Goal: Information Seeking & Learning: Compare options

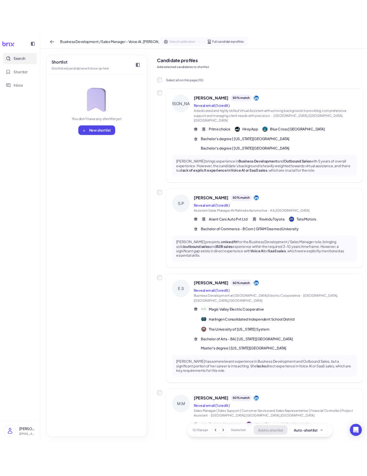
scroll to position [67, 0]
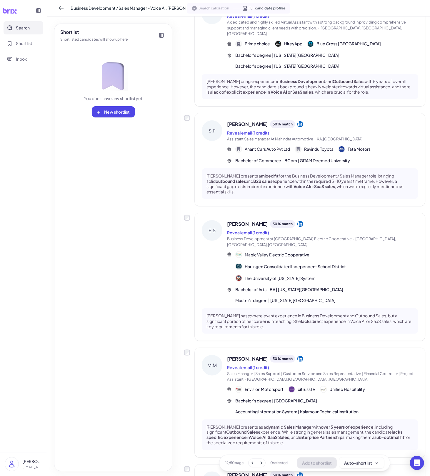
click at [31, 30] on button "Search" at bounding box center [24, 27] width 40 height 13
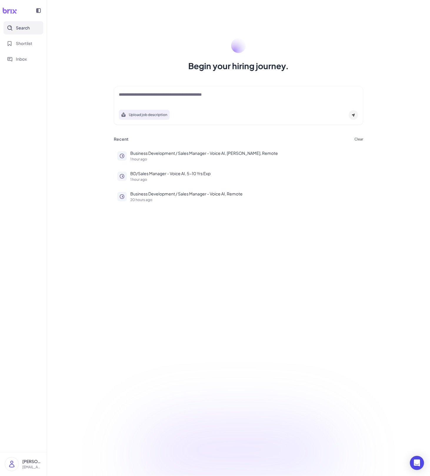
click at [174, 104] on div "Upload job description" at bounding box center [238, 105] width 249 height 38
click at [176, 100] on div at bounding box center [238, 97] width 239 height 12
click at [180, 95] on textarea at bounding box center [238, 94] width 239 height 7
paste textarea "**********"
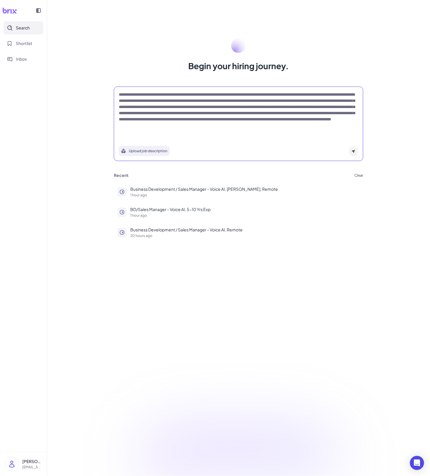
type textarea "**********"
click at [430, 92] on div "**********" at bounding box center [238, 238] width 383 height 476
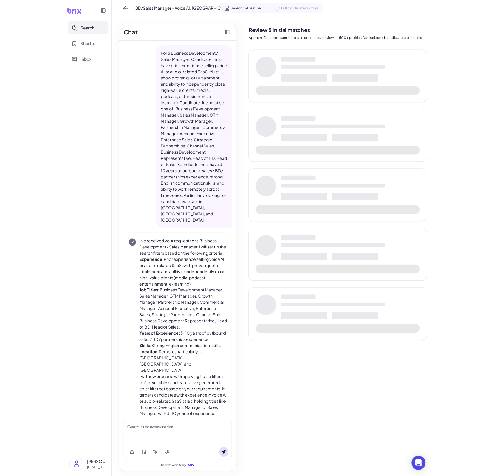
scroll to position [24, 0]
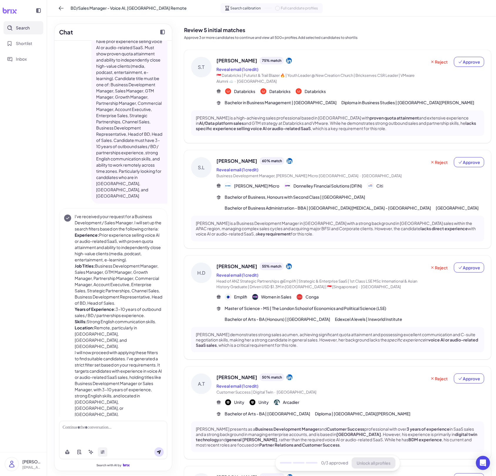
click at [104, 449] on button at bounding box center [102, 451] width 9 height 9
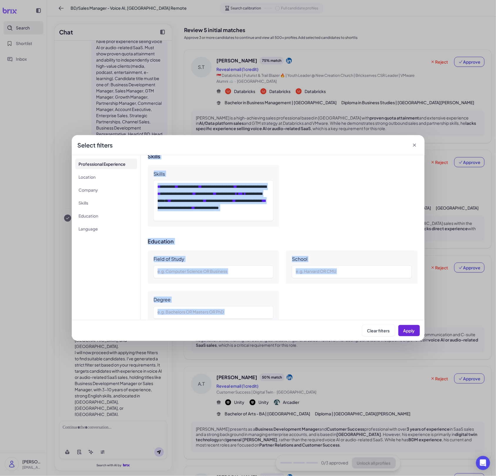
scroll to position [494, 0]
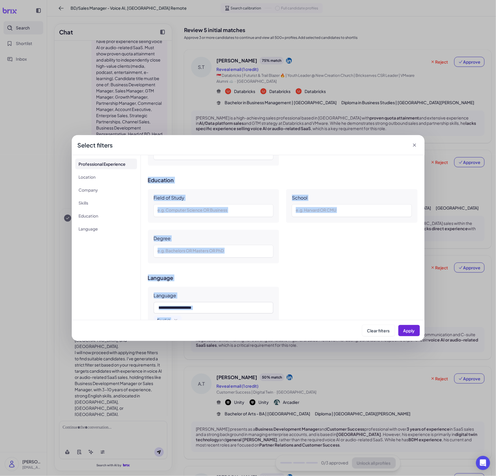
drag, startPoint x: 155, startPoint y: 178, endPoint x: 318, endPoint y: 317, distance: 214.5
click at [318, 317] on div "**********" at bounding box center [283, 237] width 284 height 165
copy div "**********"
click at [206, 392] on div "**********" at bounding box center [248, 238] width 496 height 476
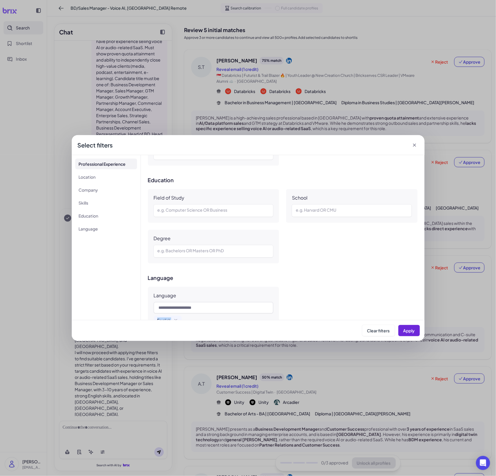
click at [206, 392] on div "**********" at bounding box center [248, 238] width 496 height 476
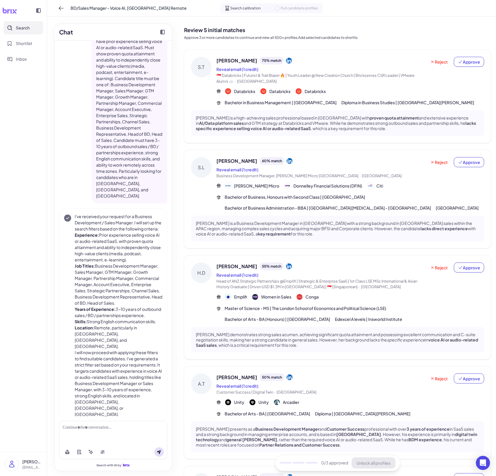
click at [296, 79] on span "🇸🇬 Databricks | Futurist & Trail Blazer 🔥 | Youth Leader @ New Creation Church …" at bounding box center [321, 78] width 210 height 11
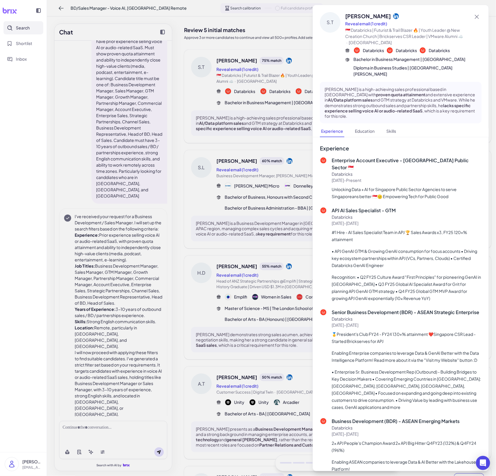
click at [266, 116] on div at bounding box center [248, 238] width 496 height 476
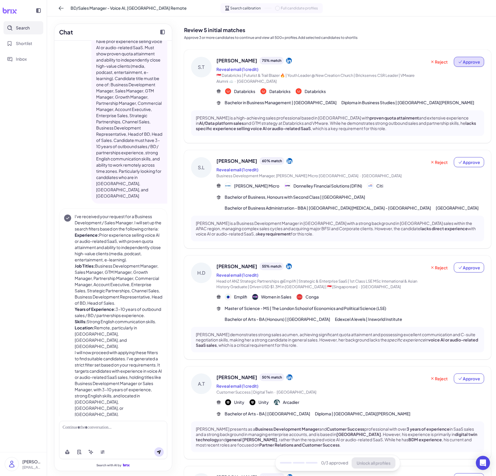
click at [430, 57] on button "Approve" at bounding box center [469, 62] width 30 height 10
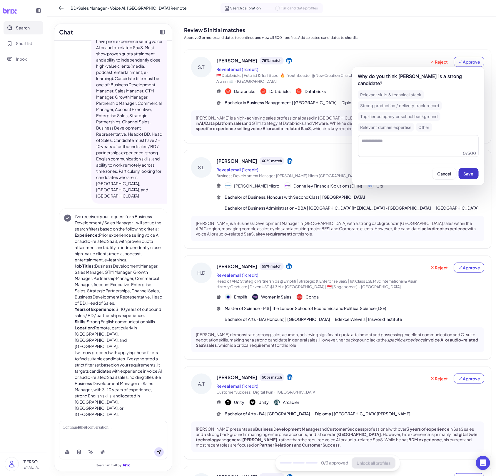
click at [430, 168] on button "Save" at bounding box center [469, 173] width 20 height 11
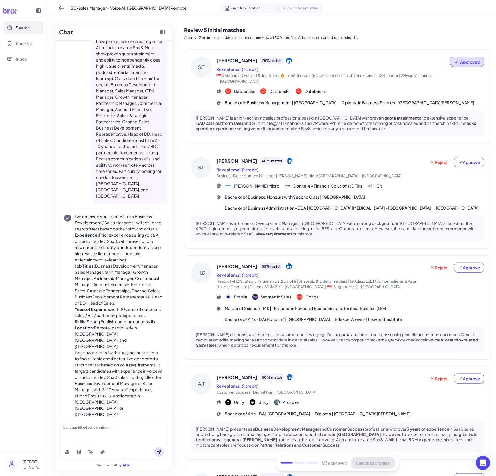
click at [310, 149] on div "S.T [PERSON_NAME] 75 % match Reveal email (1 credit) 🇸🇬 Databricks | Futurist &…" at bounding box center [337, 302] width 307 height 504
click at [306, 186] on span "Donnelley Financial Solutions (DFIN)" at bounding box center [328, 186] width 69 height 6
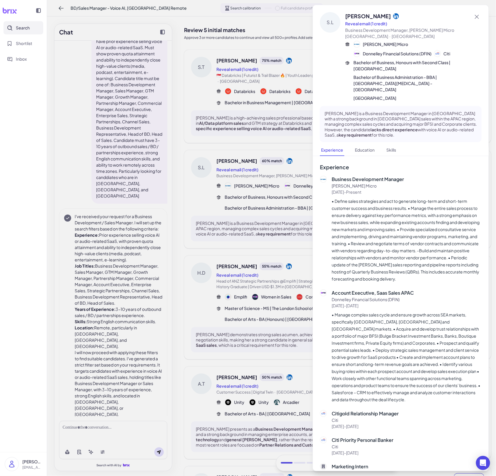
click at [234, 268] on div at bounding box center [248, 238] width 496 height 476
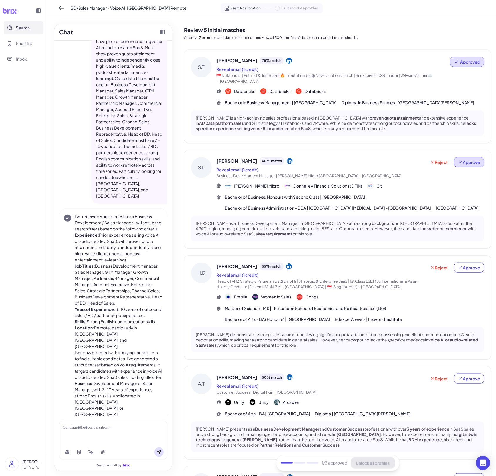
click at [430, 160] on span "Approve" at bounding box center [469, 162] width 22 height 6
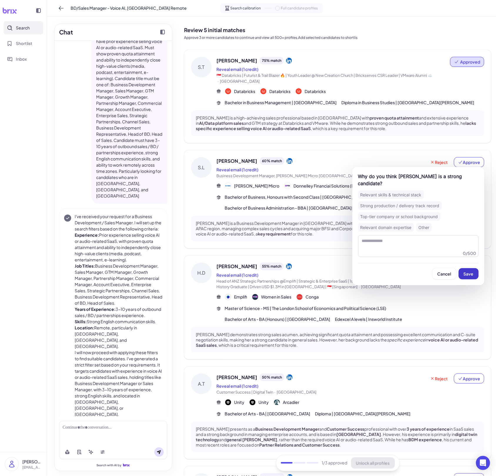
click at [430, 268] on button "Save" at bounding box center [469, 273] width 20 height 11
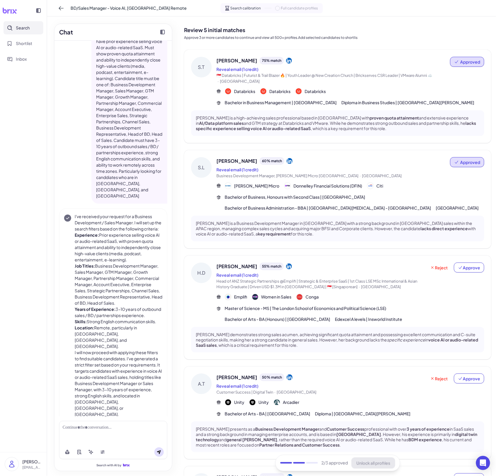
click at [430, 273] on div "Reject Approve" at bounding box center [456, 275] width 58 height 27
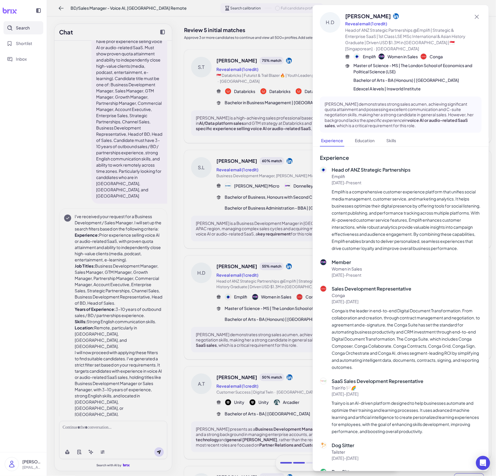
click at [299, 255] on div at bounding box center [248, 238] width 496 height 476
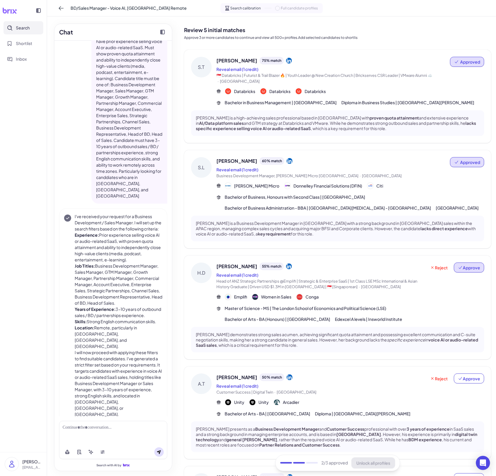
click at [430, 266] on span "Approve" at bounding box center [469, 267] width 22 height 6
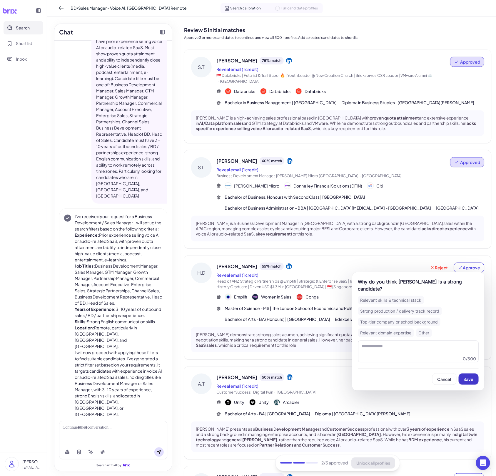
click at [430, 378] on span "Save" at bounding box center [469, 378] width 10 height 5
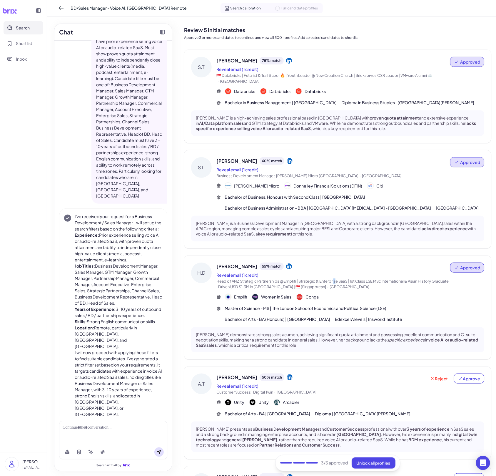
click at [335, 279] on span "Head of ANZ Strategic Partnerships @Emplifi | Strategic & Enterprise SaaS | 1st…" at bounding box center [332, 284] width 232 height 11
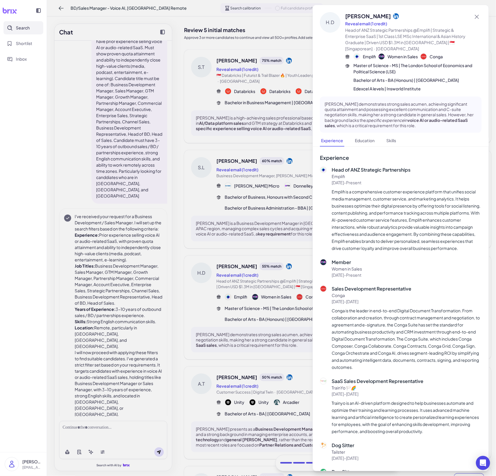
click at [297, 274] on div at bounding box center [248, 238] width 496 height 476
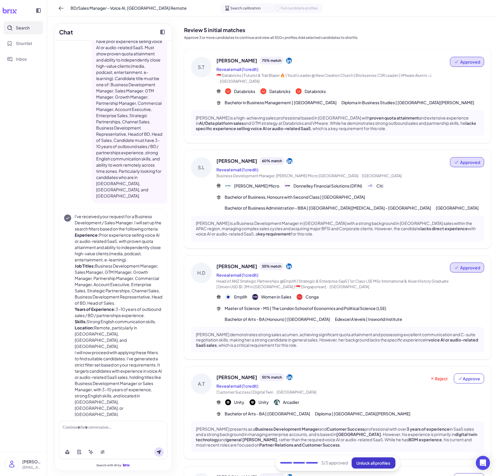
click at [366, 461] on span "Unlock all profiles" at bounding box center [374, 462] width 34 height 5
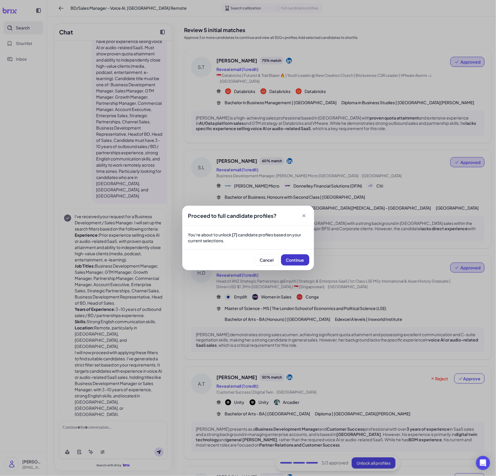
click at [306, 260] on button "Continue" at bounding box center [295, 259] width 28 height 11
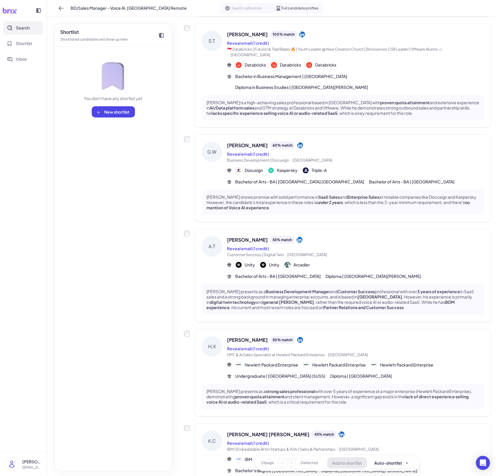
scroll to position [296, 0]
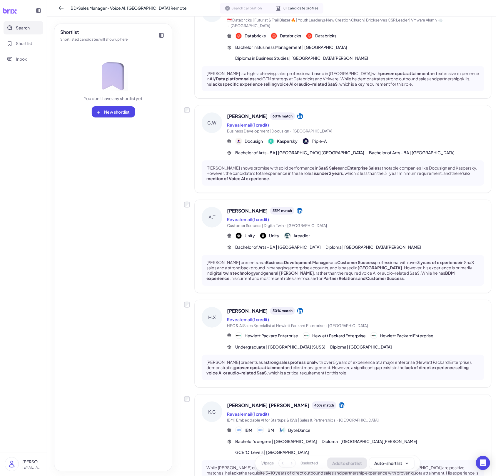
click at [382, 323] on span "HPC & AI Sales Specialist at Hewlett Packard Enterprise · [GEOGRAPHIC_DATA]" at bounding box center [355, 326] width 257 height 6
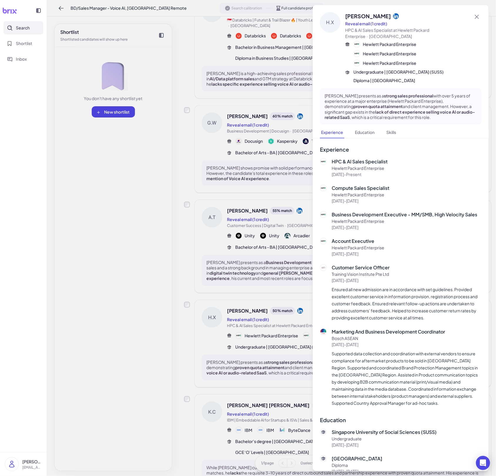
click at [273, 300] on div at bounding box center [248, 238] width 496 height 476
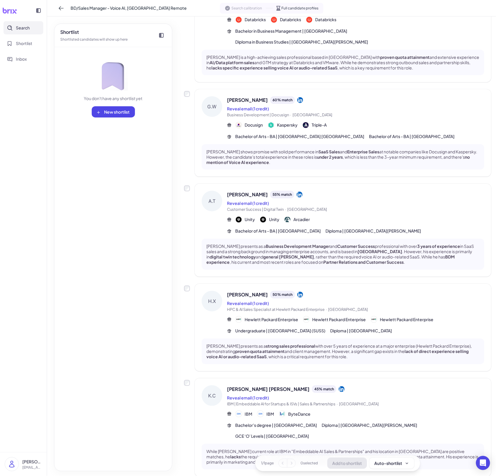
scroll to position [313, 0]
click at [316, 384] on div "[PERSON_NAME] [PERSON_NAME] 45 % match" at bounding box center [355, 388] width 257 height 8
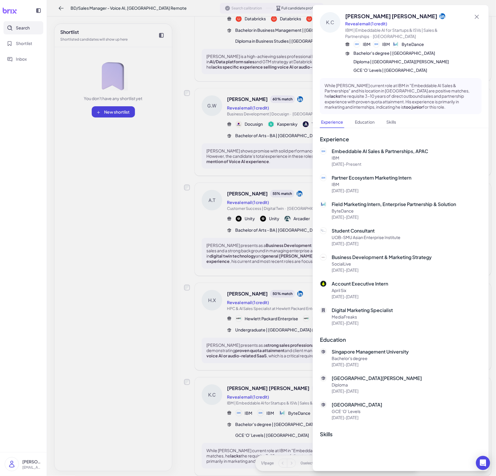
click at [274, 302] on div at bounding box center [248, 238] width 496 height 476
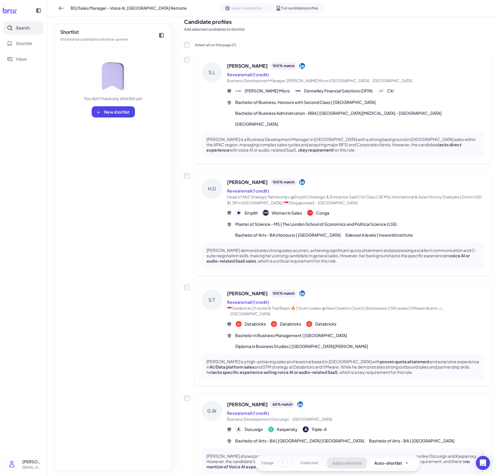
scroll to position [0, 0]
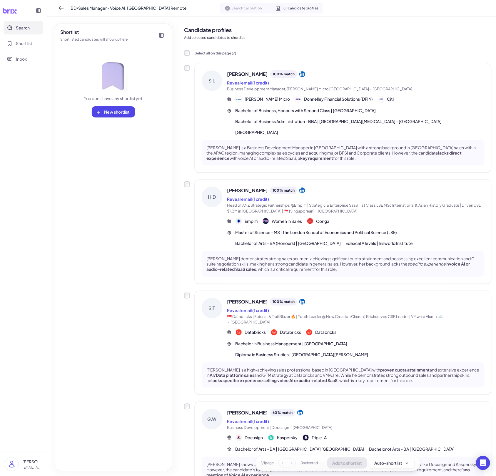
click at [342, 114] on div "Bachelor of Business, Honours with Second Class | [GEOGRAPHIC_DATA] Bachelor of…" at bounding box center [359, 121] width 249 height 28
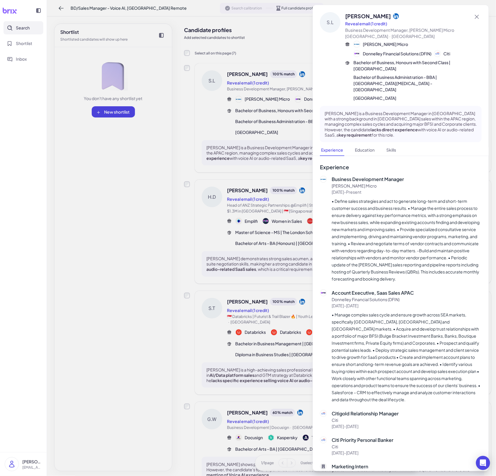
click at [252, 156] on div at bounding box center [248, 238] width 496 height 476
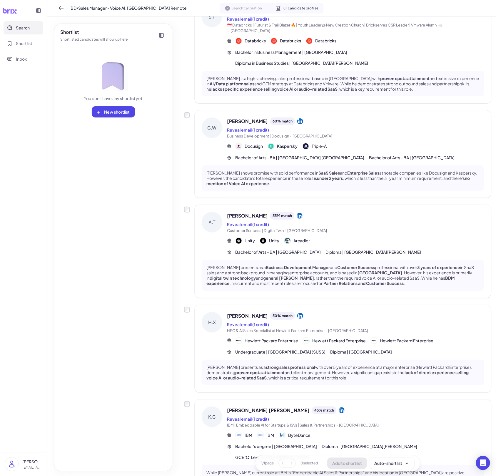
scroll to position [313, 0]
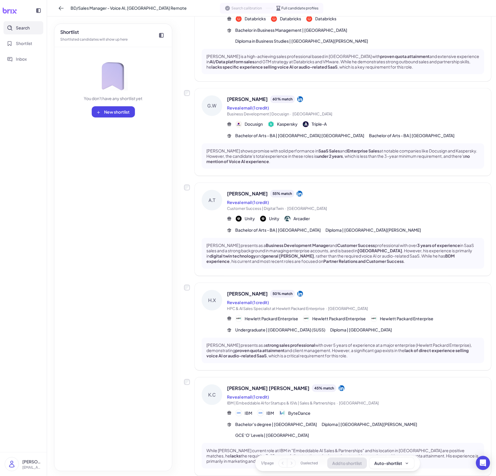
click at [344, 242] on p "[PERSON_NAME] presents as a Business Development Manager and Customer Success p…" at bounding box center [342, 252] width 273 height 21
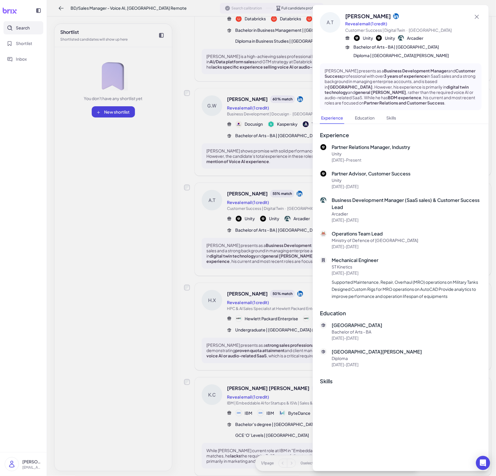
click at [344, 226] on div at bounding box center [248, 238] width 496 height 476
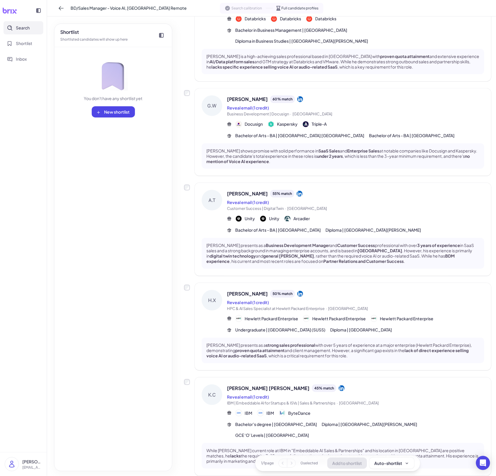
click at [246, 8] on span "Search calibration" at bounding box center [247, 8] width 31 height 5
click at [61, 7] on icon at bounding box center [61, 8] width 6 height 6
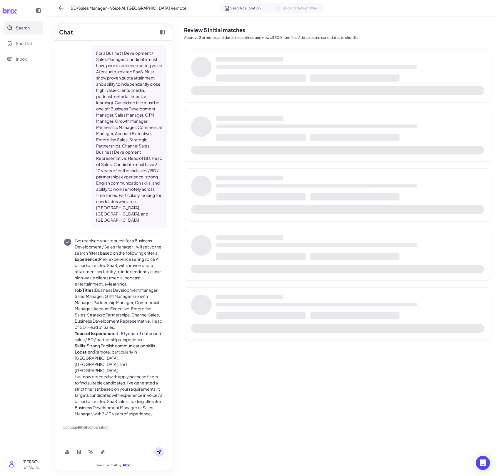
scroll to position [24, 0]
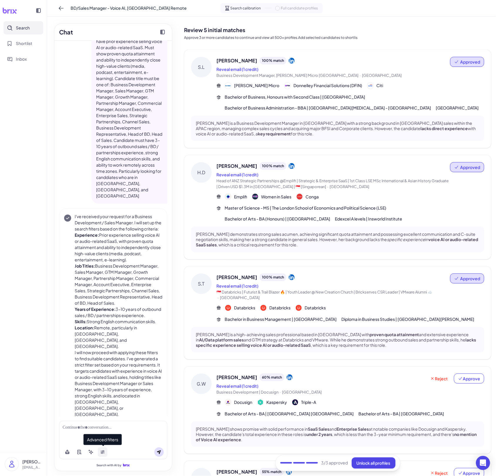
click at [106, 454] on button at bounding box center [102, 451] width 9 height 9
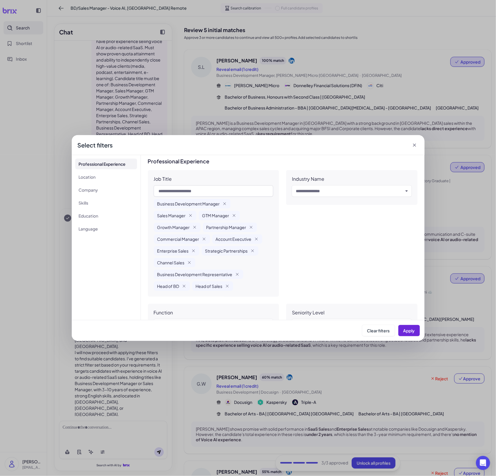
scroll to position [0, 0]
click at [156, 204] on div "Business Development Manager" at bounding box center [192, 204] width 77 height 9
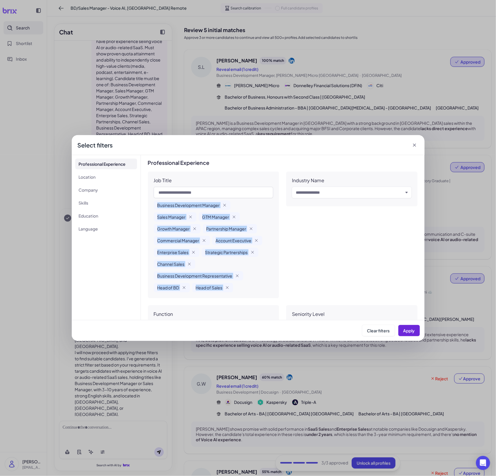
drag, startPoint x: 156, startPoint y: 204, endPoint x: 223, endPoint y: 295, distance: 112.7
click at [223, 295] on div "Job Title Business Development Manager Sales Manager GTM Manager Growth Manager…" at bounding box center [213, 234] width 131 height 126
copy div "Business Development Manager Sales Manager GTM Manager Growth Manager Partnersh…"
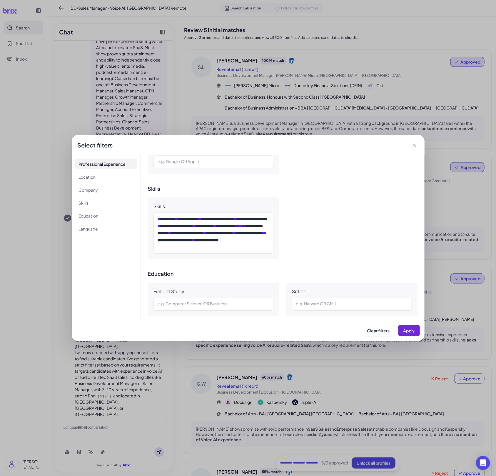
scroll to position [400, 0]
click at [253, 215] on div "**********" at bounding box center [214, 232] width 112 height 35
copy div "**********"
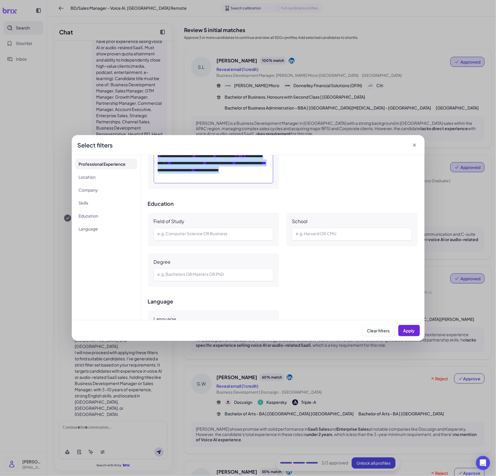
scroll to position [494, 0]
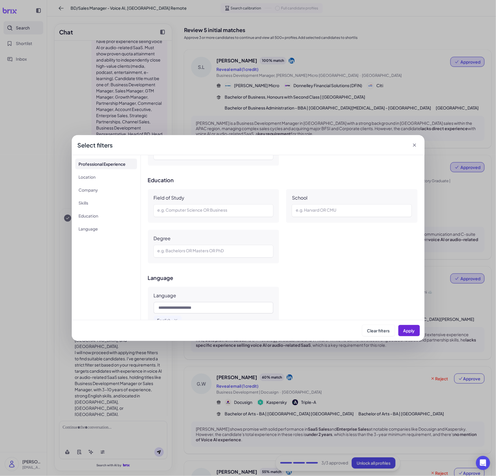
click at [430, 296] on div "**********" at bounding box center [248, 238] width 496 height 476
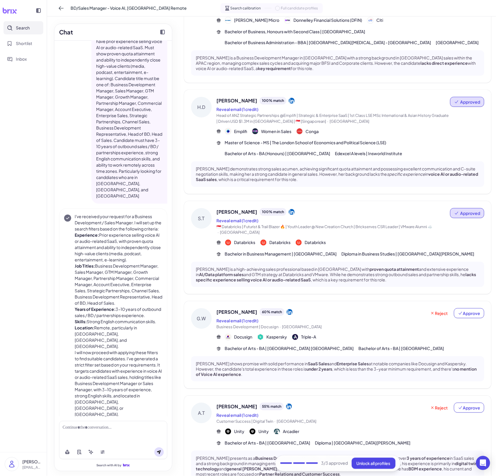
scroll to position [0, 0]
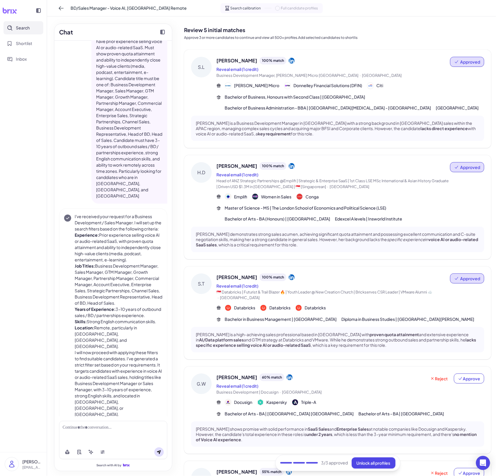
click at [37, 26] on button "Search" at bounding box center [24, 27] width 40 height 13
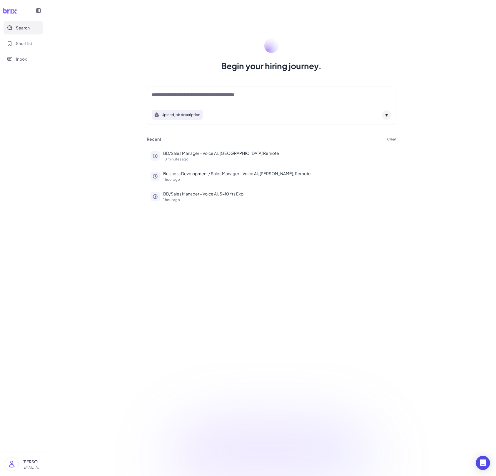
click at [239, 91] on div "Upload job description" at bounding box center [271, 105] width 249 height 38
click at [238, 94] on textarea at bounding box center [271, 94] width 239 height 7
paste textarea "**********"
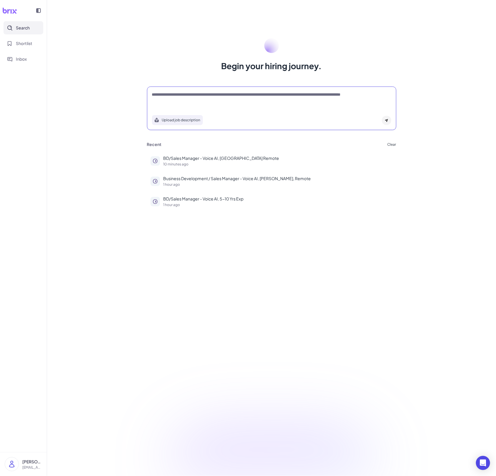
type textarea "**********"
click at [394, 122] on div "**********" at bounding box center [271, 108] width 249 height 44
click at [389, 122] on div at bounding box center [386, 120] width 9 height 9
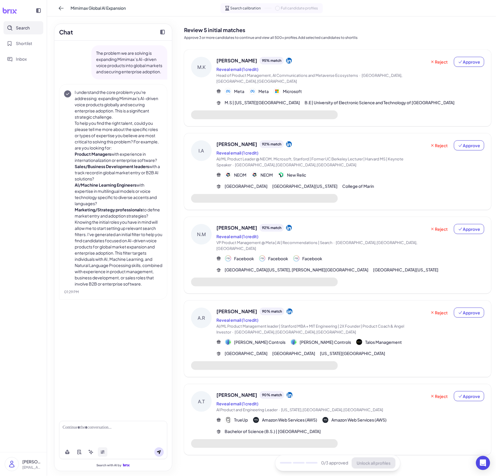
click at [101, 455] on button at bounding box center [102, 451] width 9 height 9
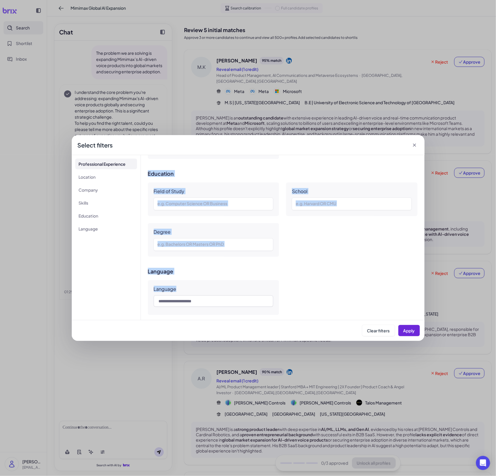
scroll to position [532, 0]
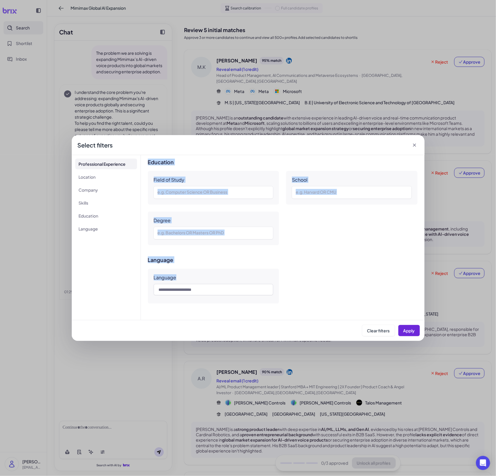
drag, startPoint x: 151, startPoint y: 177, endPoint x: 280, endPoint y: 315, distance: 188.3
click at [280, 315] on div "**********" at bounding box center [283, 237] width 284 height 165
copy div "**********"
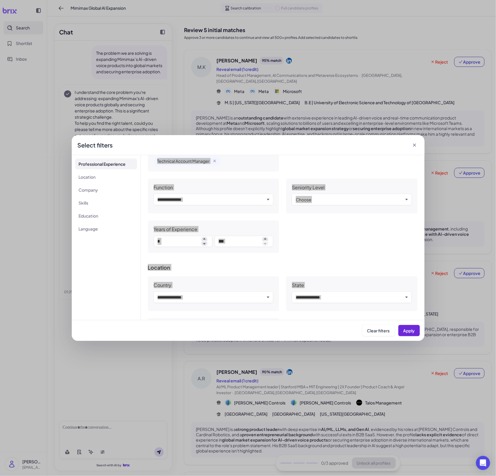
scroll to position [0, 0]
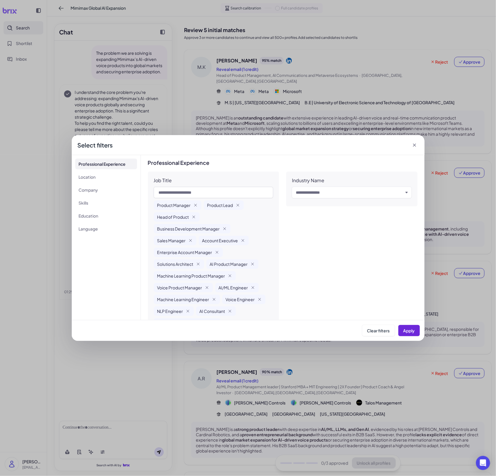
click at [207, 210] on div "Product Manager Product Lead Head of Product Business Development Manager Sales…" at bounding box center [214, 263] width 120 height 127
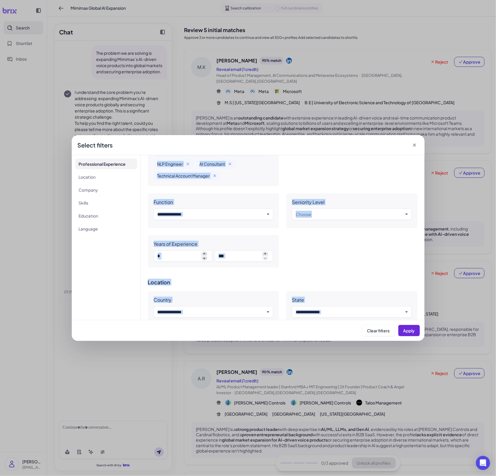
scroll to position [532, 0]
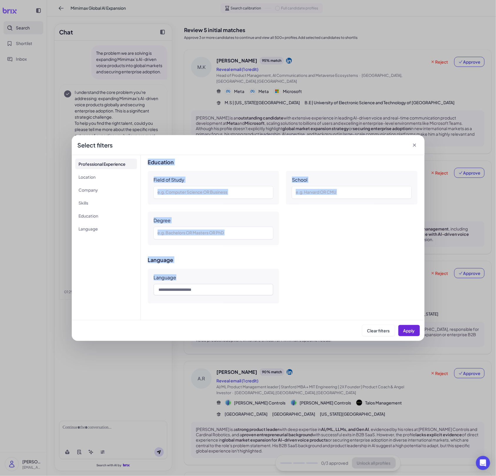
drag, startPoint x: 153, startPoint y: 181, endPoint x: 315, endPoint y: 333, distance: 221.8
click at [315, 333] on div "**********" at bounding box center [248, 238] width 353 height 206
copy div "**********"
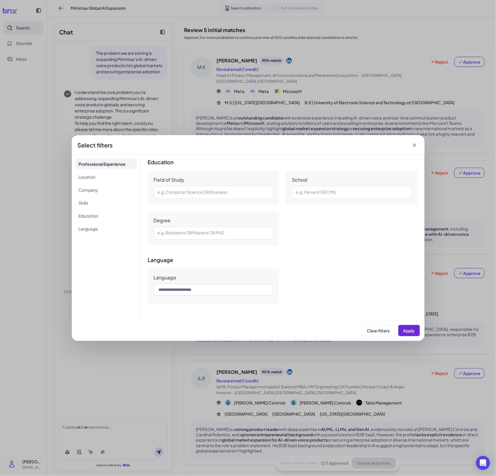
click at [416, 146] on icon at bounding box center [415, 145] width 6 height 6
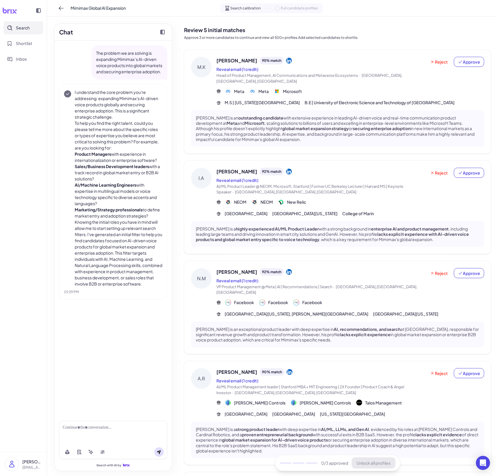
click at [363, 88] on div "Meta Meta Microsoft" at bounding box center [350, 91] width 268 height 7
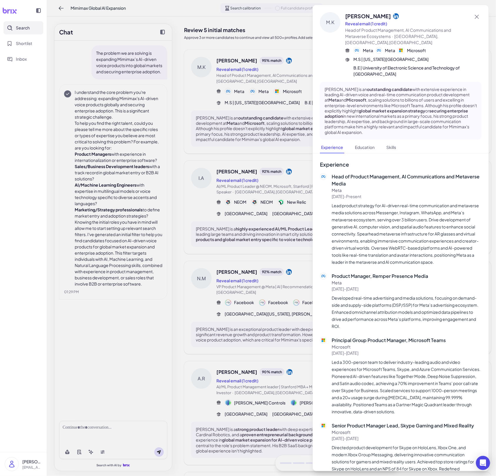
click at [255, 229] on div at bounding box center [248, 238] width 496 height 476
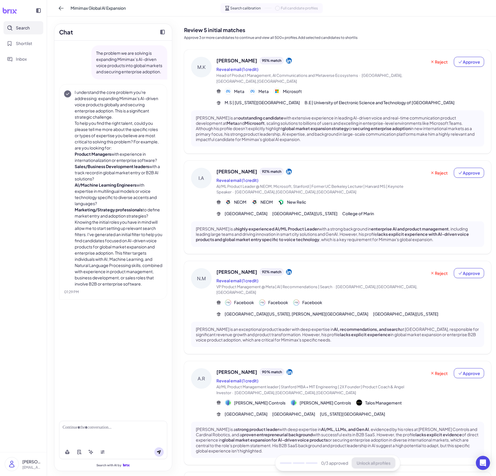
click at [255, 221] on div "[PERSON_NAME] is a highly experienced AI/ML Product Leader with a strong backgr…" at bounding box center [337, 234] width 293 height 26
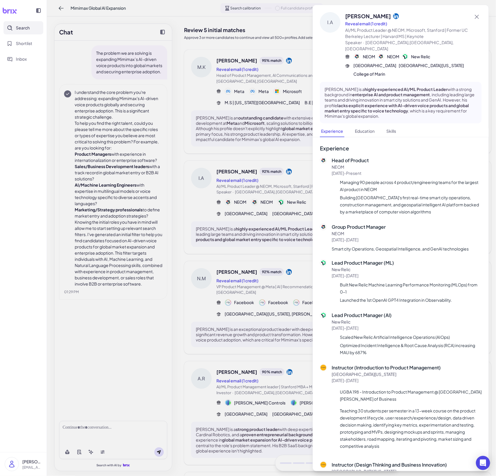
click at [244, 238] on div at bounding box center [248, 238] width 496 height 476
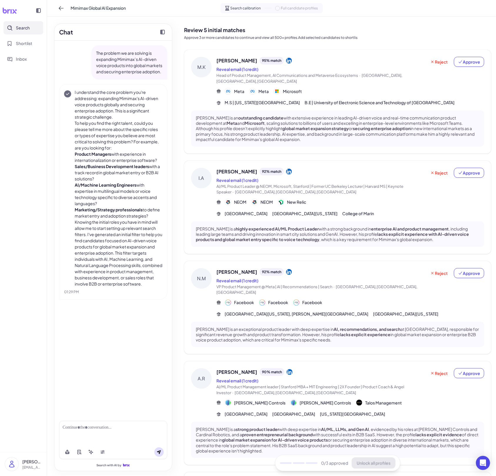
click at [247, 284] on span "VP Product Management @ Meta | AI | Recommendations | Search" at bounding box center [274, 286] width 116 height 5
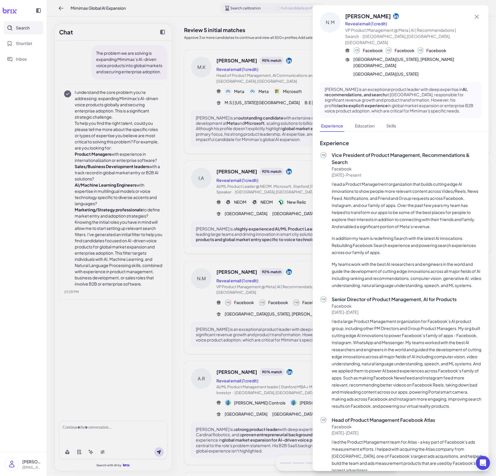
click at [238, 309] on div at bounding box center [248, 238] width 496 height 476
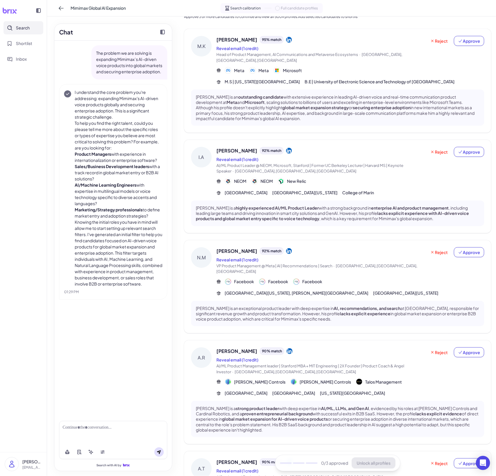
scroll to position [61, 0]
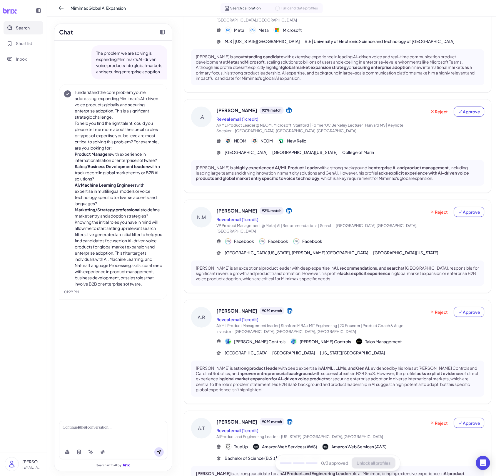
click at [239, 365] on strong "strong product leader" at bounding box center [257, 367] width 43 height 5
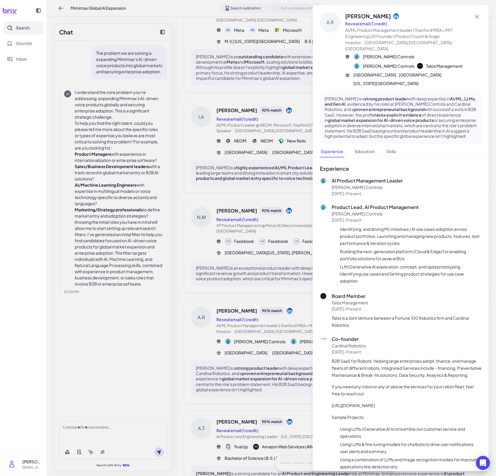
click at [221, 359] on div at bounding box center [248, 238] width 496 height 476
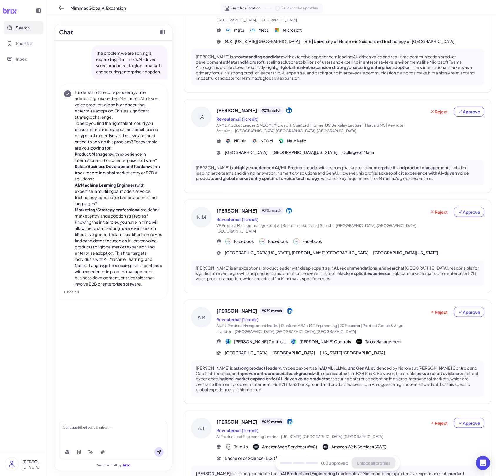
scroll to position [105, 0]
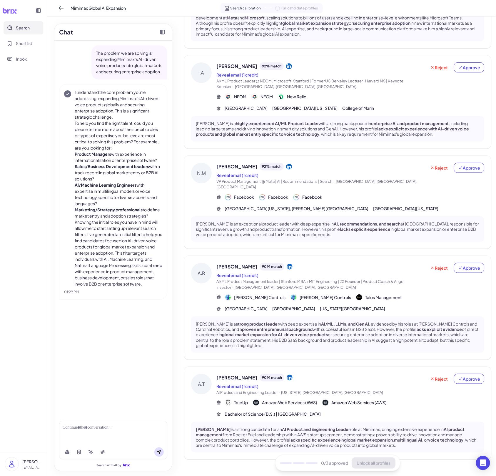
click at [225, 426] on p "[PERSON_NAME] is a strong candidate for an AI Product and Engineering Leader ro…" at bounding box center [338, 436] width 284 height 21
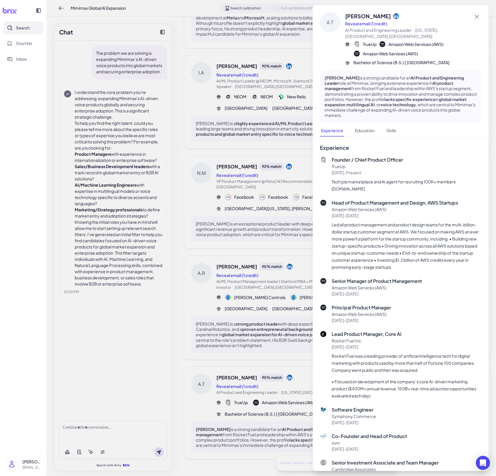
click at [209, 400] on div at bounding box center [248, 238] width 496 height 476
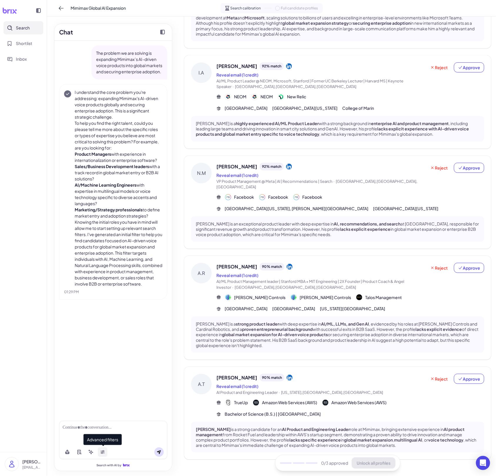
click at [103, 448] on button at bounding box center [102, 451] width 9 height 9
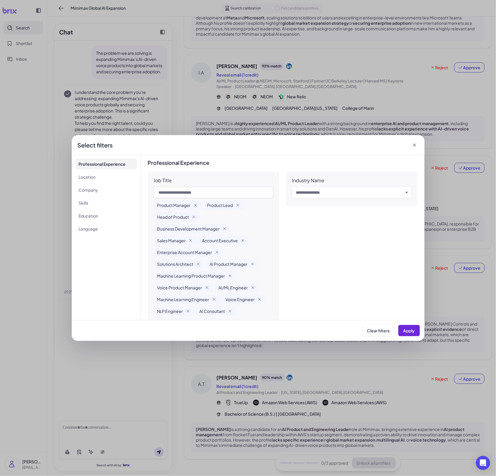
click at [194, 203] on icon "button" at bounding box center [195, 205] width 5 height 5
click at [190, 204] on icon "button" at bounding box center [188, 205] width 5 height 5
click at [194, 204] on icon "button" at bounding box center [193, 205] width 5 height 5
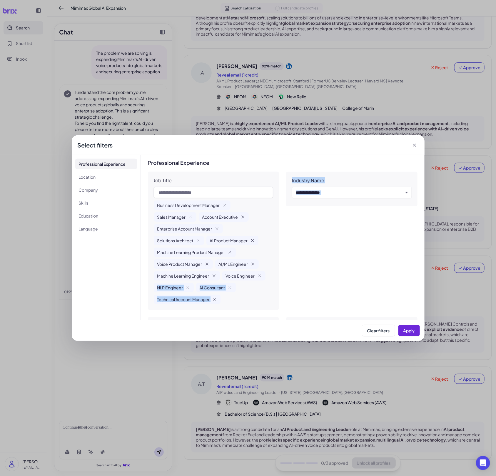
drag, startPoint x: 417, startPoint y: 336, endPoint x: 251, endPoint y: 292, distance: 171.5
click at [251, 292] on div "**********" at bounding box center [248, 238] width 353 height 206
click at [251, 292] on div "Business Development Manager Sales Manager Account Executive Enterprise Account…" at bounding box center [214, 252] width 120 height 104
click at [187, 287] on icon "button" at bounding box center [188, 287] width 5 height 5
click at [258, 276] on icon "button" at bounding box center [259, 275] width 5 height 5
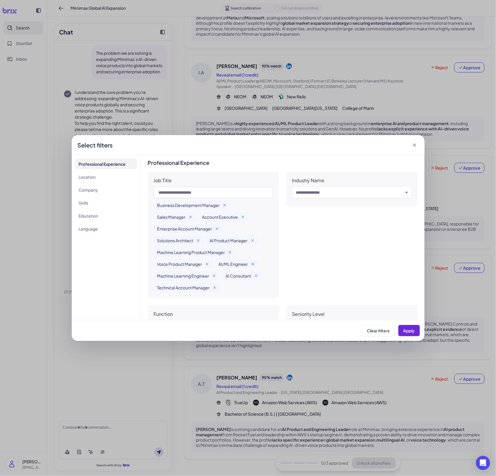
click at [252, 264] on icon "button" at bounding box center [253, 263] width 5 height 5
click at [254, 273] on icon "button" at bounding box center [256, 275] width 5 height 5
click at [213, 275] on icon "button" at bounding box center [214, 275] width 5 height 5
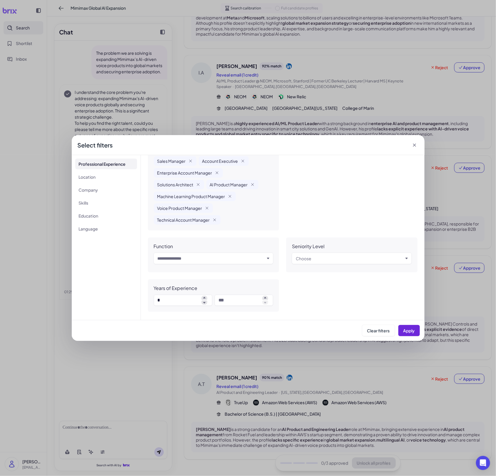
scroll to position [0, 0]
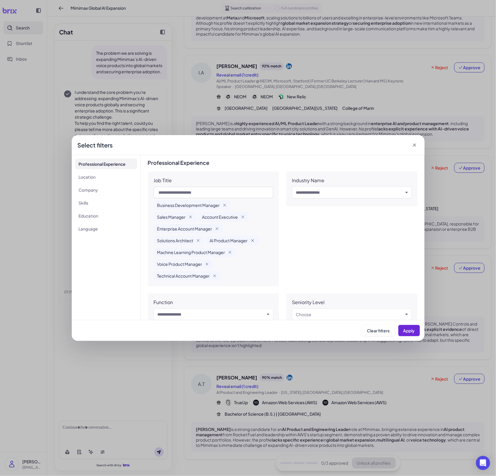
click at [254, 240] on icon "button" at bounding box center [252, 240] width 5 height 5
click at [197, 241] on icon "button" at bounding box center [198, 240] width 5 height 5
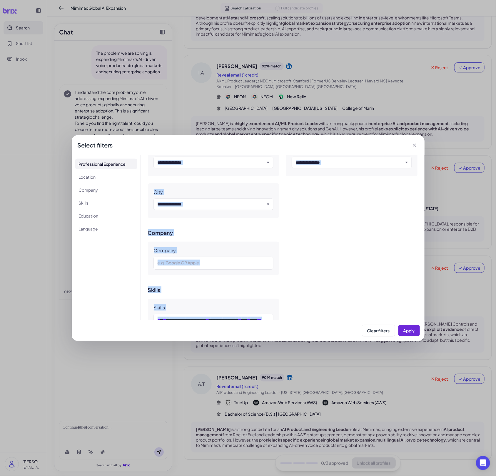
scroll to position [473, 0]
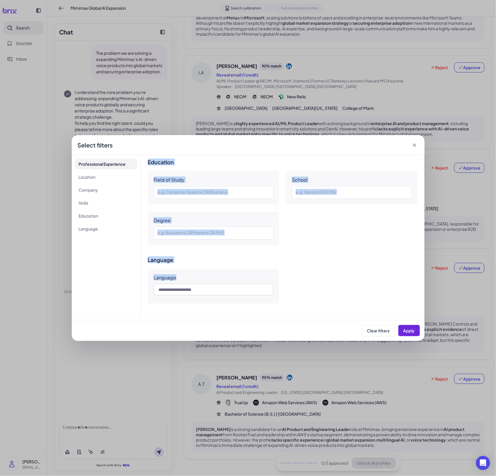
drag, startPoint x: 152, startPoint y: 175, endPoint x: 304, endPoint y: 365, distance: 242.8
click at [304, 365] on div "**********" at bounding box center [248, 238] width 496 height 476
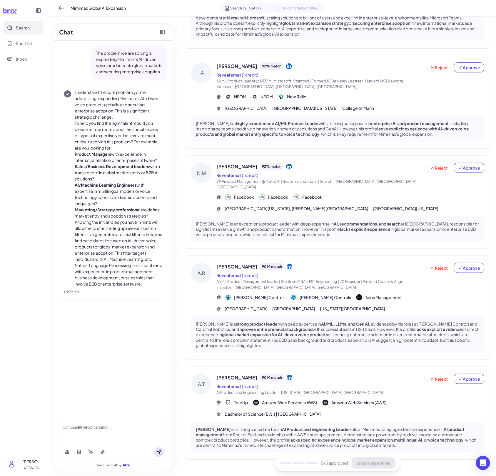
copy div "**********"
click at [101, 446] on div at bounding box center [113, 452] width 108 height 14
click at [102, 459] on div at bounding box center [113, 452] width 108 height 14
click at [104, 453] on icon at bounding box center [102, 451] width 5 height 5
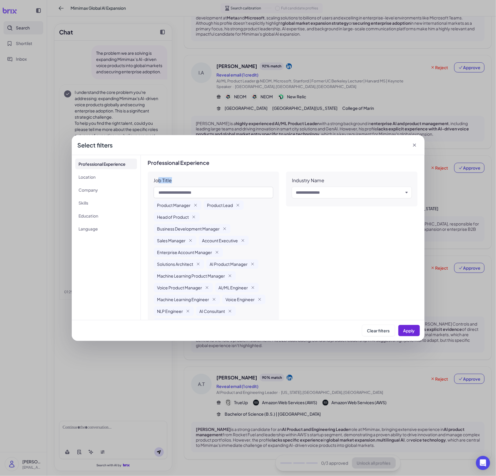
drag, startPoint x: 159, startPoint y: 182, endPoint x: 175, endPoint y: 196, distance: 20.9
click at [175, 196] on div "Job Title Product Manager Product Lead Head of Product Business Development Man…" at bounding box center [213, 252] width 131 height 162
click at [253, 239] on div "Product Manager Product Lead Head of Product Business Development Manager Sales…" at bounding box center [214, 263] width 120 height 127
click at [194, 206] on icon "button" at bounding box center [195, 205] width 5 height 5
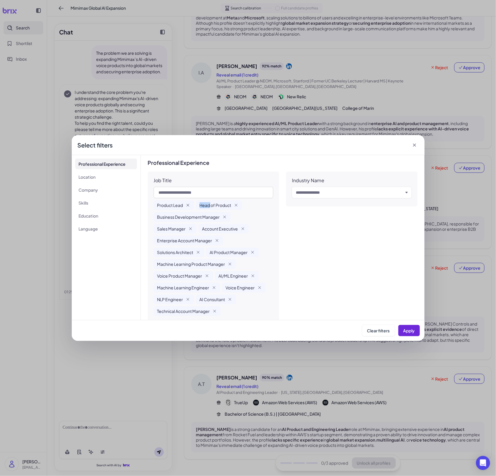
click at [194, 206] on div "Product Lead Head of Product Business Development Manager Sales Manager Account…" at bounding box center [214, 257] width 120 height 115
click at [194, 206] on div "Product Lead" at bounding box center [174, 204] width 40 height 9
click at [189, 205] on icon "button" at bounding box center [188, 205] width 5 height 5
click at [188, 205] on span "Head of Product" at bounding box center [173, 205] width 32 height 6
click at [191, 205] on div "Head of Product" at bounding box center [177, 204] width 46 height 9
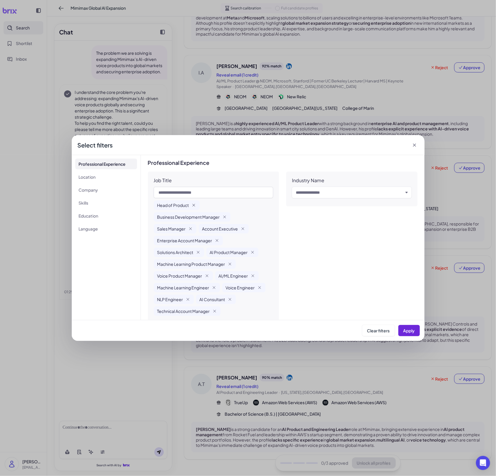
click at [193, 205] on icon "button" at bounding box center [193, 205] width 5 height 5
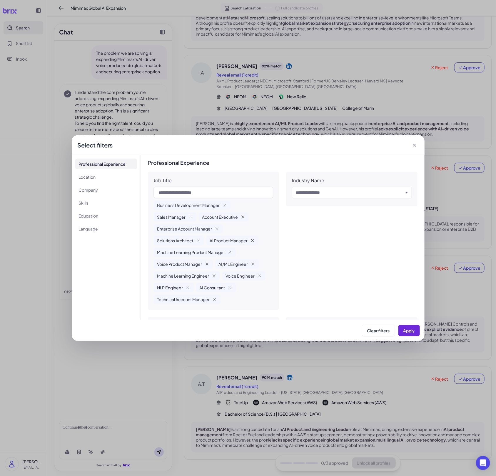
click at [243, 216] on icon "button" at bounding box center [243, 217] width 2 height 2
click at [230, 277] on icon "button" at bounding box center [230, 275] width 5 height 5
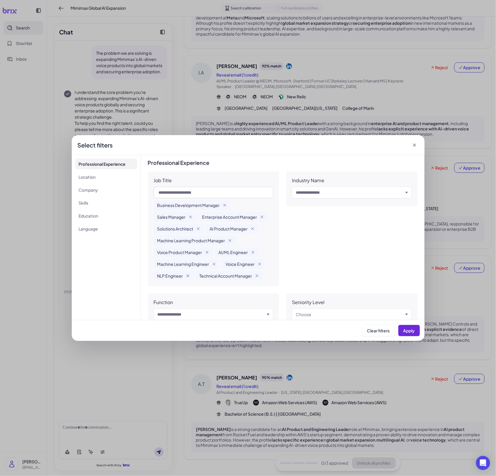
click at [189, 275] on icon "button" at bounding box center [188, 275] width 5 height 5
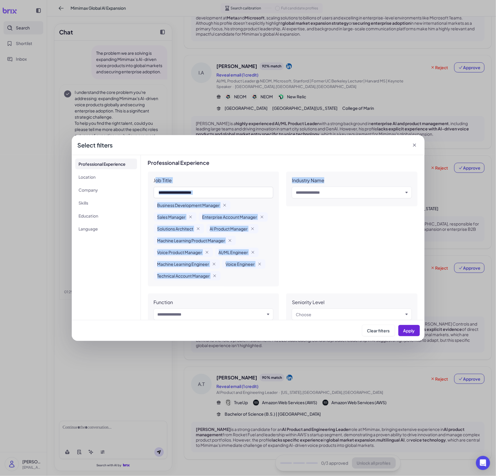
drag, startPoint x: 156, startPoint y: 180, endPoint x: 296, endPoint y: 247, distance: 155.1
click at [296, 247] on div "Job Title Business Development Manager Sales Manager Enterprise Account Manager…" at bounding box center [283, 269] width 270 height 196
click at [296, 247] on div "Industry Name Input and choose" at bounding box center [351, 228] width 131 height 115
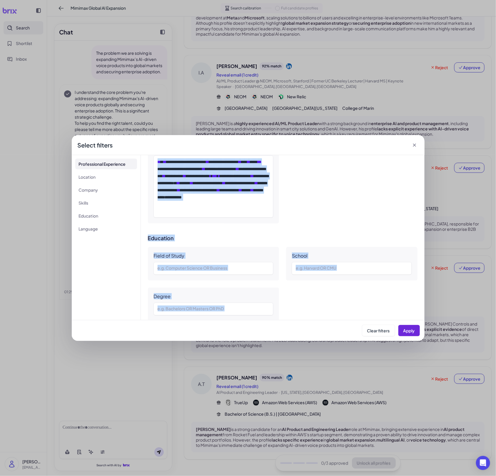
scroll to position [484, 0]
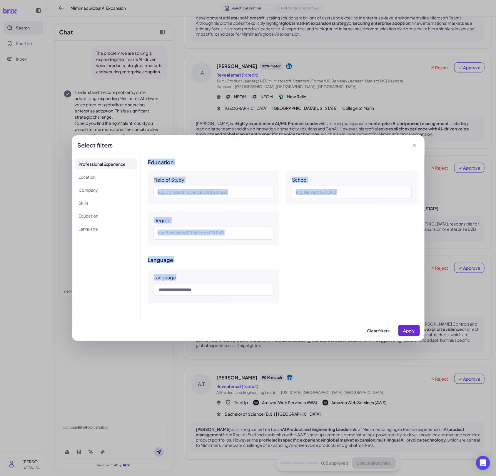
drag, startPoint x: 154, startPoint y: 181, endPoint x: 309, endPoint y: 330, distance: 215.9
click at [309, 330] on div "**********" at bounding box center [248, 238] width 353 height 206
copy div "**********"
click at [416, 330] on button "Apply" at bounding box center [409, 330] width 21 height 11
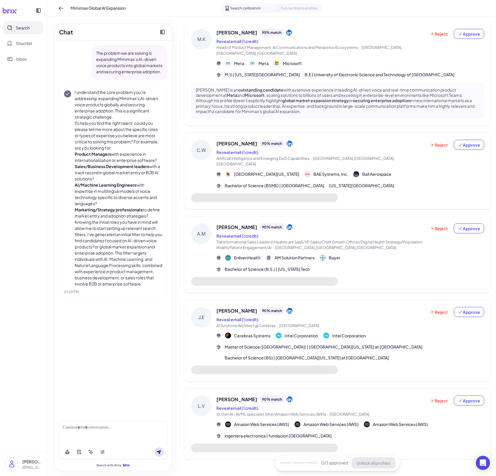
scroll to position [0, 0]
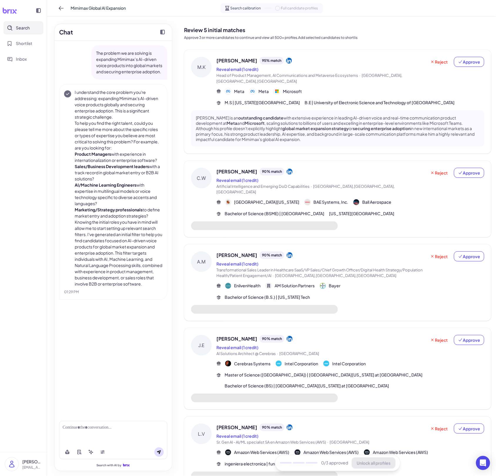
click at [318, 137] on div "[PERSON_NAME] is an outstanding candidate with extensive experience in leading …" at bounding box center [337, 128] width 293 height 36
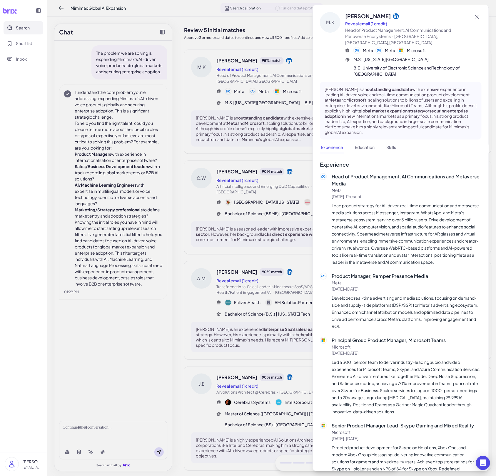
click at [273, 204] on div at bounding box center [248, 238] width 496 height 476
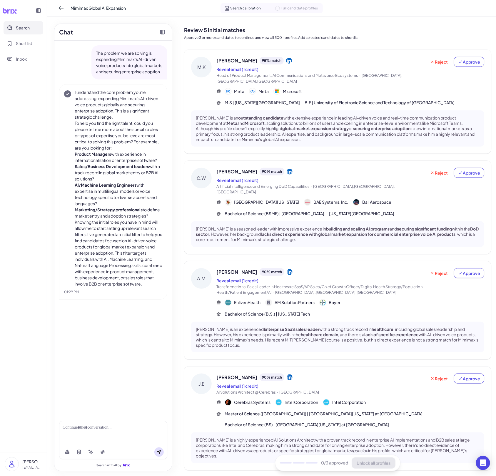
click at [272, 205] on div "[PERSON_NAME] [PERSON_NAME] 90 % match Reveal email (1 credit) Artificial Intel…" at bounding box center [337, 207] width 307 height 93
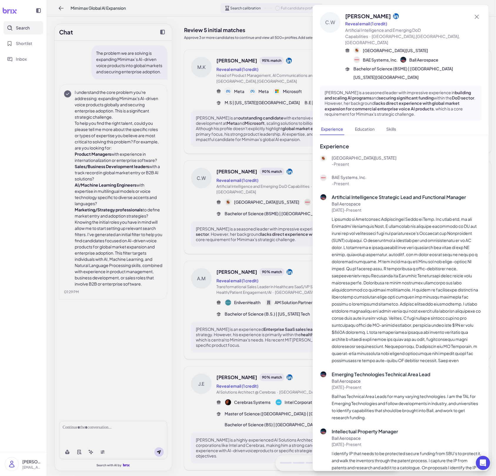
click at [268, 257] on div at bounding box center [248, 238] width 496 height 476
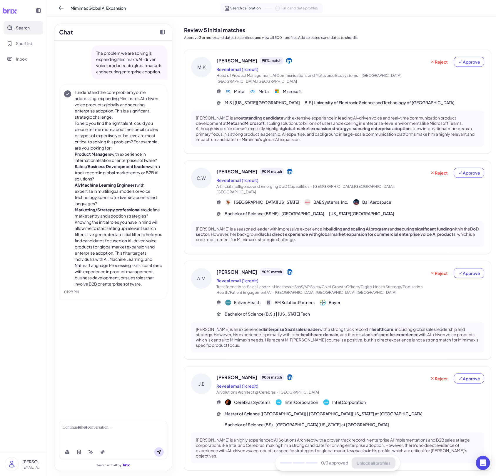
click at [265, 284] on span "Transformational Sales Leader in Healthcare SaaS/VP Sales/Chief Growth Officer/…" at bounding box center [319, 289] width 206 height 11
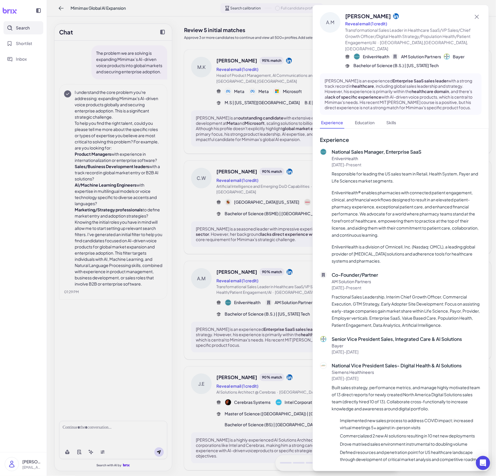
click at [251, 314] on div at bounding box center [248, 238] width 496 height 476
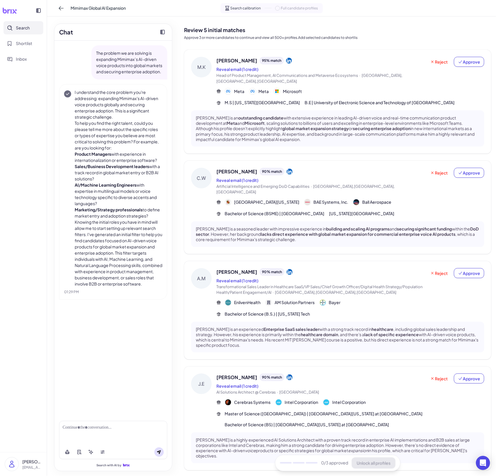
scroll to position [42, 0]
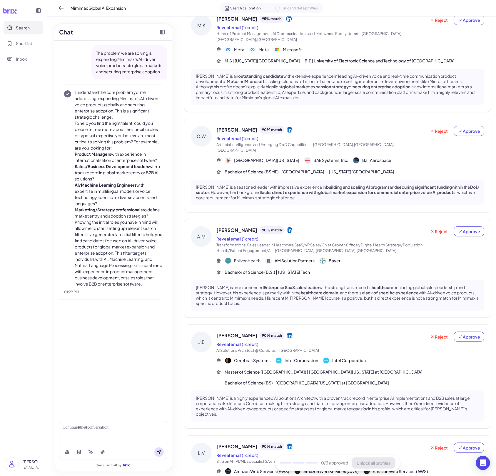
click at [260, 331] on div "90 % match" at bounding box center [272, 335] width 25 height 8
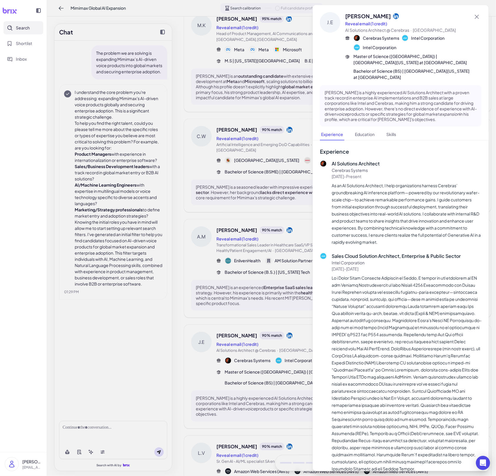
click at [246, 354] on div at bounding box center [248, 238] width 496 height 476
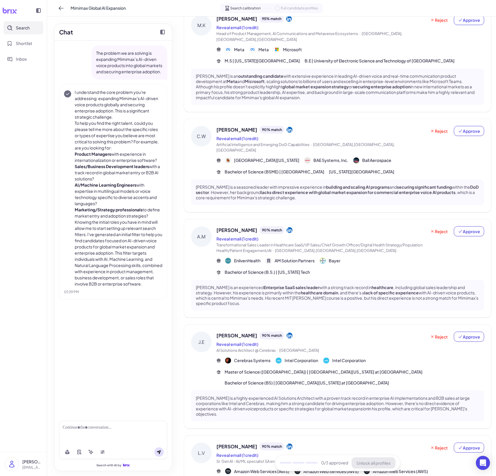
scroll to position [93, 0]
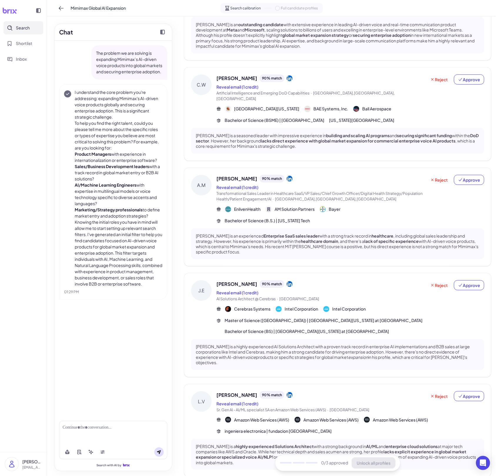
click at [265, 322] on div "[PERSON_NAME] [PERSON_NAME] 90 % match Reveal email (1 credit) AI Solutions Arc…" at bounding box center [337, 325] width 307 height 104
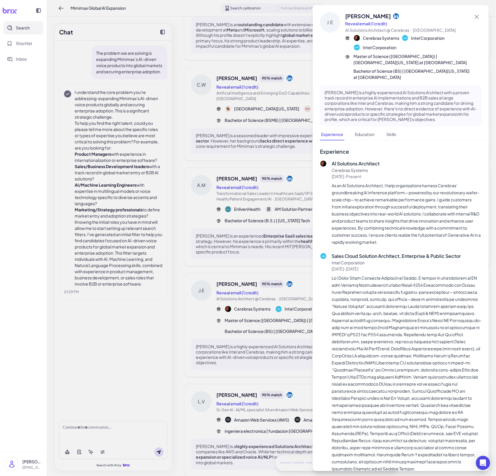
click at [259, 342] on div at bounding box center [248, 238] width 496 height 476
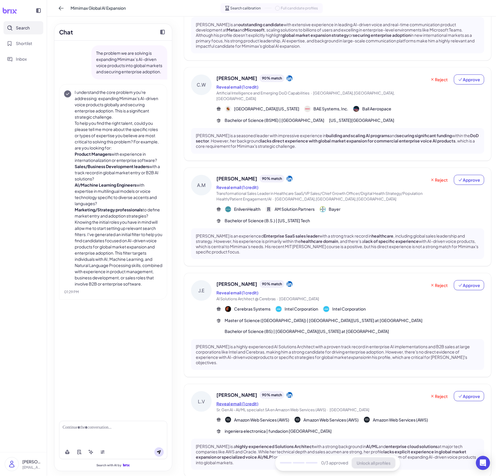
click at [255, 400] on button "Reveal email (1 credit)" at bounding box center [237, 403] width 42 height 6
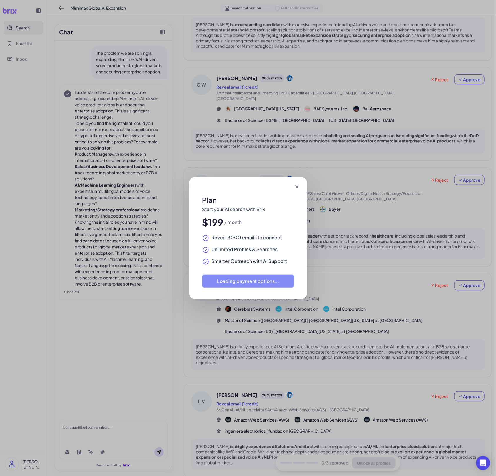
click at [253, 408] on div "Plan Start your AI search with Brix $199 / month Reveal 3000 emails to connect …" at bounding box center [248, 238] width 496 height 476
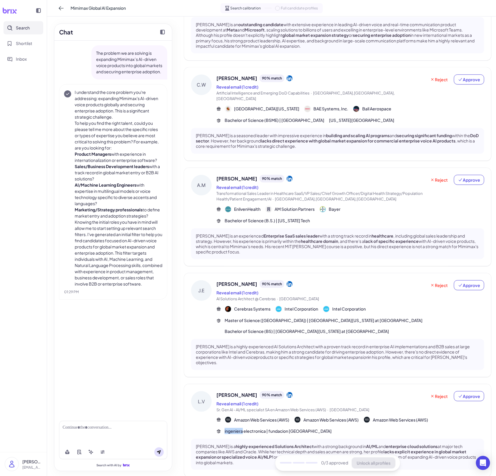
click at [253, 409] on div "[PERSON_NAME] 90 % match Reveal email (1 credit) Sr. Gen AI - AI/ML specialist …" at bounding box center [350, 412] width 268 height 43
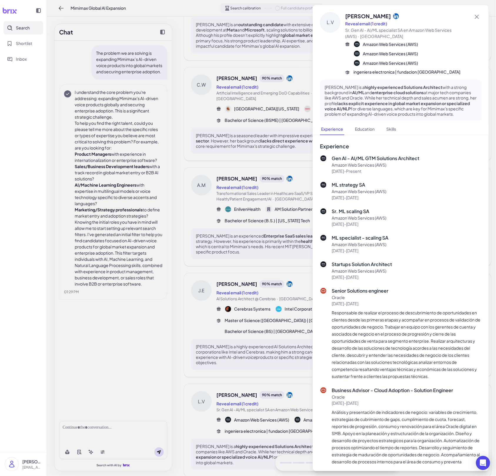
click at [253, 409] on div at bounding box center [248, 238] width 496 height 476
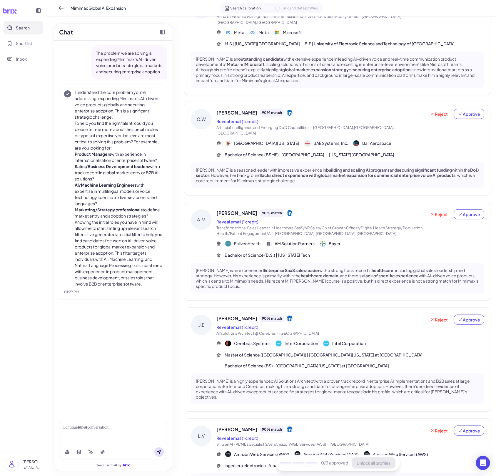
scroll to position [0, 0]
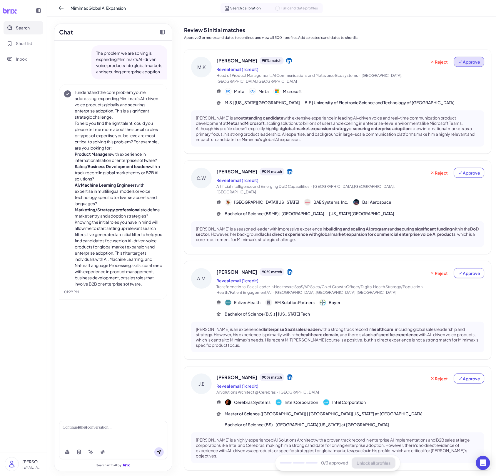
click at [430, 63] on span "Approve" at bounding box center [469, 62] width 22 height 6
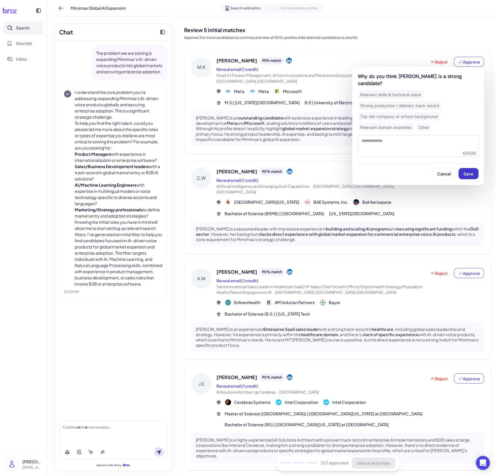
click at [430, 168] on button "Save" at bounding box center [469, 173] width 20 height 11
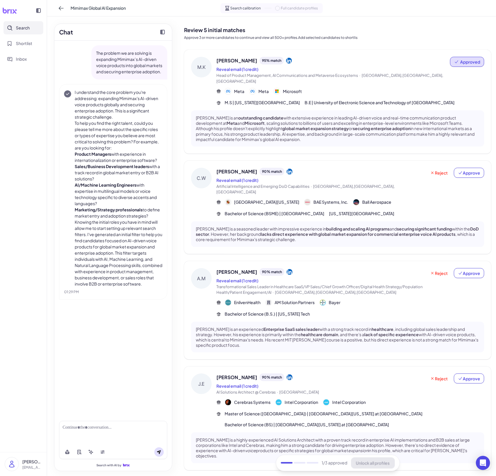
click at [398, 168] on div "[PERSON_NAME] 90 % match" at bounding box center [321, 172] width 210 height 8
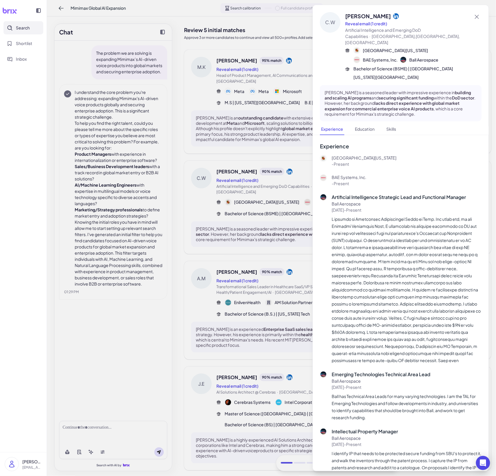
click at [221, 182] on div at bounding box center [248, 238] width 496 height 476
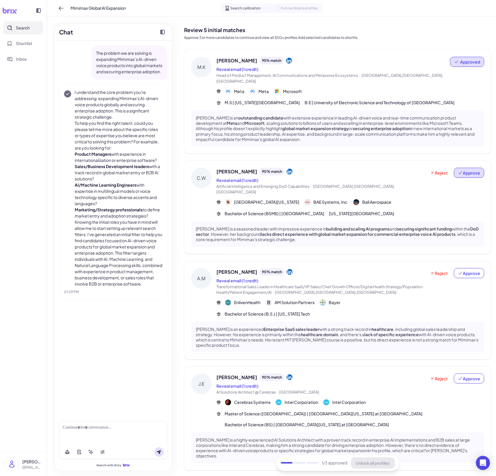
click at [430, 170] on span "Approve" at bounding box center [469, 173] width 22 height 6
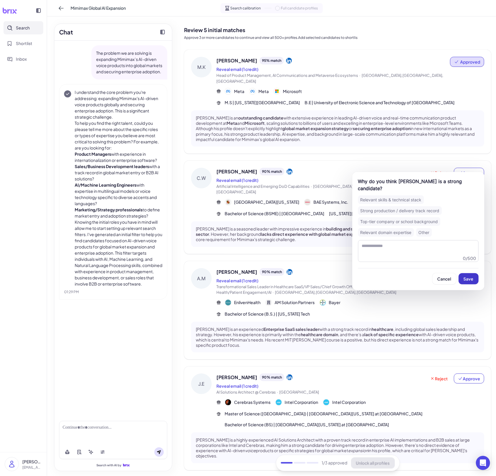
click at [430, 274] on button "Save" at bounding box center [469, 278] width 20 height 11
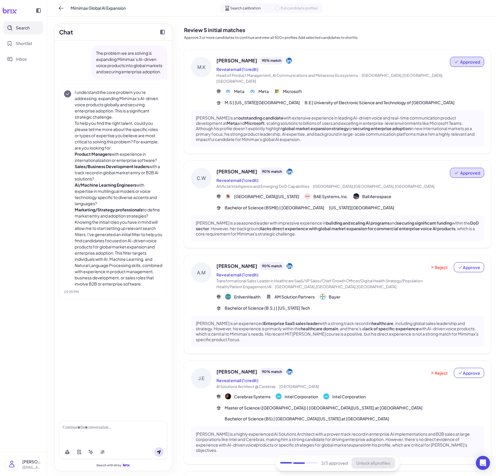
click at [383, 271] on div "Reveal email (1 credit)" at bounding box center [321, 274] width 210 height 7
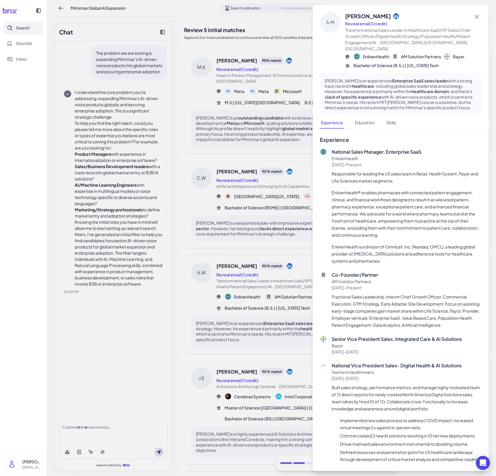
click at [200, 219] on div at bounding box center [248, 238] width 496 height 476
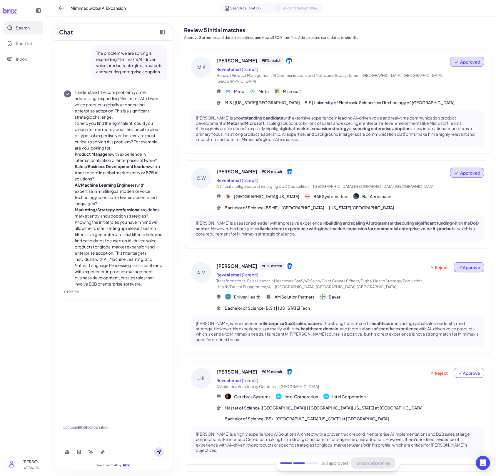
click at [430, 265] on button "Approve" at bounding box center [469, 267] width 30 height 10
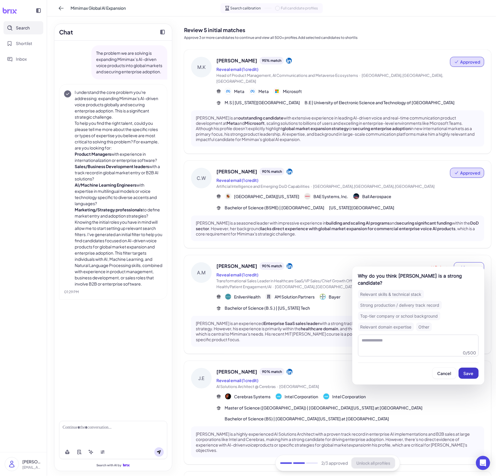
click at [430, 370] on span "Save" at bounding box center [469, 372] width 10 height 5
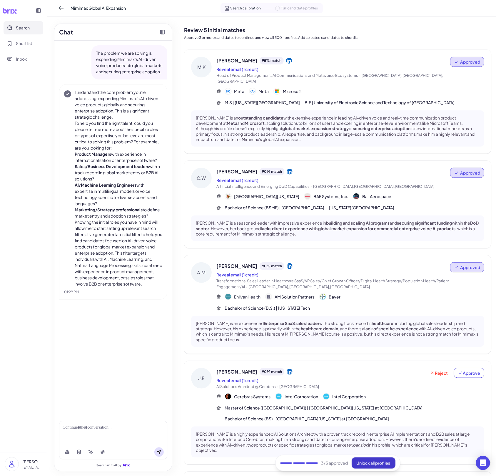
click at [364, 457] on button "Unlock all profiles" at bounding box center [374, 462] width 44 height 11
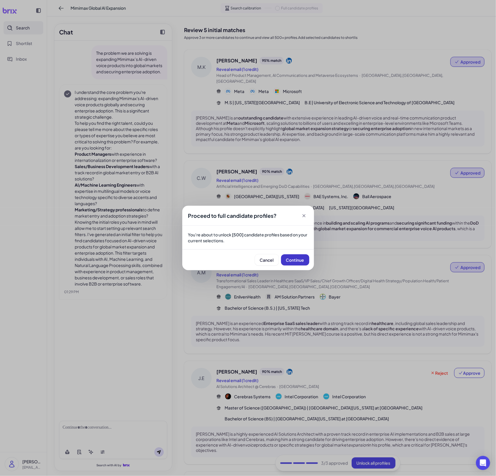
click at [292, 254] on button "Continue" at bounding box center [295, 259] width 28 height 11
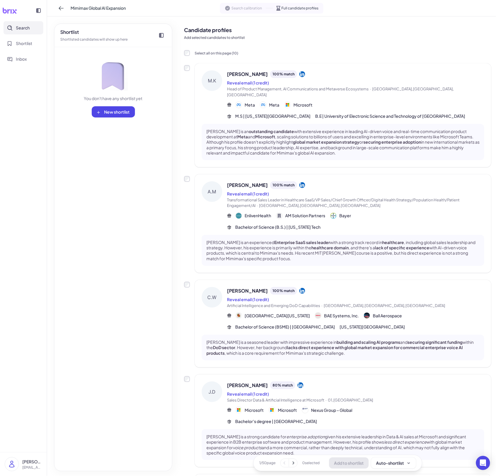
click at [332, 149] on div "[PERSON_NAME] is an outstanding candidate with extensive experience in leading …" at bounding box center [343, 142] width 283 height 36
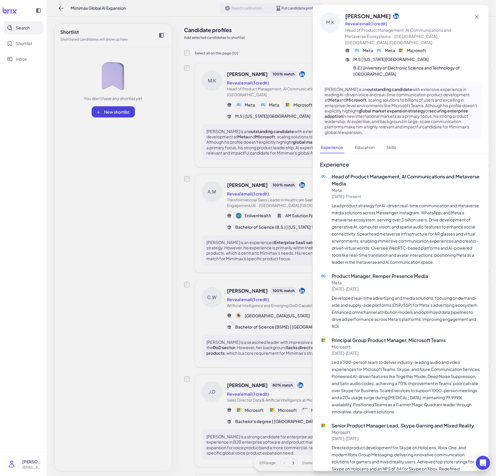
click at [218, 267] on div at bounding box center [248, 238] width 496 height 476
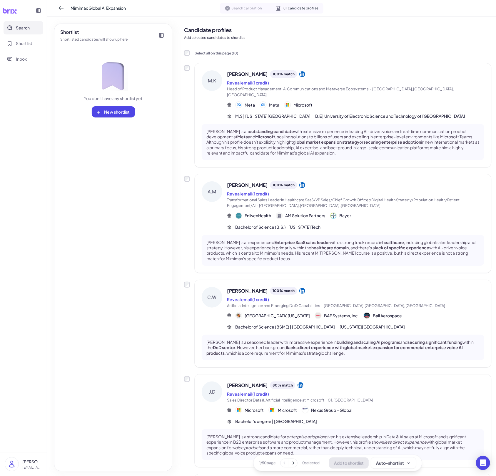
click at [298, 382] on icon at bounding box center [301, 385] width 6 height 6
click at [364, 406] on div "Microsoft Microsoft Nexus Group – Global" at bounding box center [355, 409] width 257 height 7
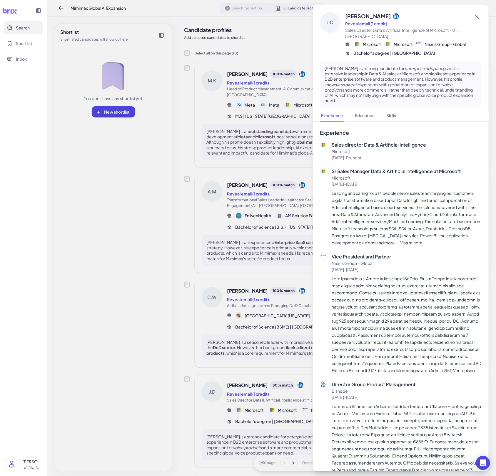
click at [288, 364] on div at bounding box center [248, 238] width 496 height 476
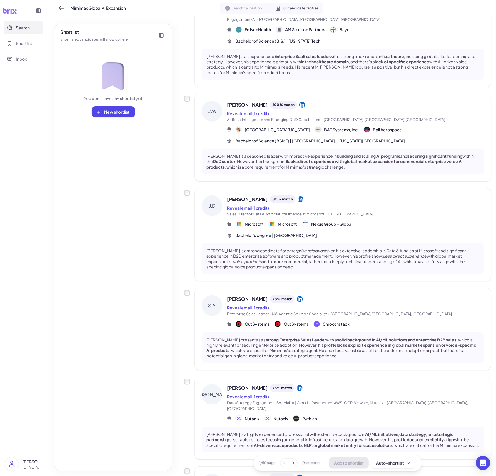
scroll to position [271, 0]
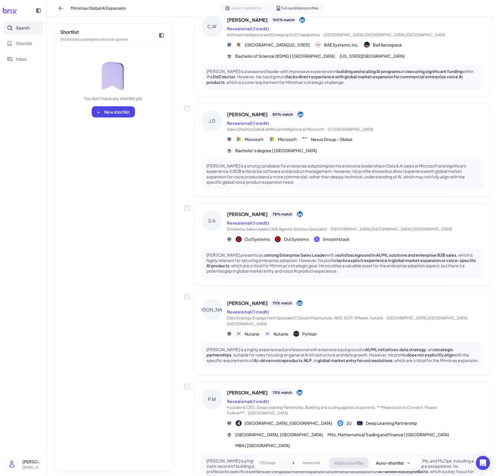
click at [359, 382] on div "[PERSON_NAME] 75 % match Reveal email (1 credit) Founder & CEO, Deep Learning P…" at bounding box center [343, 436] width 297 height 109
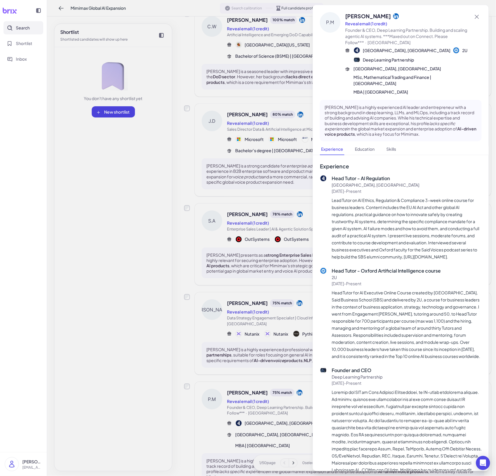
click at [271, 371] on div at bounding box center [248, 238] width 496 height 476
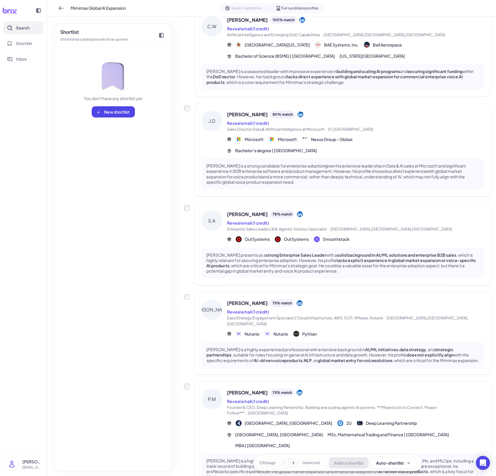
click at [351, 315] on div "[PERSON_NAME] 75 % match Reveal email (1 credit) Data Strategy Engagement Speci…" at bounding box center [355, 318] width 257 height 38
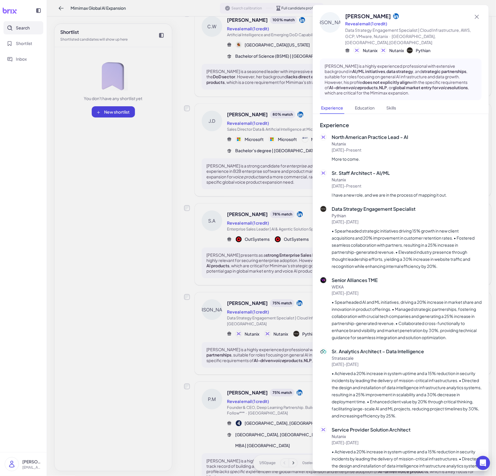
click at [278, 327] on div at bounding box center [248, 238] width 496 height 476
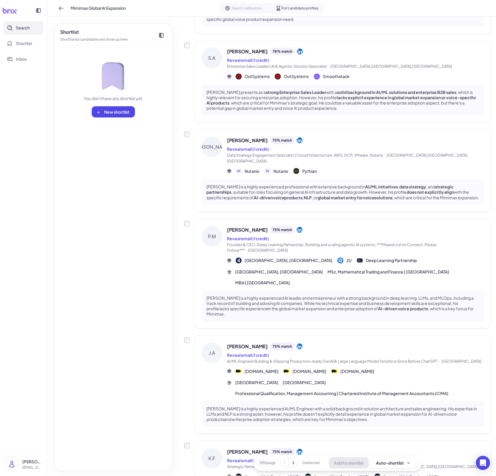
scroll to position [591, 0]
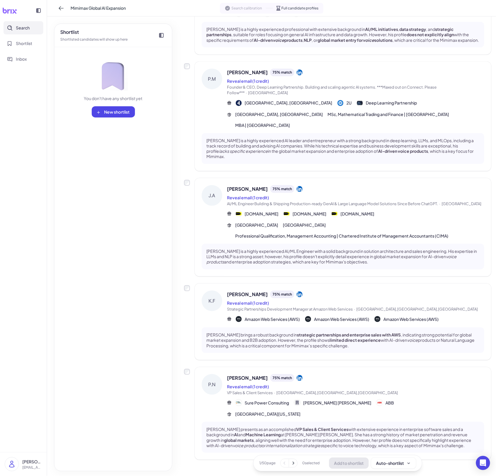
click at [296, 337] on div "[PERSON_NAME] brings a robust background in strategic partnerships and enterpri…" at bounding box center [343, 340] width 283 height 26
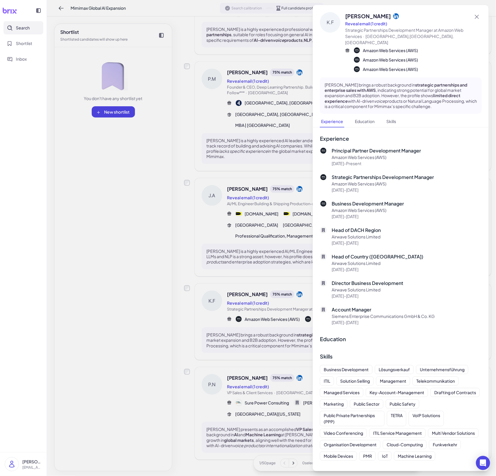
click at [295, 339] on div at bounding box center [248, 238] width 496 height 476
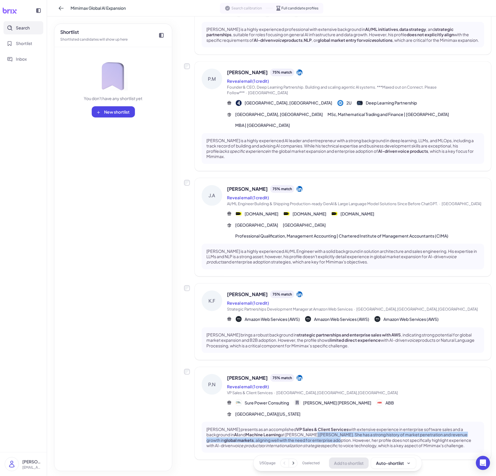
click at [314, 426] on p "[PERSON_NAME] presents as an accomplished VP Sales & Client Services with exten…" at bounding box center [342, 436] width 273 height 21
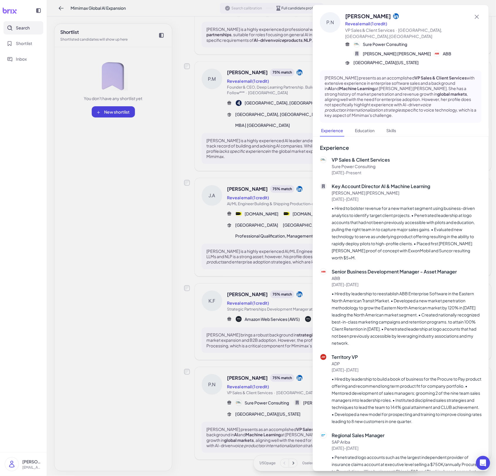
click at [285, 412] on div at bounding box center [248, 238] width 496 height 476
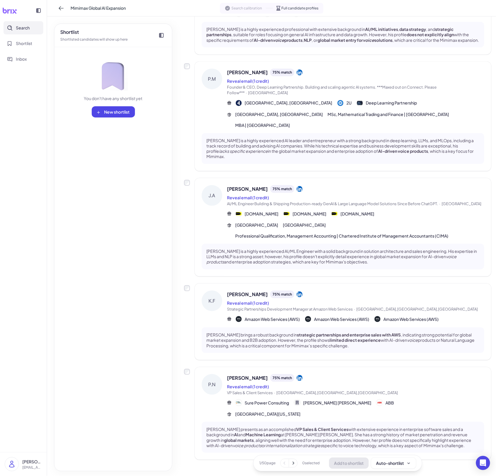
click at [295, 463] on icon at bounding box center [293, 463] width 6 height 6
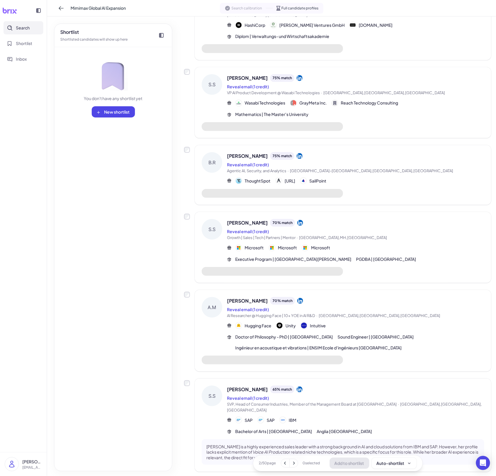
scroll to position [0, 0]
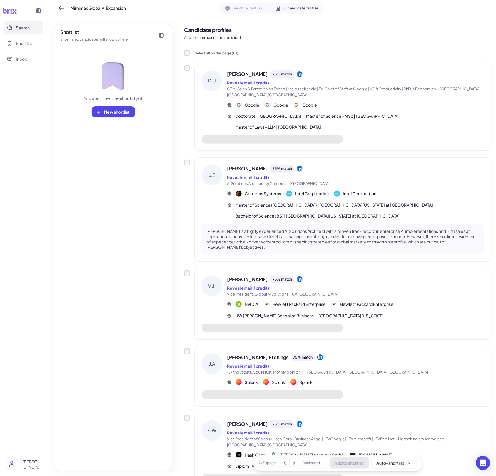
click at [392, 108] on div "Google Google Google" at bounding box center [355, 104] width 257 height 7
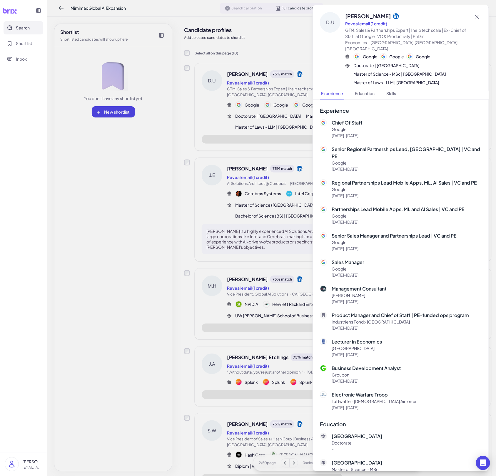
click at [280, 220] on div at bounding box center [248, 238] width 496 height 476
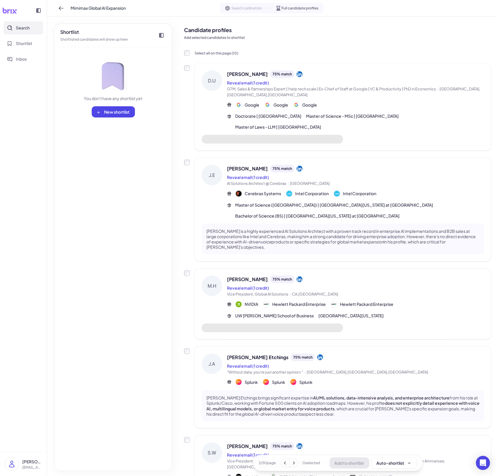
click at [379, 211] on div "Master of Science (MS) | [GEOGRAPHIC_DATA][US_STATE] at [GEOGRAPHIC_DATA] Bache…" at bounding box center [359, 210] width 249 height 17
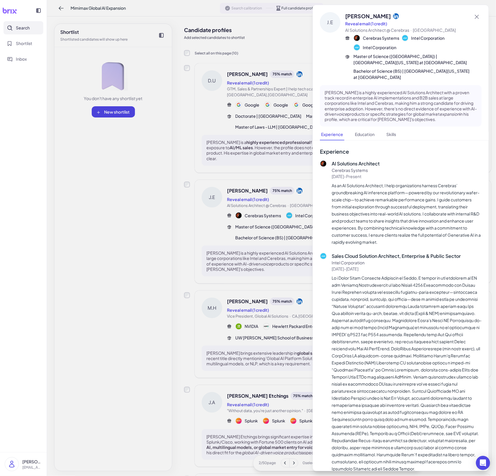
click at [270, 239] on div at bounding box center [248, 238] width 496 height 476
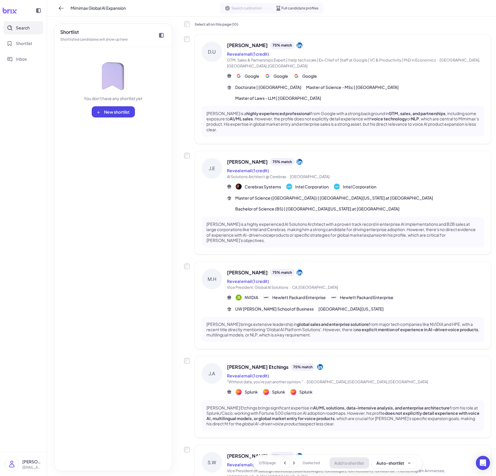
scroll to position [44, 0]
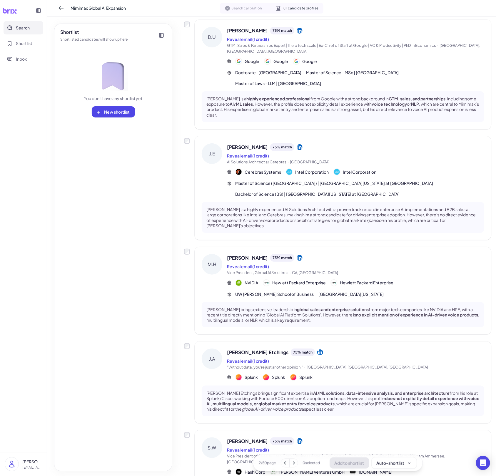
click at [379, 260] on div "[PERSON_NAME] 75 % match" at bounding box center [355, 258] width 257 height 8
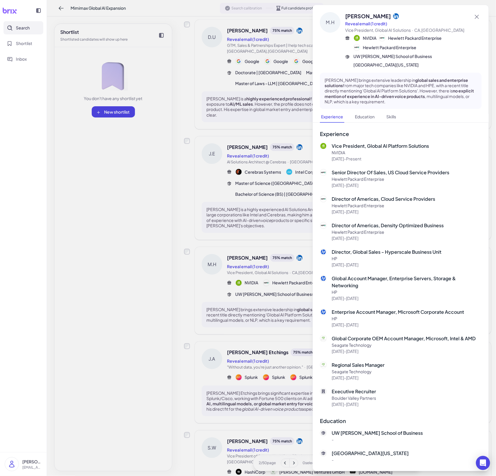
click at [283, 262] on div at bounding box center [248, 238] width 496 height 476
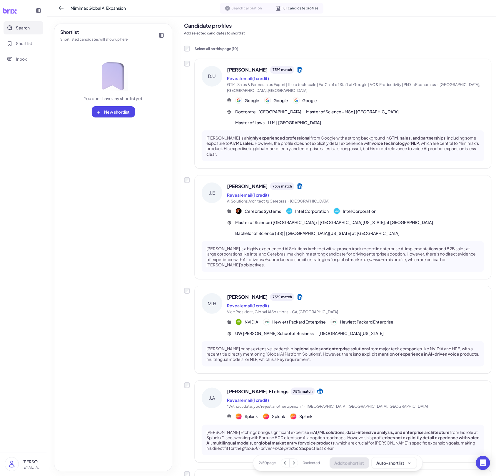
scroll to position [0, 0]
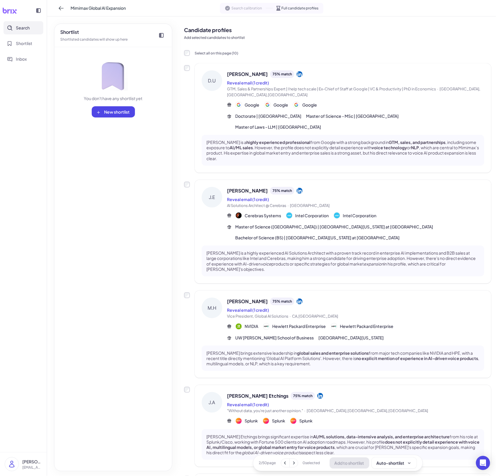
click at [39, 32] on button "Search" at bounding box center [24, 27] width 40 height 13
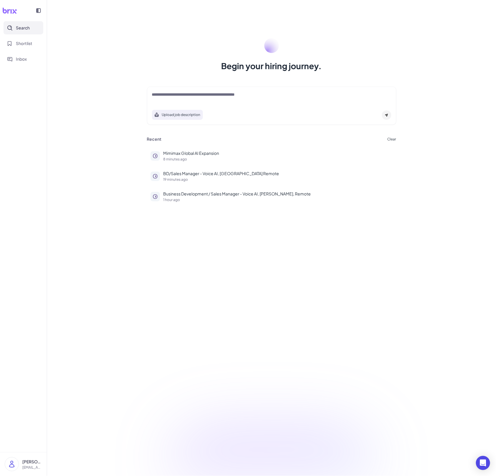
click at [193, 90] on div "Upload job description" at bounding box center [271, 105] width 249 height 38
click at [192, 94] on textarea at bounding box center [271, 94] width 239 height 7
paste textarea "**********"
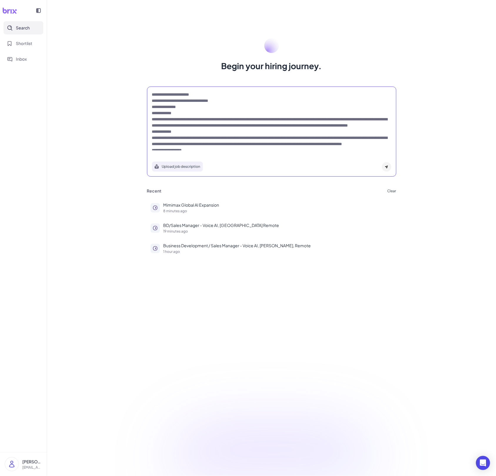
click at [152, 94] on textarea at bounding box center [271, 120] width 239 height 59
type textarea "**********"
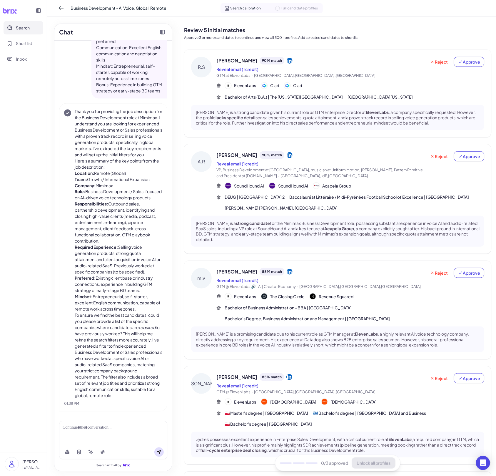
scroll to position [105, 0]
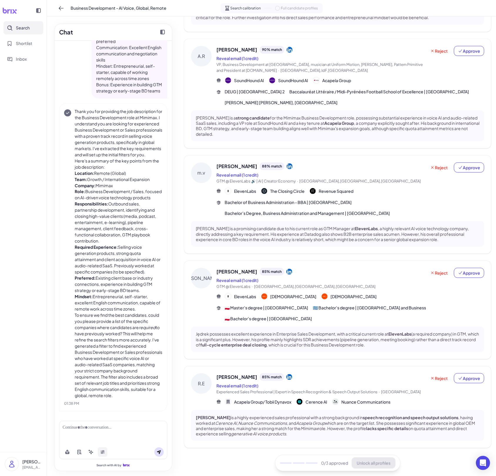
click at [104, 455] on button at bounding box center [102, 451] width 9 height 9
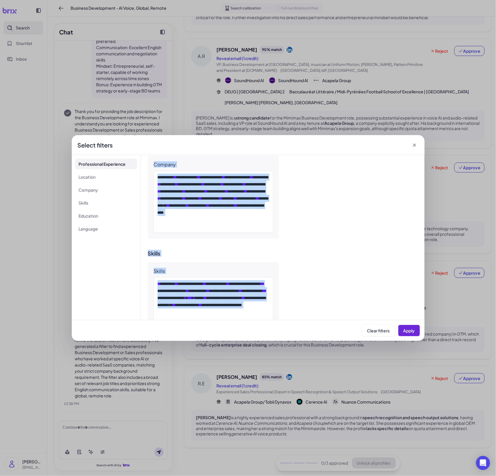
scroll to position [541, 0]
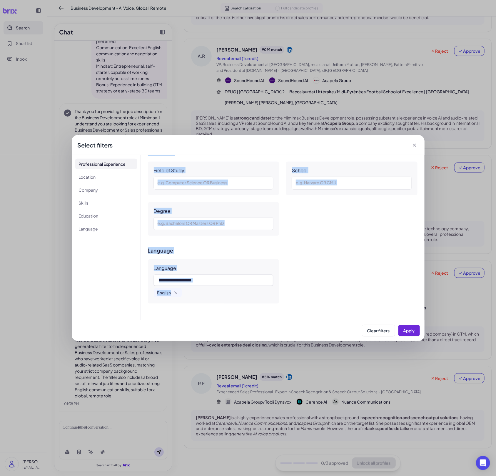
drag, startPoint x: 158, startPoint y: 206, endPoint x: 268, endPoint y: 312, distance: 153.3
click at [268, 312] on div "**********" at bounding box center [283, 237] width 284 height 165
copy div "**********"
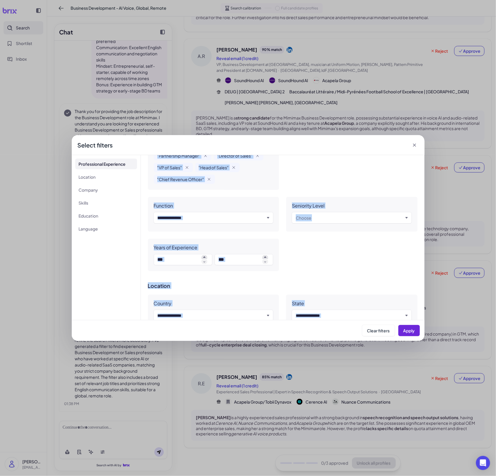
scroll to position [0, 0]
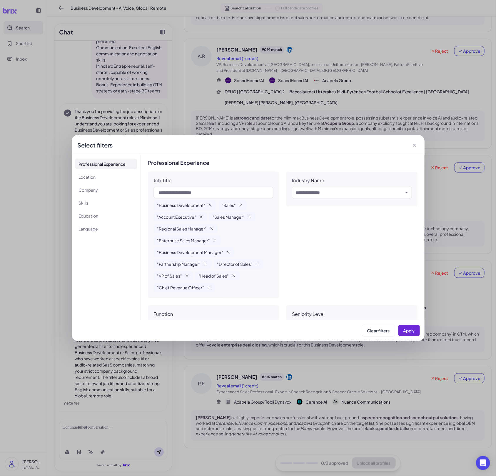
click at [193, 168] on div "Professional Experience Job Title "Business Development" "Sales" "Account Execu…" at bounding box center [283, 269] width 270 height 219
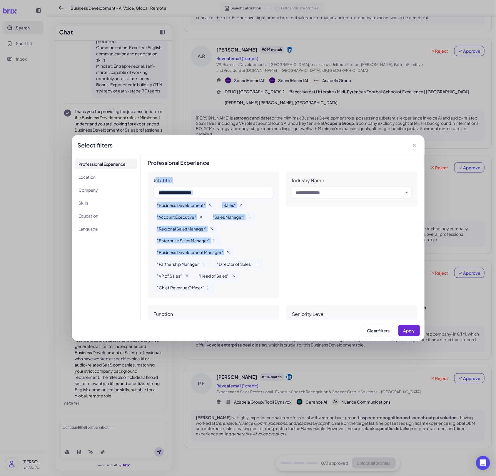
drag, startPoint x: 155, startPoint y: 180, endPoint x: 238, endPoint y: 238, distance: 101.1
click at [238, 238] on div "Job Title "Business Development" "Sales" "Account Executive" "Sales Manager" "R…" at bounding box center [213, 234] width 131 height 126
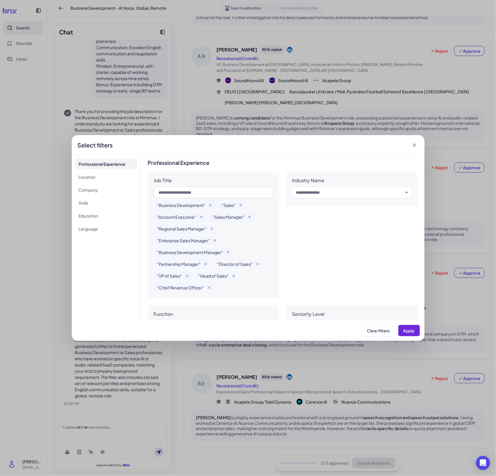
click at [256, 237] on div ""Business Development" "Sales" "Account Executive" "Sales Manager" "Regional Sa…" at bounding box center [214, 246] width 120 height 92
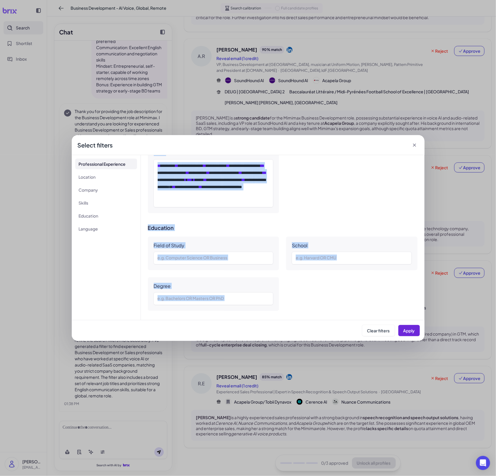
scroll to position [541, 0]
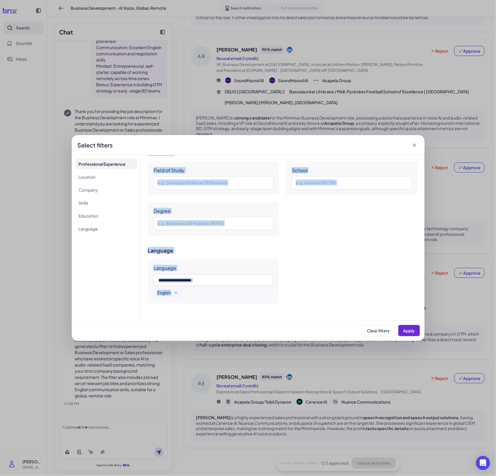
drag, startPoint x: 153, startPoint y: 182, endPoint x: 339, endPoint y: 356, distance: 254.5
click at [339, 356] on div "**********" at bounding box center [248, 238] width 496 height 476
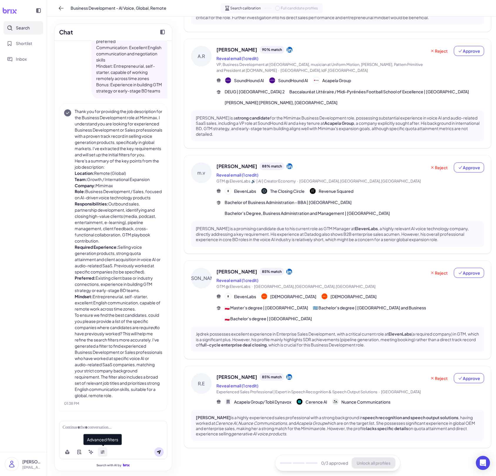
click at [101, 449] on icon at bounding box center [102, 451] width 5 height 5
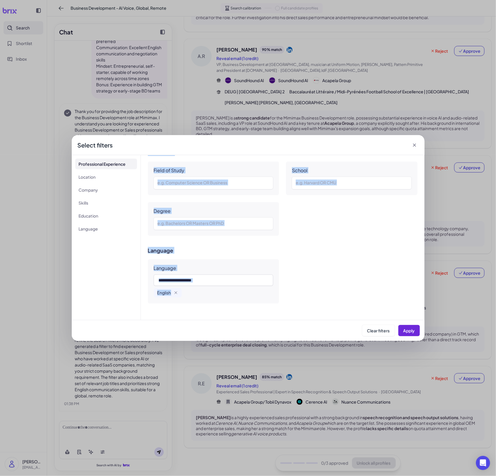
drag, startPoint x: 153, startPoint y: 182, endPoint x: 328, endPoint y: 313, distance: 218.3
click at [328, 312] on div "**********" at bounding box center [283, 237] width 284 height 165
copy div "**********"
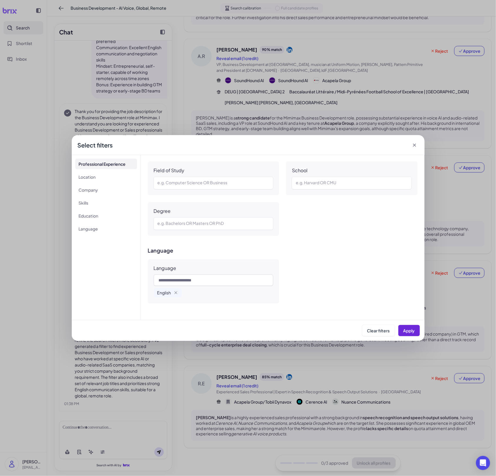
click at [109, 336] on div "Clear filters Apply" at bounding box center [248, 330] width 344 height 11
click at [349, 112] on div "**********" at bounding box center [248, 238] width 496 height 476
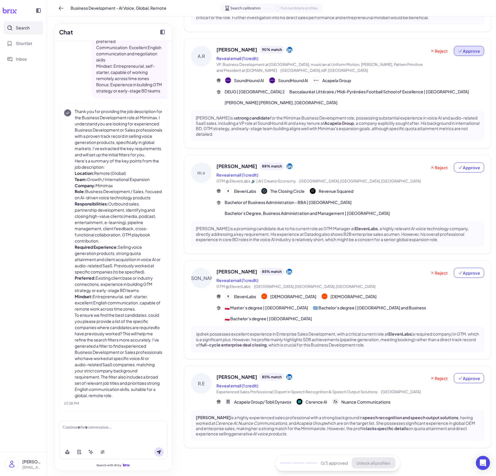
click at [430, 54] on button "Approve" at bounding box center [469, 51] width 30 height 10
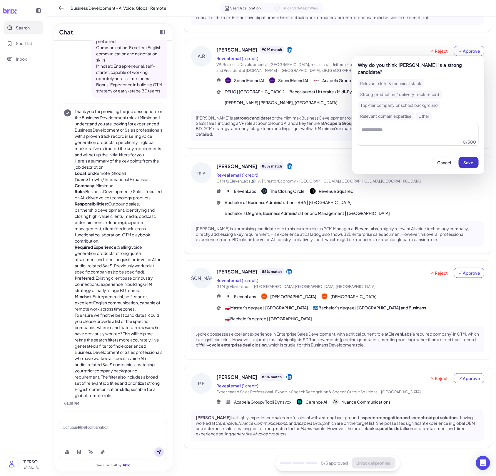
click at [430, 163] on span "Save" at bounding box center [469, 162] width 10 height 5
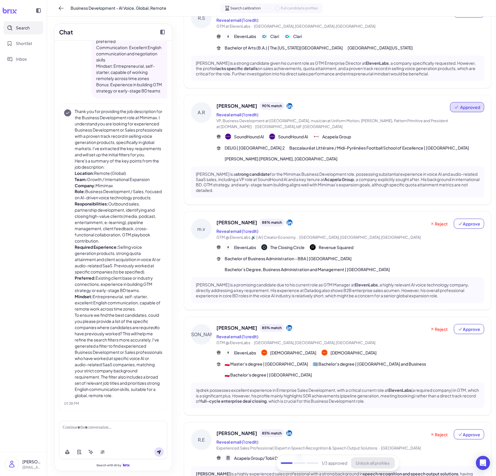
scroll to position [0, 0]
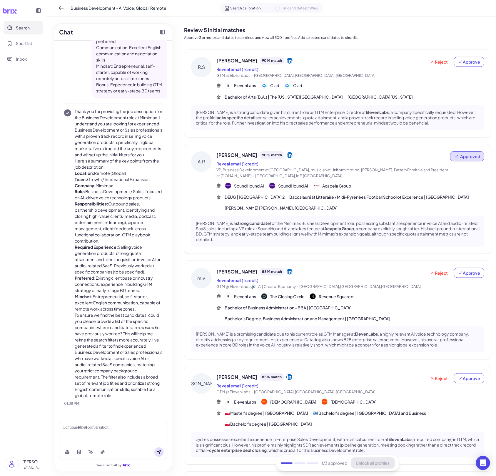
click at [363, 83] on div "ElevenLabs Clari Clari" at bounding box center [350, 85] width 268 height 7
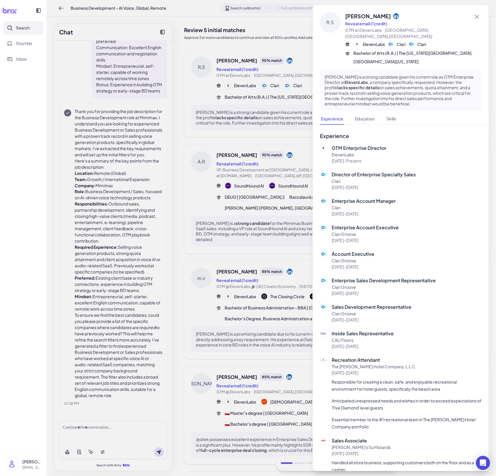
click at [267, 123] on div at bounding box center [248, 238] width 496 height 476
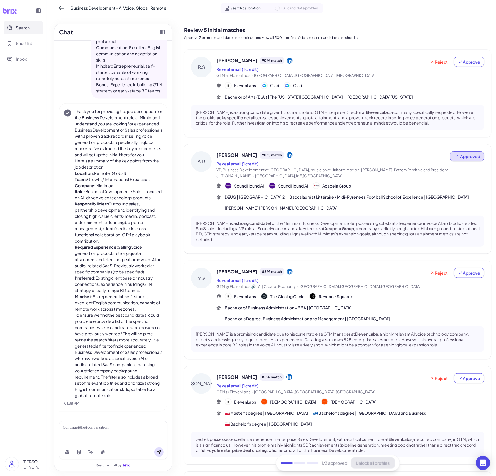
click at [430, 67] on div "Reject Approve" at bounding box center [456, 68] width 58 height 22
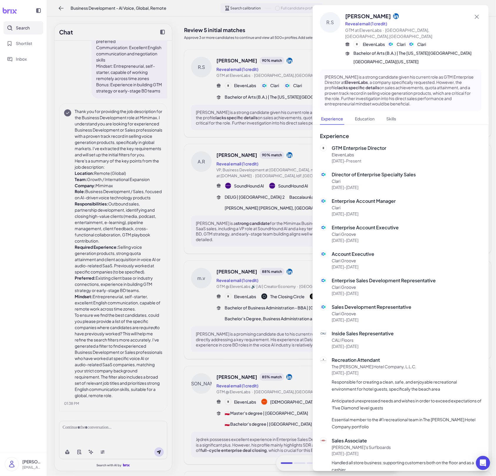
click at [430, 69] on div "[PERSON_NAME] is a strong candidate given his current role as GTM Enterprise Di…" at bounding box center [401, 89] width 162 height 41
click at [286, 87] on div at bounding box center [248, 238] width 496 height 476
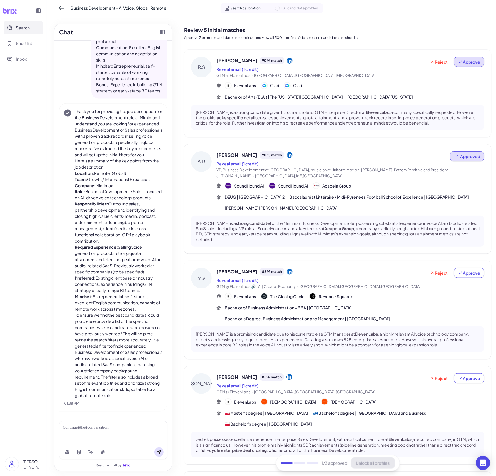
click at [430, 61] on span "Approve" at bounding box center [469, 62] width 22 height 6
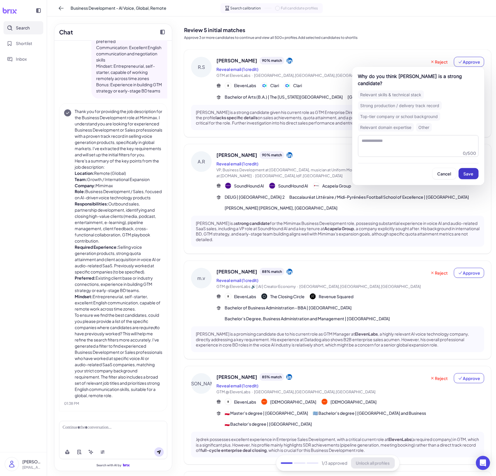
click at [430, 171] on span "Save" at bounding box center [469, 173] width 10 height 5
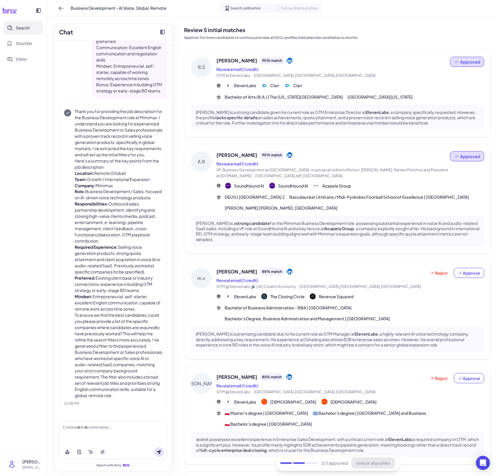
click at [430, 279] on div "Reject Approve" at bounding box center [456, 279] width 58 height 22
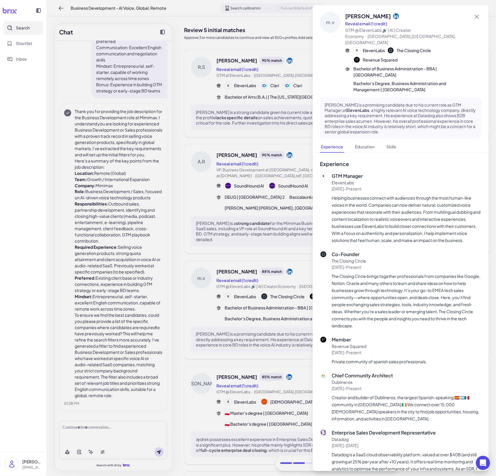
click at [276, 263] on div at bounding box center [248, 238] width 496 height 476
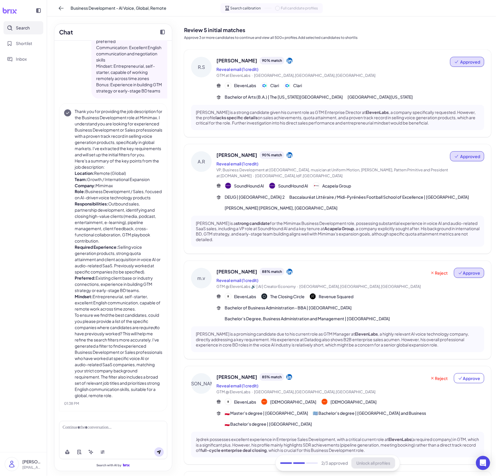
click at [430, 270] on span "Approve" at bounding box center [469, 273] width 22 height 6
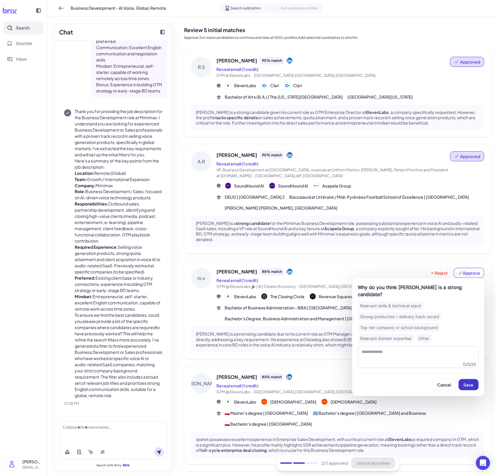
click at [430, 387] on button "Save" at bounding box center [469, 384] width 20 height 11
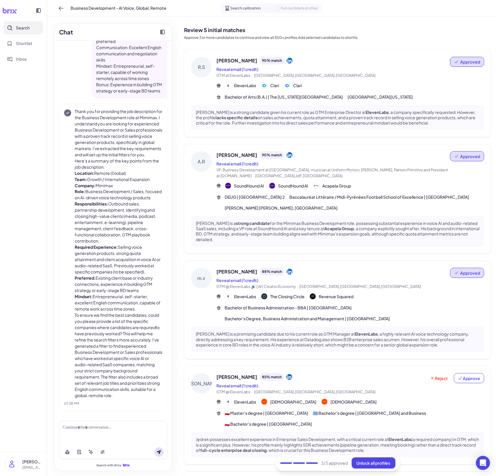
click at [393, 346] on div "[PERSON_NAME] is a promising candidate due to his current role as GTM Manager a…" at bounding box center [337, 339] width 293 height 26
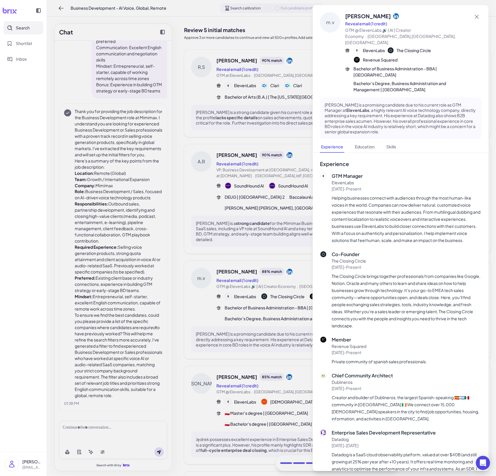
click at [264, 325] on div at bounding box center [248, 238] width 496 height 476
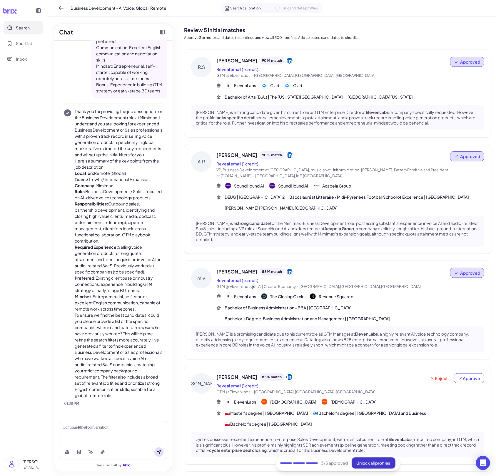
click at [364, 463] on span "Unlock all profiles" at bounding box center [374, 462] width 34 height 5
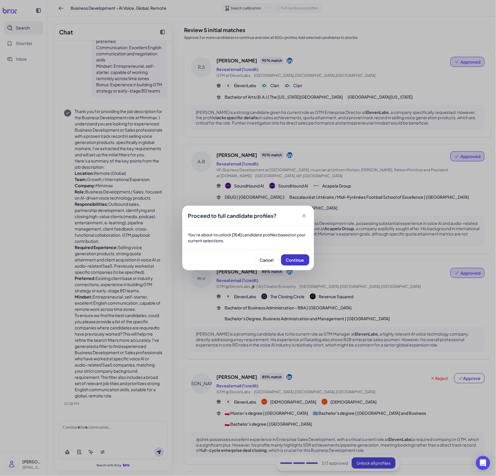
click at [302, 261] on span "Continue" at bounding box center [295, 259] width 18 height 5
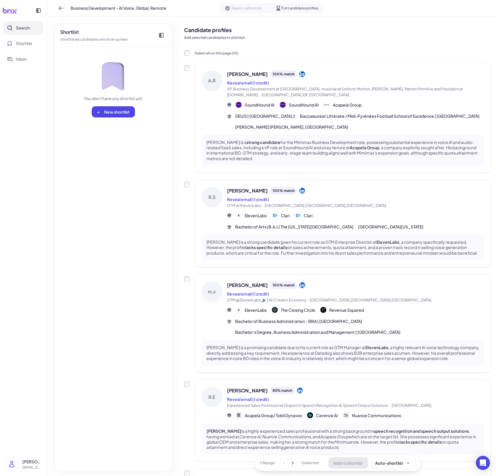
click at [304, 152] on p "[PERSON_NAME] is a strong candidate for the Mimimax Business Development role, …" at bounding box center [342, 149] width 273 height 21
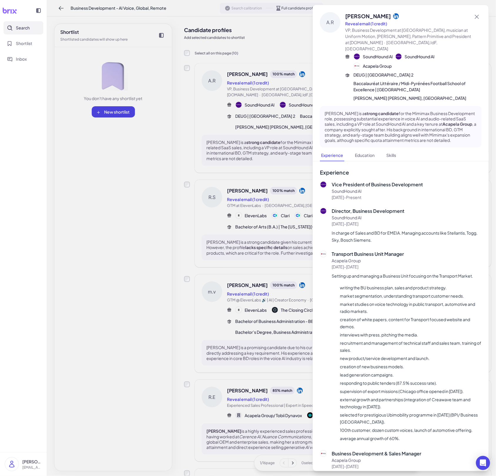
click at [264, 234] on div at bounding box center [248, 238] width 496 height 476
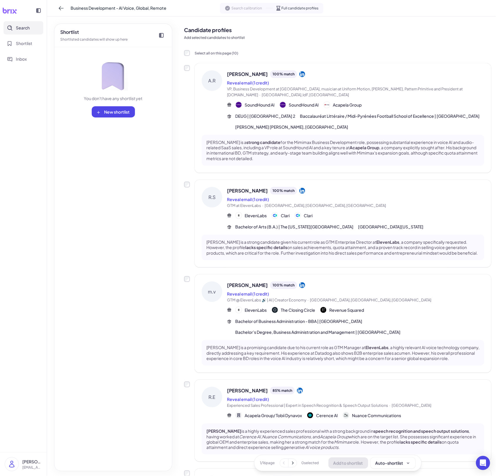
click at [276, 249] on div "[PERSON_NAME] is a strong candidate given his current role as GTM Enterprise Di…" at bounding box center [343, 247] width 283 height 26
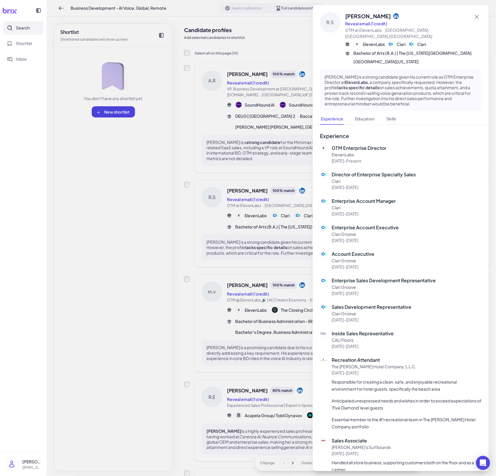
click at [233, 302] on div at bounding box center [248, 238] width 496 height 476
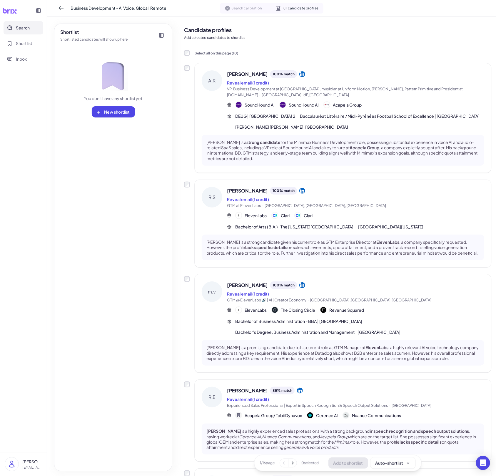
click at [288, 346] on div "m.v [PERSON_NAME] 100 % match Reveal email (1 credit) GTM @ ElevenLabs 🔊 | AI |…" at bounding box center [343, 323] width 297 height 98
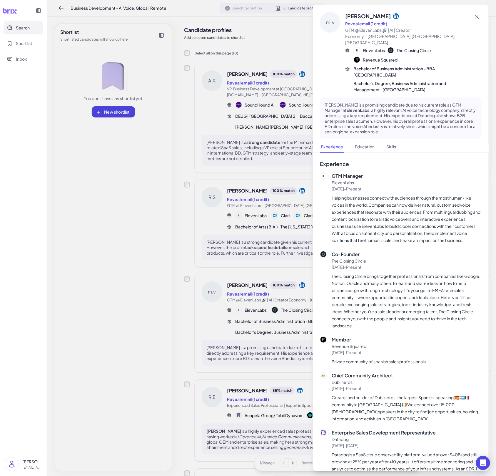
click at [251, 338] on div at bounding box center [248, 238] width 496 height 476
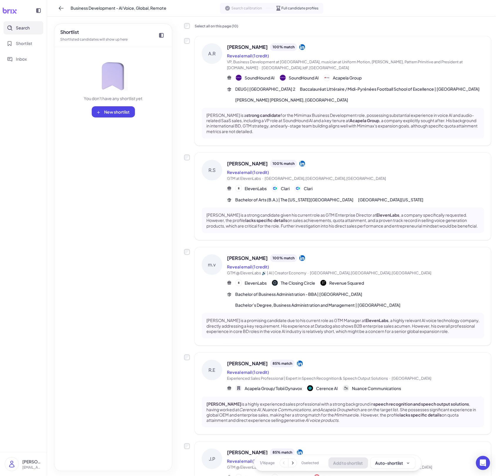
scroll to position [101, 0]
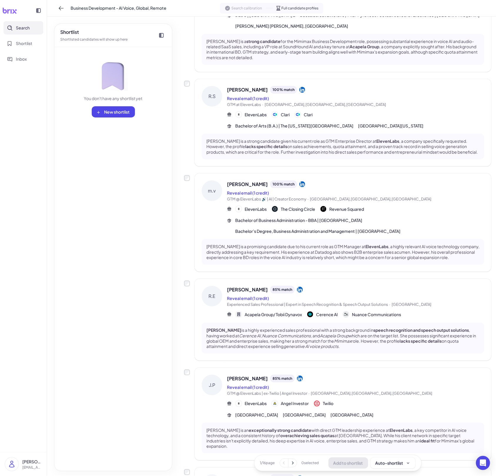
click at [289, 349] on p "[PERSON_NAME] is a highly experienced sales professional with a strong backgrou…" at bounding box center [342, 337] width 273 height 21
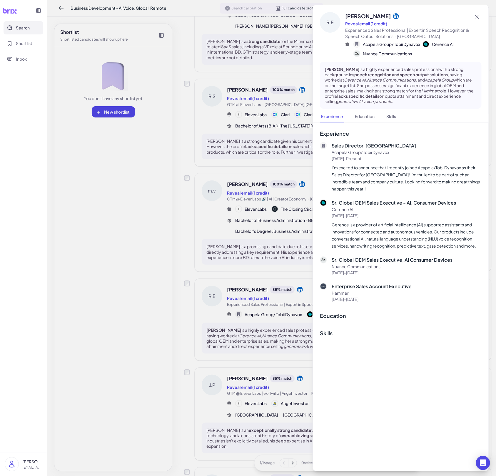
click at [249, 342] on div at bounding box center [248, 238] width 496 height 476
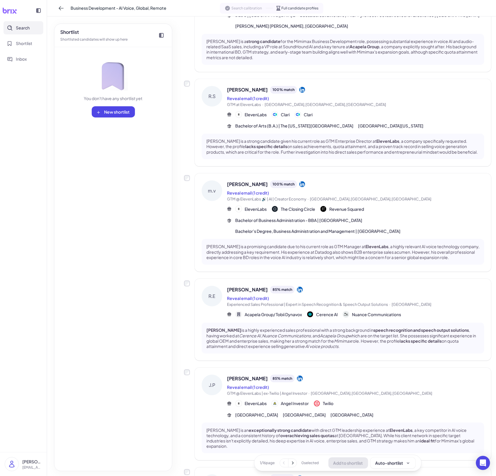
click at [256, 433] on div "[PERSON_NAME] is an exceptionally strong candidate with direct GTM leadership e…" at bounding box center [343, 437] width 283 height 31
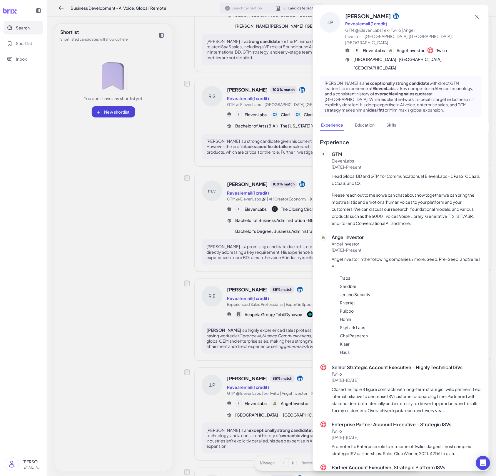
click at [239, 382] on div at bounding box center [248, 238] width 496 height 476
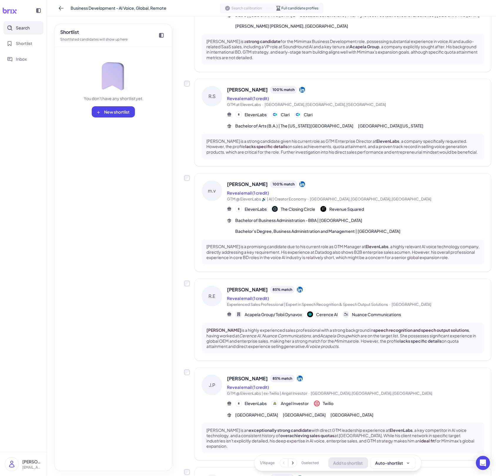
scroll to position [101, 0]
click at [293, 466] on button at bounding box center [293, 463] width 8 height 8
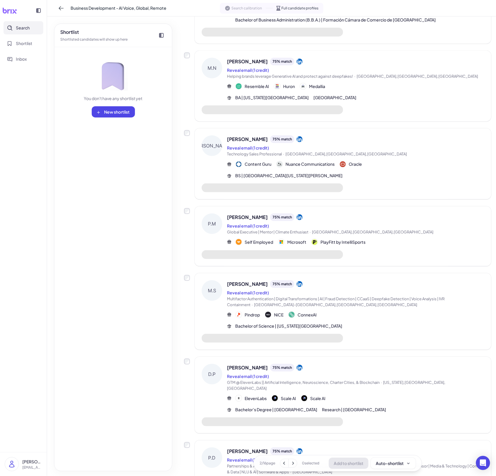
click at [351, 323] on div "Bachelor of Science | [US_STATE][GEOGRAPHIC_DATA]" at bounding box center [355, 326] width 257 height 6
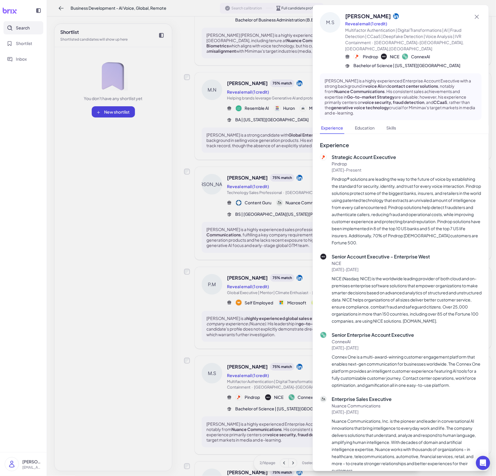
click at [280, 294] on div at bounding box center [248, 238] width 496 height 476
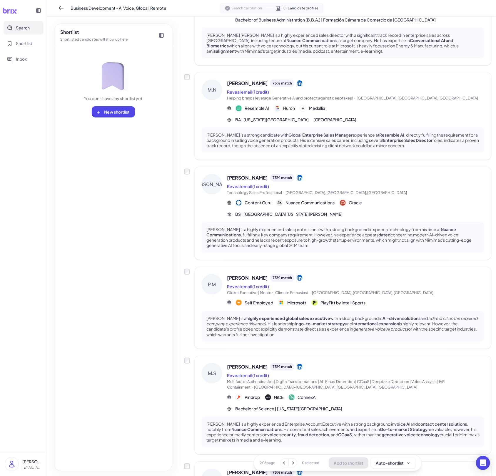
click at [369, 207] on div "[PERSON_NAME] 75 % match Reveal email (1 credit) Technology Sales Professional …" at bounding box center [343, 213] width 297 height 93
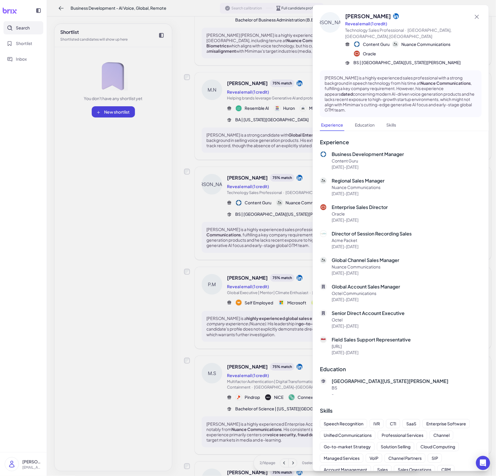
click at [264, 315] on div at bounding box center [248, 238] width 496 height 476
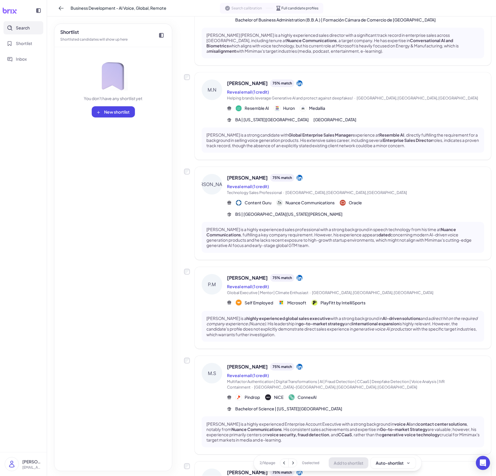
scroll to position [214, 0]
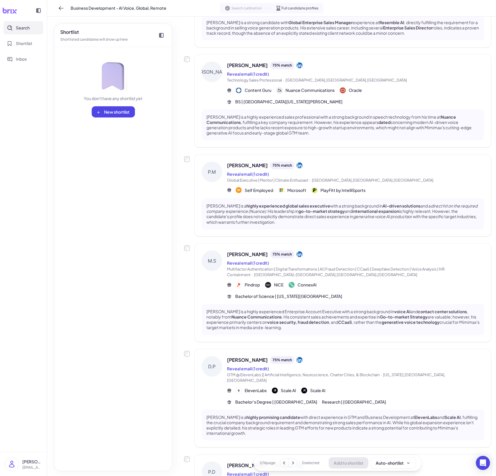
click at [343, 293] on div "Bachelor of Science | [US_STATE][GEOGRAPHIC_DATA]" at bounding box center [355, 296] width 257 height 6
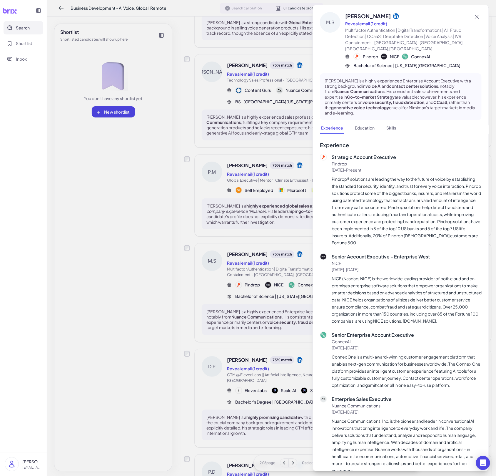
click at [281, 328] on div at bounding box center [248, 238] width 496 height 476
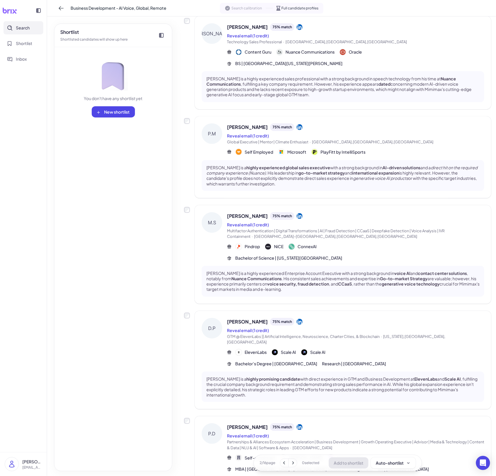
scroll to position [334, 0]
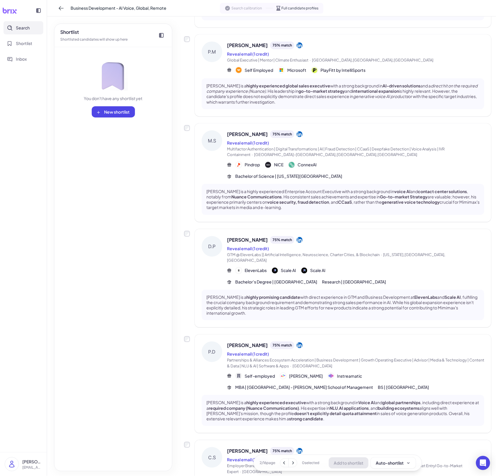
click at [375, 270] on div "[PERSON_NAME] 75 % match Reveal email (1 credit) GTM @ ElevenLabs || Artificial…" at bounding box center [343, 278] width 297 height 99
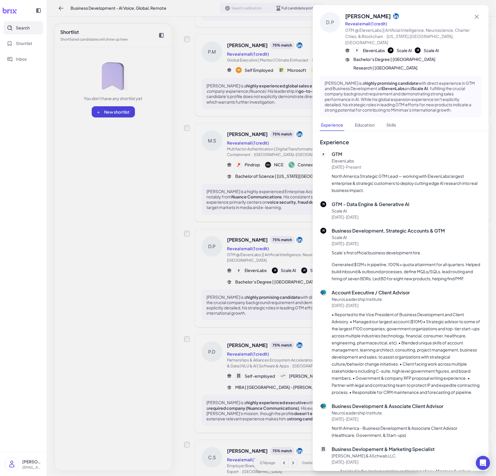
click at [276, 342] on div at bounding box center [248, 238] width 496 height 476
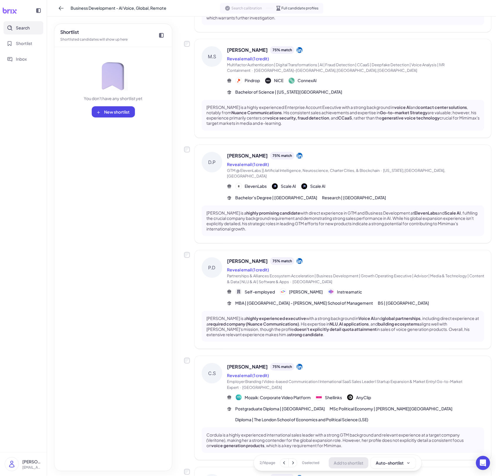
scroll to position [429, 0]
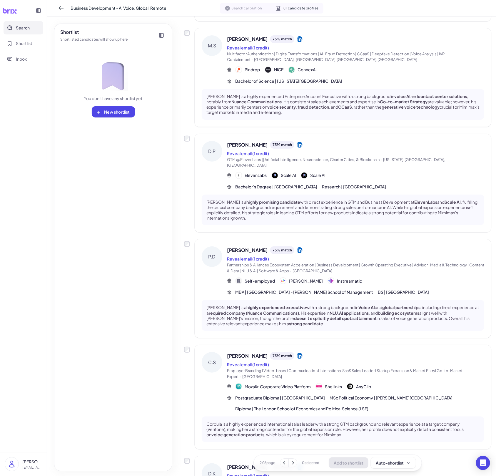
click at [370, 300] on div "[PERSON_NAME] is a highly experienced executive with a strong background in Voi…" at bounding box center [343, 315] width 283 height 31
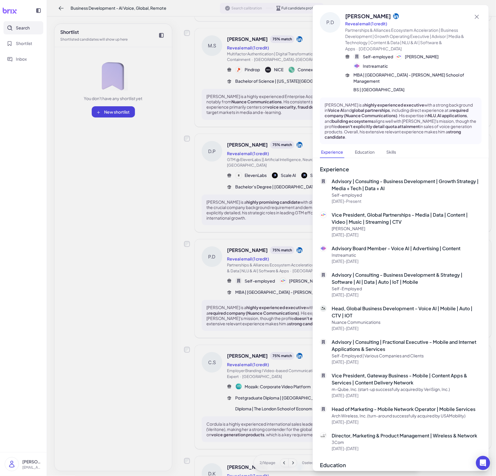
click at [283, 349] on div at bounding box center [248, 238] width 496 height 476
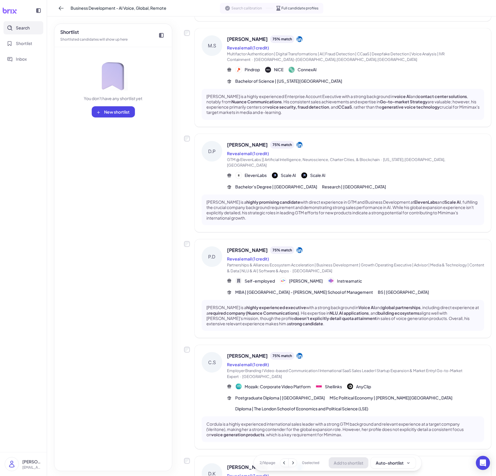
click at [283, 361] on div "Reveal email (1 credit)" at bounding box center [355, 364] width 257 height 7
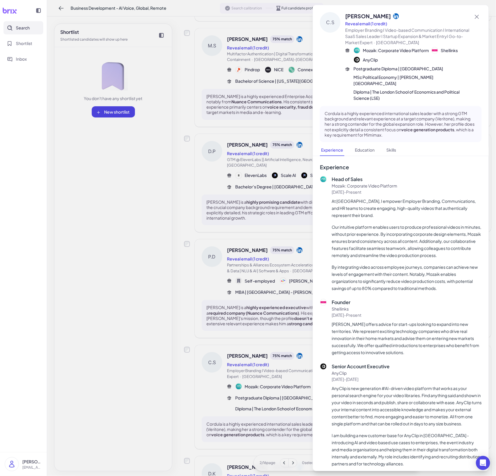
click at [284, 374] on div at bounding box center [248, 238] width 496 height 476
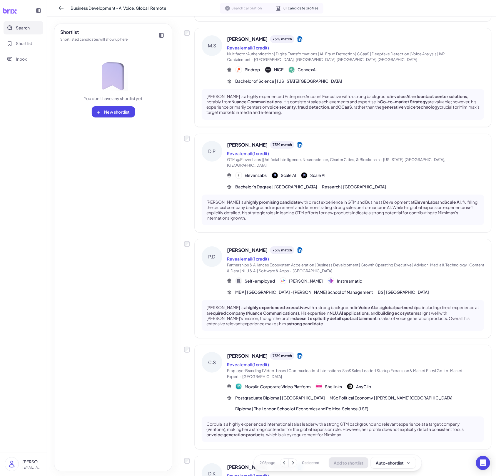
scroll to position [602, 0]
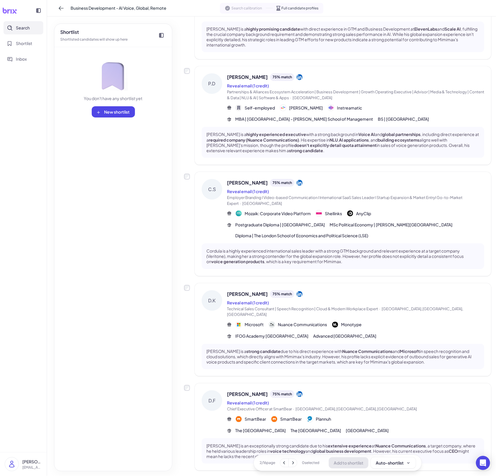
click at [316, 348] on p "[PERSON_NAME] is a strong candidate due to his direct experience with Nuance Co…" at bounding box center [342, 356] width 273 height 16
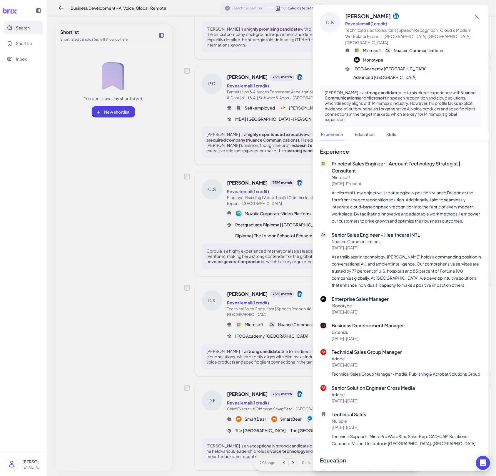
click at [284, 357] on div at bounding box center [248, 238] width 496 height 476
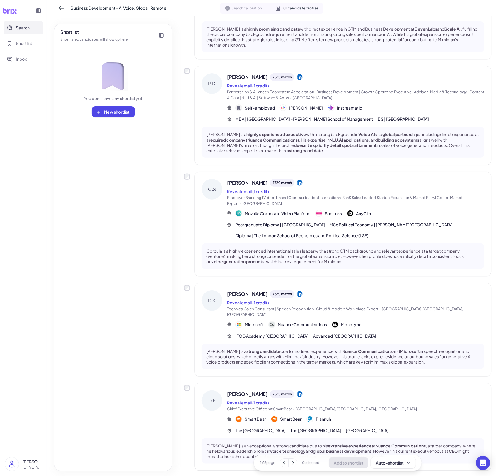
click at [292, 401] on div "[PERSON_NAME] 75 % match Reveal email (1 credit) Chief Executive Officer at Sma…" at bounding box center [355, 411] width 257 height 43
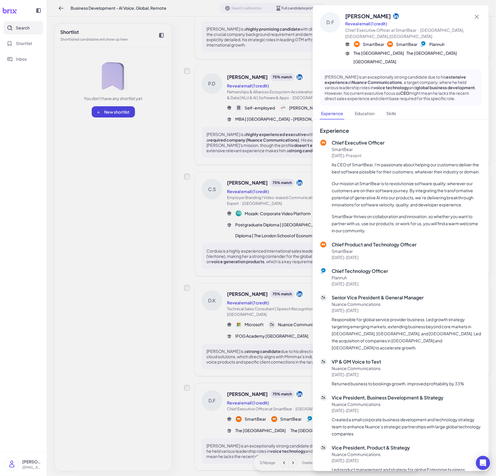
click at [282, 414] on div at bounding box center [248, 238] width 496 height 476
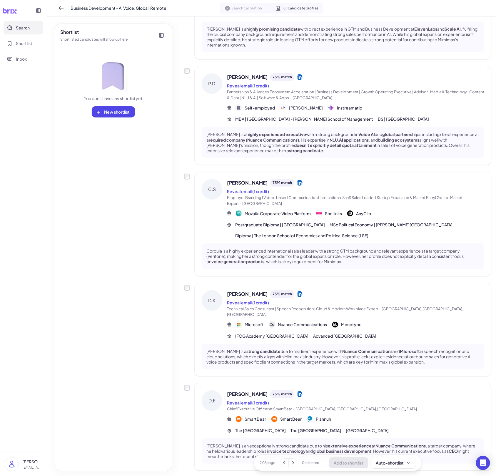
click at [295, 462] on icon at bounding box center [293, 463] width 6 height 6
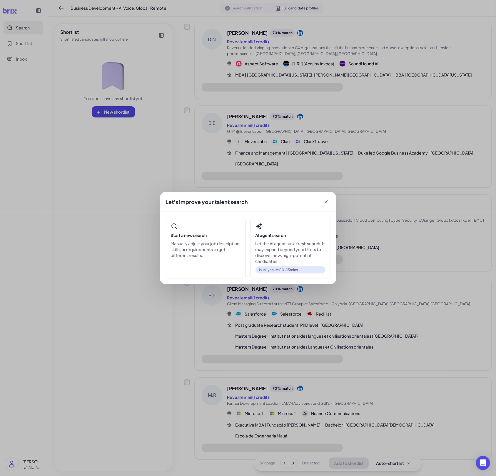
click at [306, 339] on div "Let's improve your talent search Start a new search Manually adjust your job de…" at bounding box center [248, 238] width 496 height 476
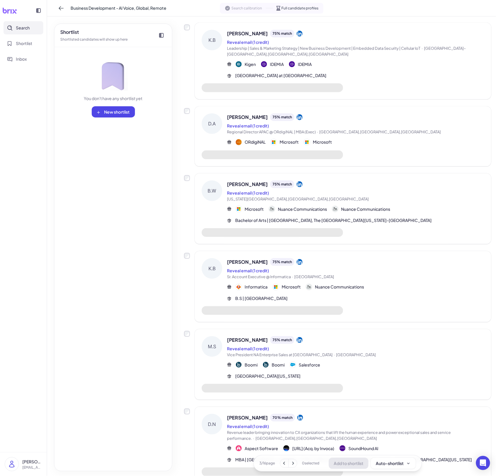
scroll to position [0, 0]
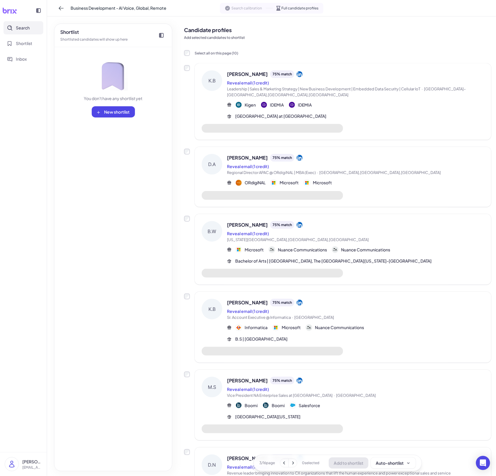
click at [367, 59] on div "Candidate profiles Add selected candidates to shortlist Select all on this page…" at bounding box center [337, 483] width 307 height 925
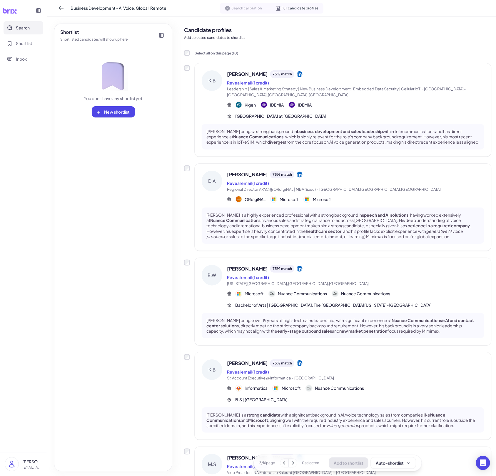
click at [362, 72] on div "[PERSON_NAME] 75 % match" at bounding box center [355, 74] width 257 height 8
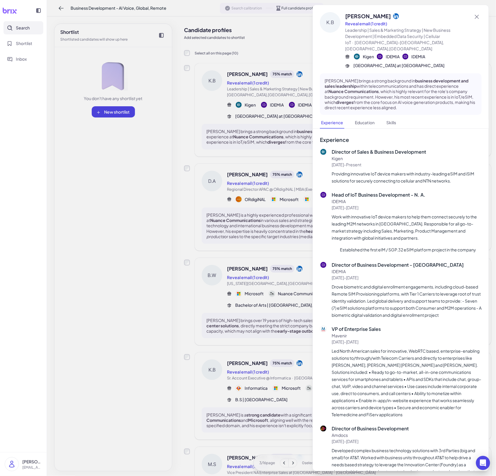
click at [304, 108] on div at bounding box center [248, 238] width 496 height 476
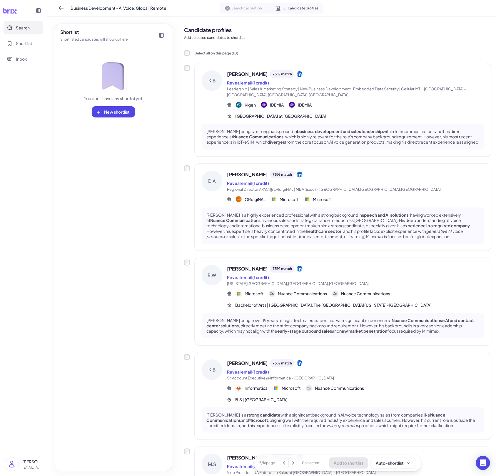
click at [332, 192] on div "[PERSON_NAME] 75 % match Reveal email (1 credit) Regional Director APAC @ ORdig…" at bounding box center [355, 187] width 257 height 32
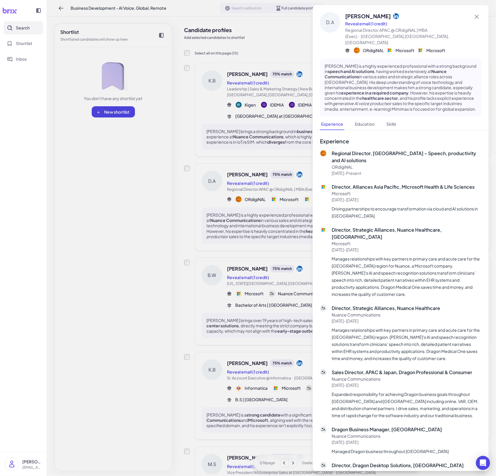
click at [288, 199] on div at bounding box center [248, 238] width 496 height 476
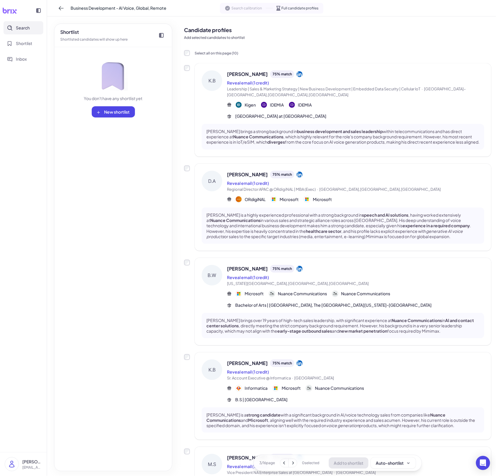
scroll to position [108, 0]
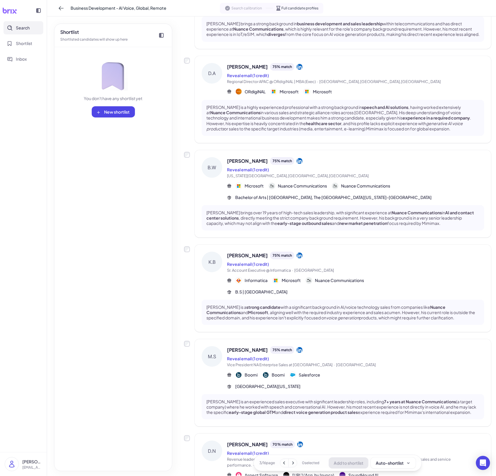
click at [316, 199] on span "Bachelor of Arts | [GEOGRAPHIC_DATA], The [GEOGRAPHIC_DATA][US_STATE]-[GEOGRAPH…" at bounding box center [333, 197] width 196 height 6
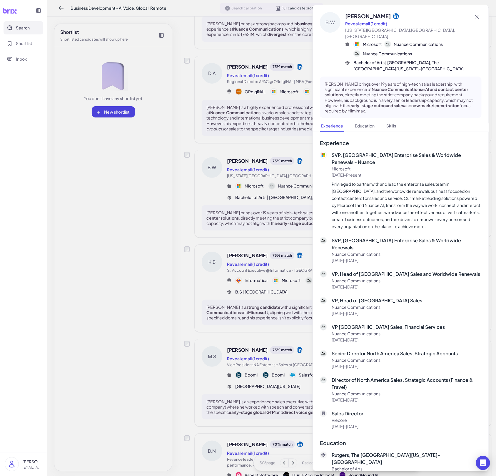
click at [242, 177] on div at bounding box center [248, 238] width 496 height 476
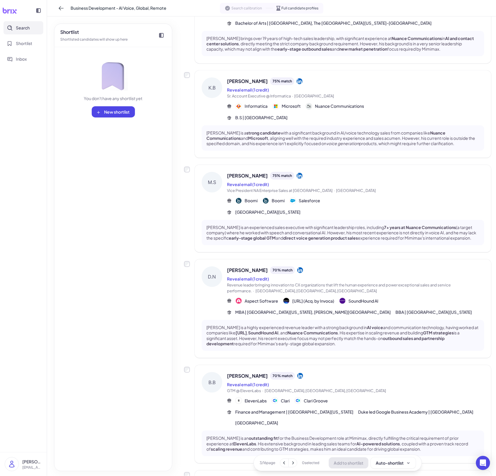
scroll to position [285, 0]
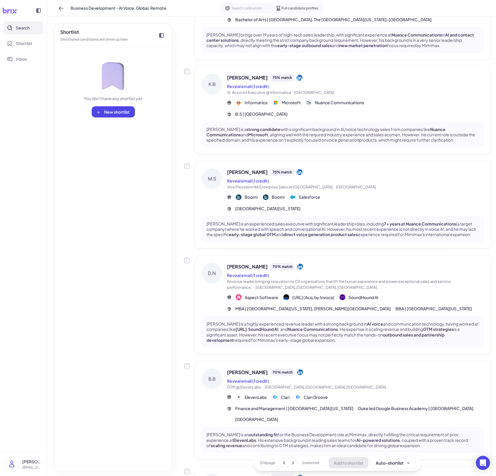
click at [315, 239] on div "[PERSON_NAME] is an experienced sales executive with significant leadership rol…" at bounding box center [343, 229] width 283 height 26
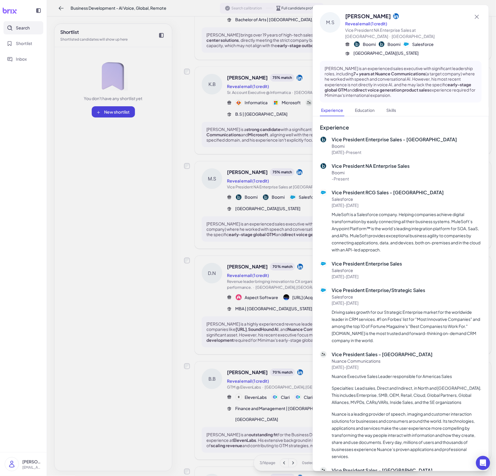
click at [316, 237] on div at bounding box center [248, 238] width 496 height 476
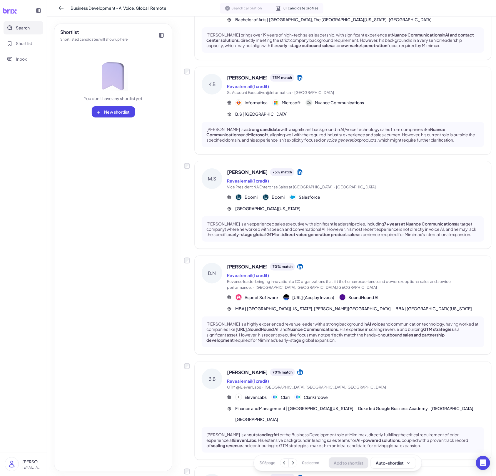
click at [316, 237] on div "[PERSON_NAME] is an experienced sales executive with significant leadership rol…" at bounding box center [343, 229] width 283 height 26
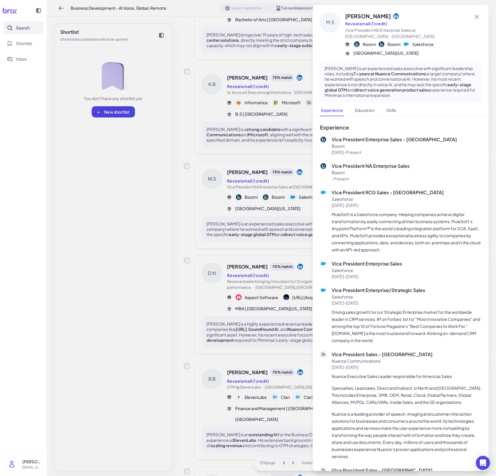
click at [293, 239] on div at bounding box center [248, 238] width 496 height 476
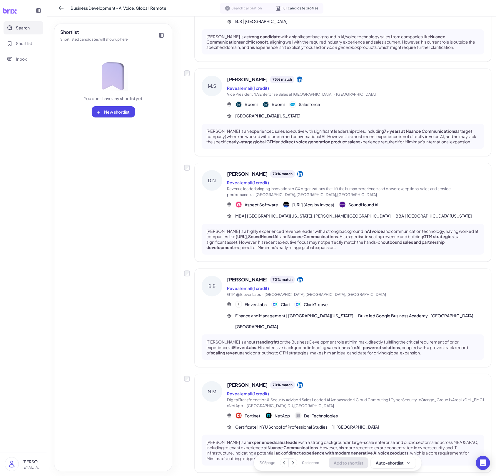
scroll to position [418, 0]
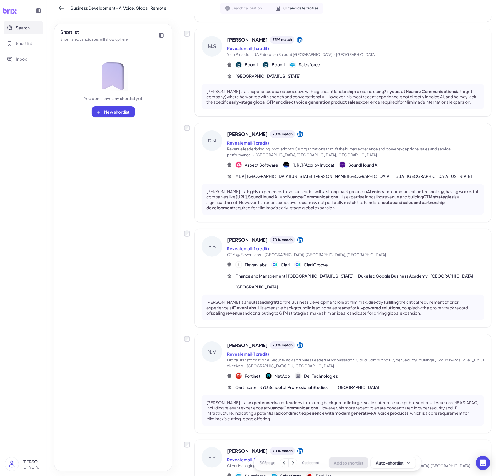
click at [302, 311] on p "[PERSON_NAME] is an outstanding fit for the Business Development role at Mimima…" at bounding box center [342, 307] width 273 height 16
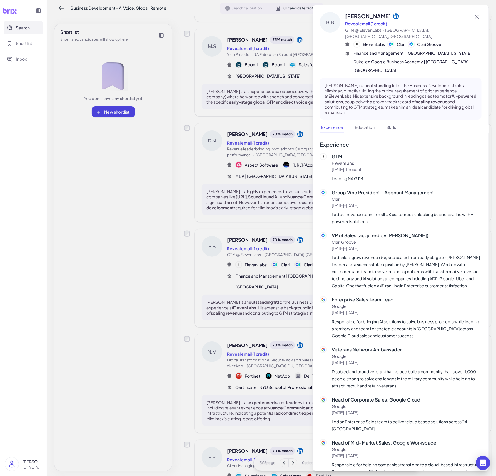
click at [282, 307] on div at bounding box center [248, 238] width 496 height 476
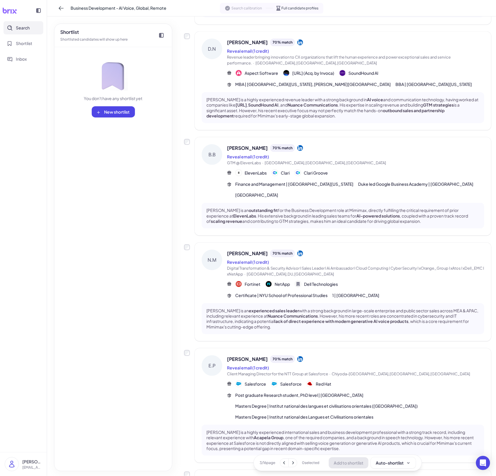
scroll to position [624, 0]
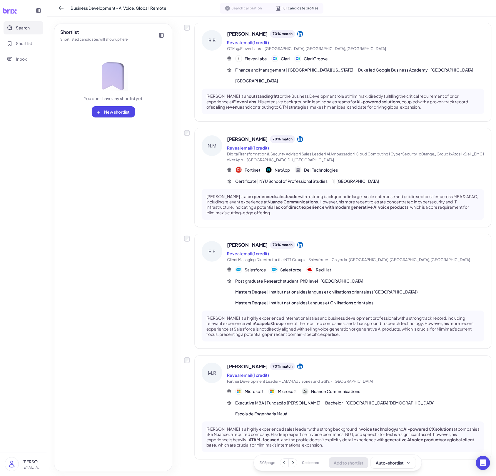
click at [292, 320] on p "[PERSON_NAME] is a highly experienced international sales and business developm…" at bounding box center [342, 325] width 273 height 21
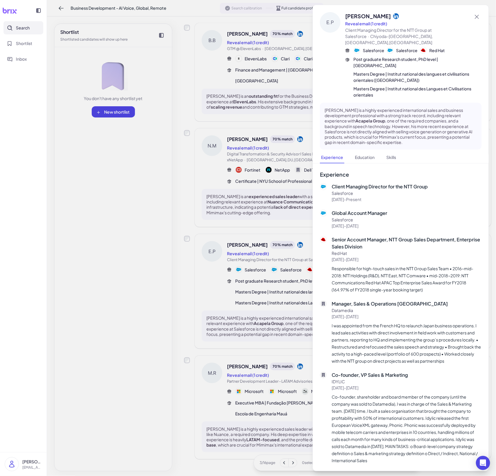
click at [267, 336] on div at bounding box center [248, 238] width 496 height 476
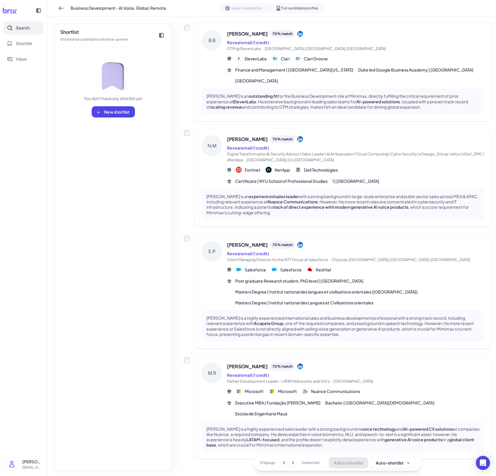
click at [289, 391] on span "Microsoft" at bounding box center [287, 391] width 19 height 6
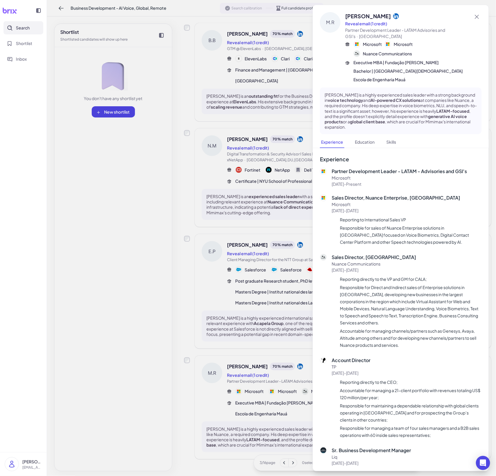
click at [281, 396] on div at bounding box center [248, 238] width 496 height 476
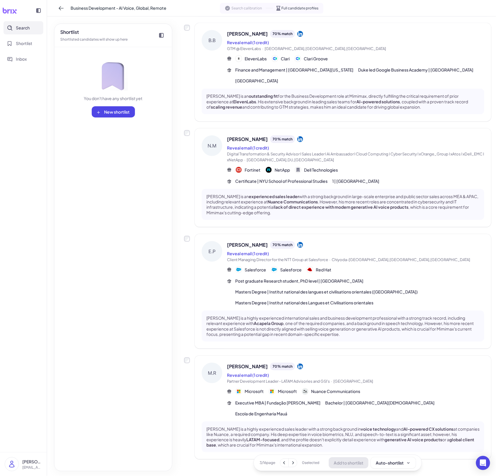
click at [294, 463] on icon at bounding box center [293, 462] width 2 height 3
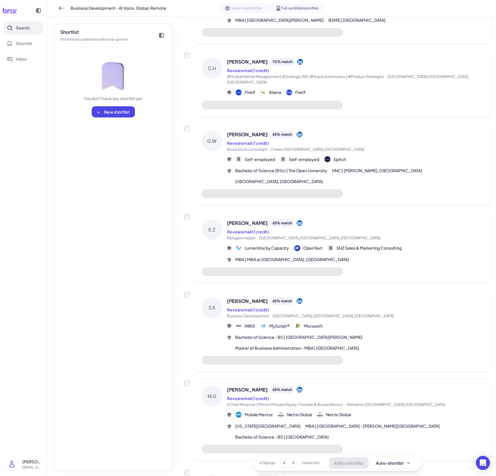
scroll to position [0, 0]
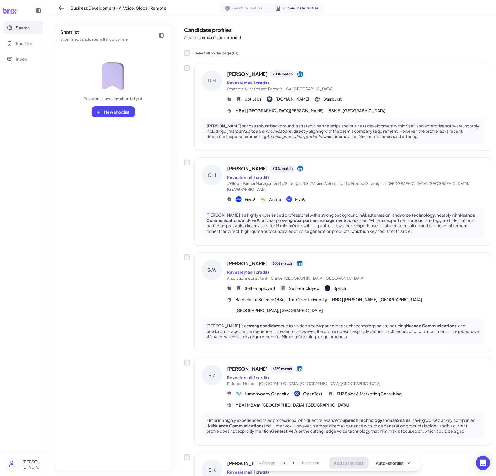
click at [345, 124] on p "[PERSON_NAME] brings a robust background in strategic partnerships and business…" at bounding box center [342, 131] width 273 height 16
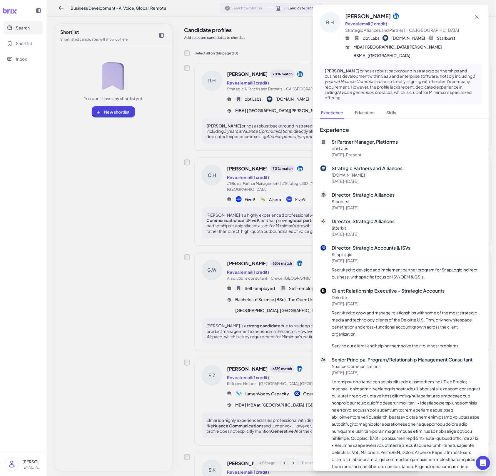
click at [298, 165] on div at bounding box center [248, 238] width 496 height 476
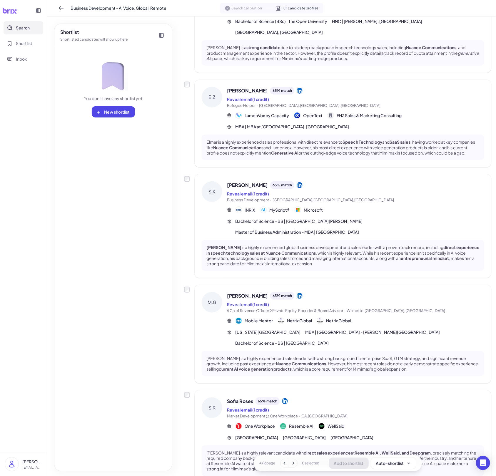
scroll to position [322, 0]
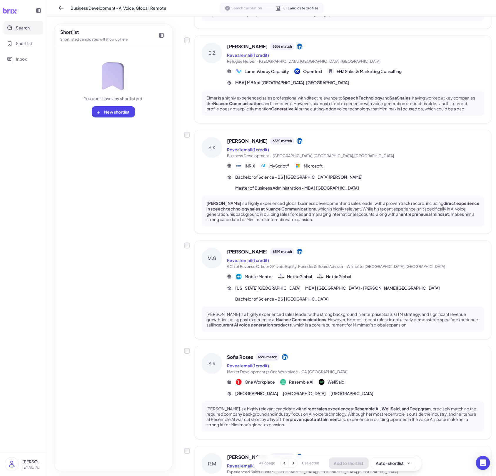
click at [368, 197] on div "[PERSON_NAME] is a highly experienced global business development and sales lea…" at bounding box center [343, 211] width 283 height 31
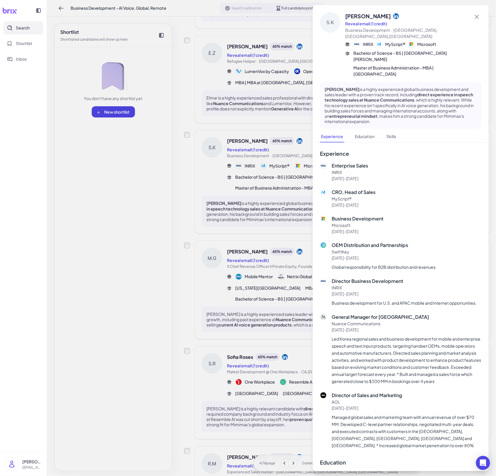
click at [287, 213] on div at bounding box center [248, 238] width 496 height 476
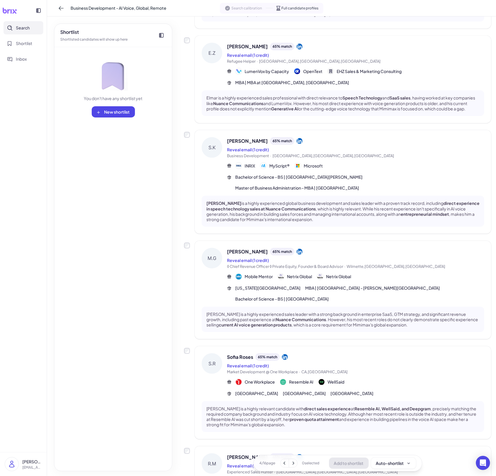
click at [322, 285] on div "[US_STATE][GEOGRAPHIC_DATA] MBA | [GEOGRAPHIC_DATA][PERSON_NAME] of Business Ba…" at bounding box center [359, 293] width 249 height 17
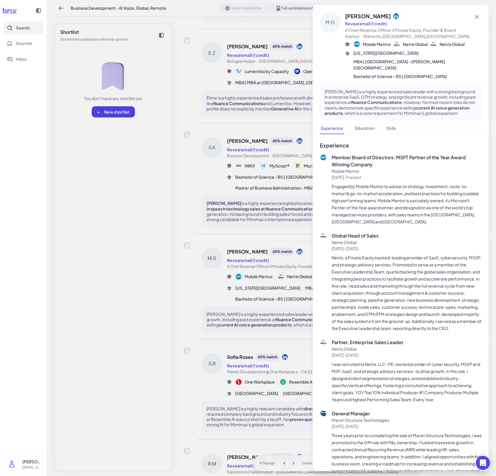
click at [272, 274] on div at bounding box center [248, 238] width 496 height 476
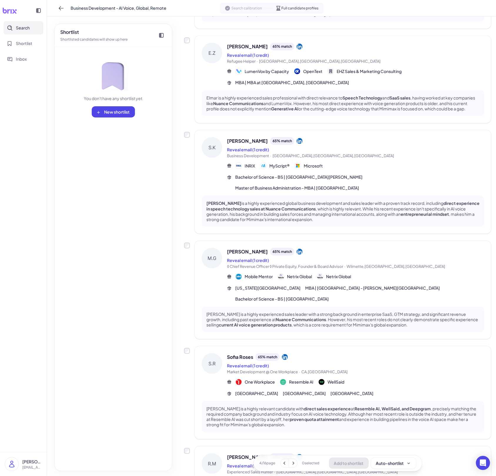
click at [303, 362] on div "Reveal email (1 credit)" at bounding box center [355, 365] width 257 height 7
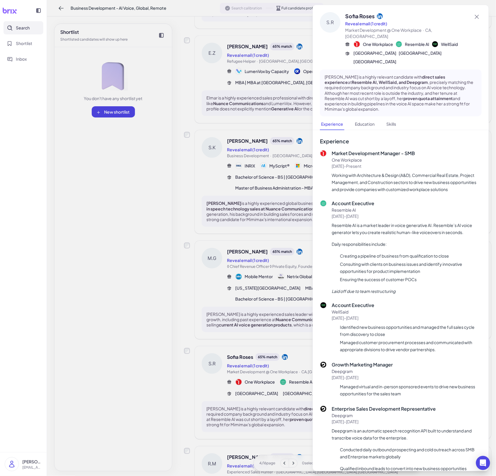
click at [284, 314] on div at bounding box center [248, 238] width 496 height 476
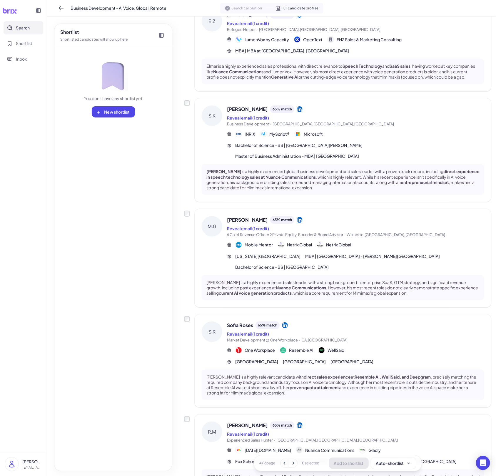
scroll to position [373, 0]
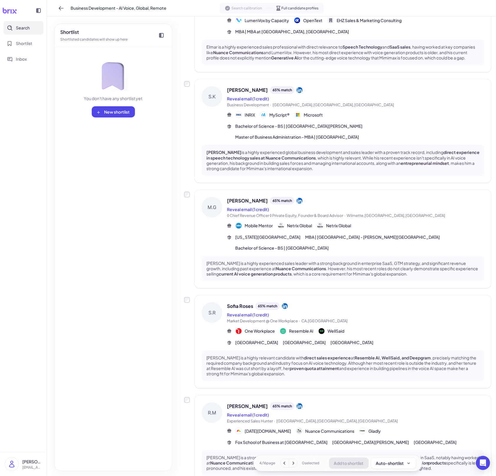
click at [308, 395] on div "[PERSON_NAME] [PERSON_NAME] 65 % match Reveal email (1 credit) Experienced Sale…" at bounding box center [343, 438] width 297 height 87
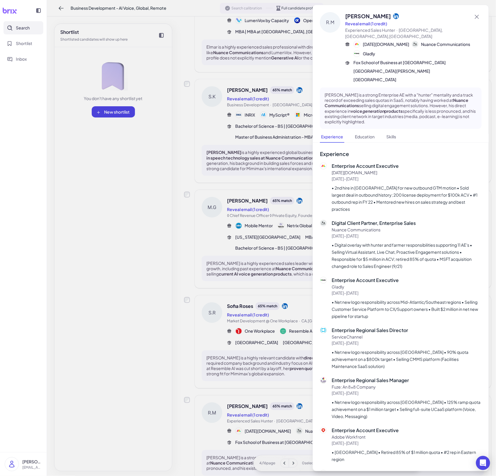
click at [267, 351] on div at bounding box center [248, 238] width 496 height 476
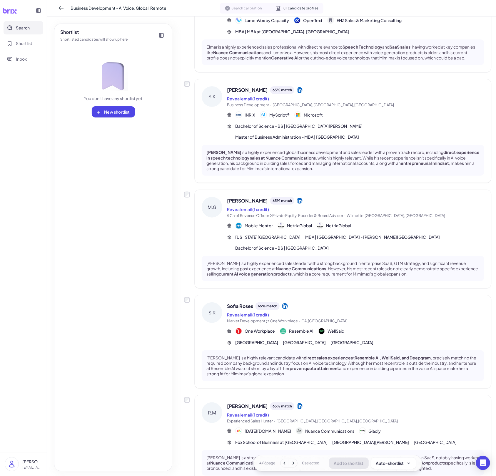
scroll to position [532, 0]
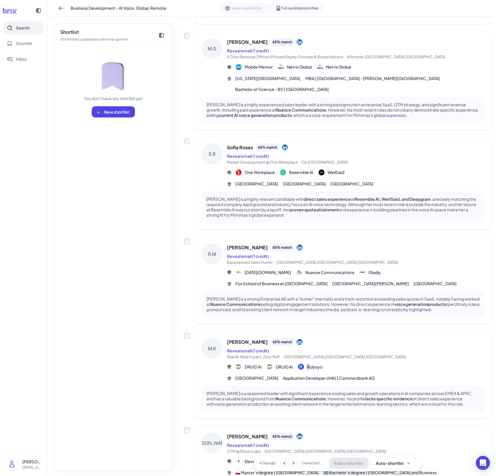
click at [309, 364] on span "Roboyo" at bounding box center [315, 367] width 16 height 6
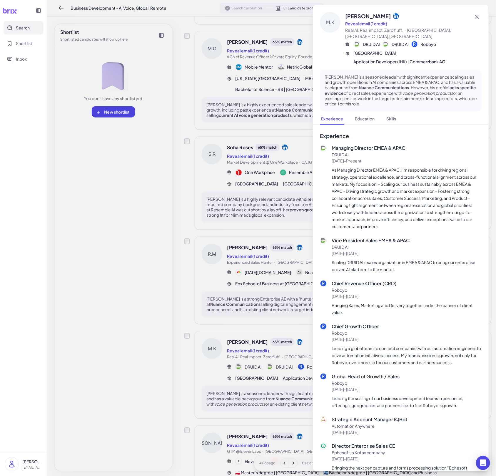
click at [264, 353] on div at bounding box center [248, 238] width 496 height 476
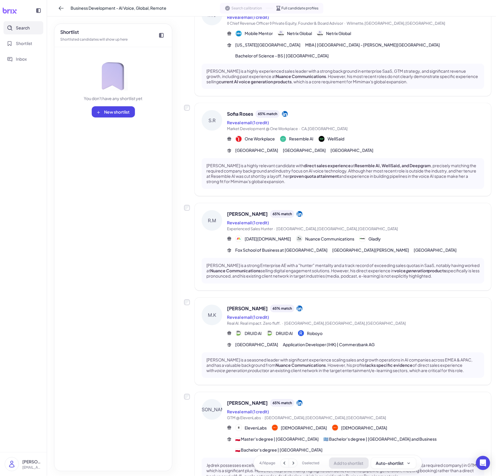
scroll to position [577, 0]
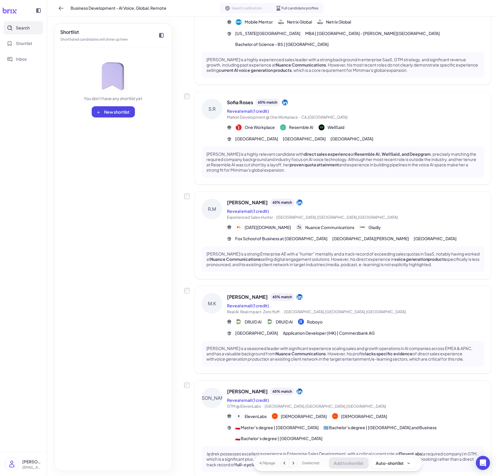
click at [337, 318] on div "DRUID AI DRUID [PERSON_NAME]" at bounding box center [355, 321] width 257 height 7
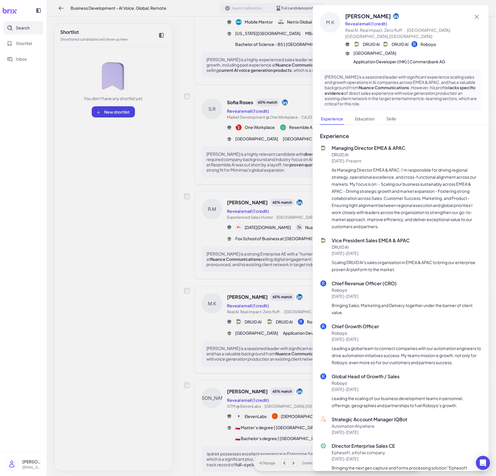
click at [292, 293] on div at bounding box center [248, 238] width 496 height 476
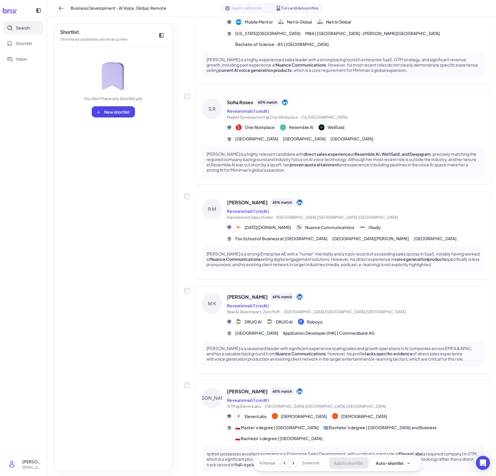
scroll to position [579, 0]
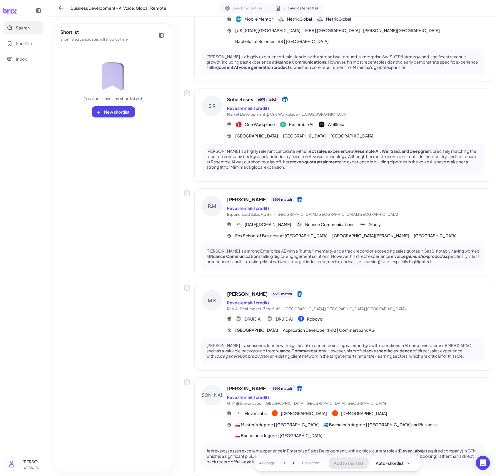
click at [326, 400] on span "GTM @ ElevenLabs · [GEOGRAPHIC_DATA],[GEOGRAPHIC_DATA],[GEOGRAPHIC_DATA]" at bounding box center [355, 403] width 257 height 6
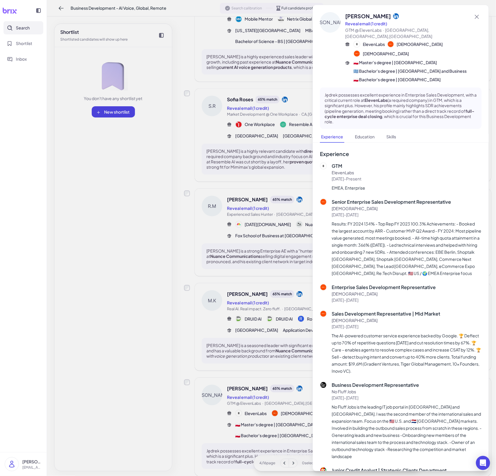
click at [274, 346] on div at bounding box center [248, 238] width 496 height 476
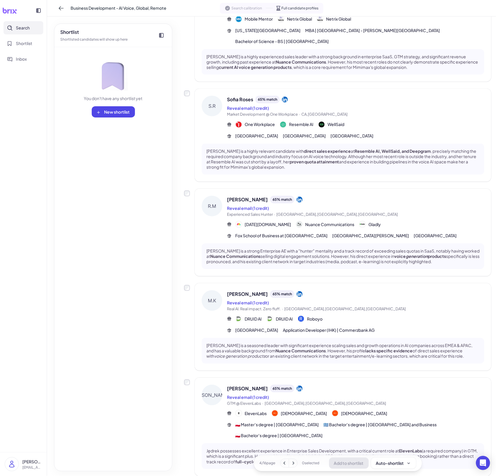
click at [293, 466] on button at bounding box center [293, 463] width 8 height 8
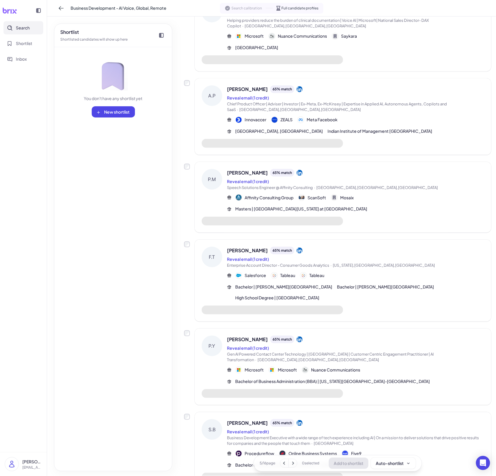
scroll to position [0, 0]
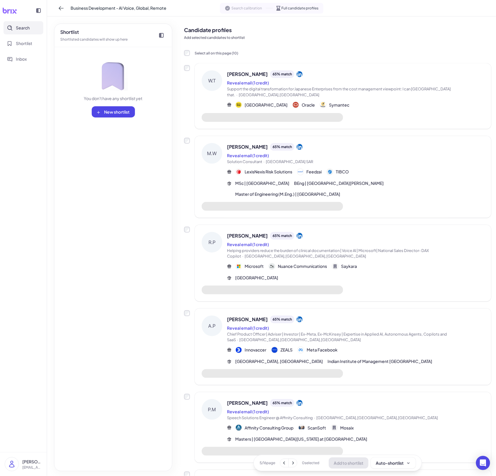
click at [414, 80] on div "Reveal email (1 credit)" at bounding box center [355, 82] width 257 height 7
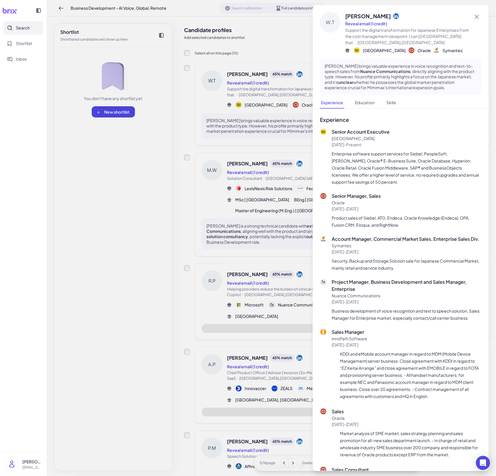
click at [292, 141] on div at bounding box center [248, 238] width 496 height 476
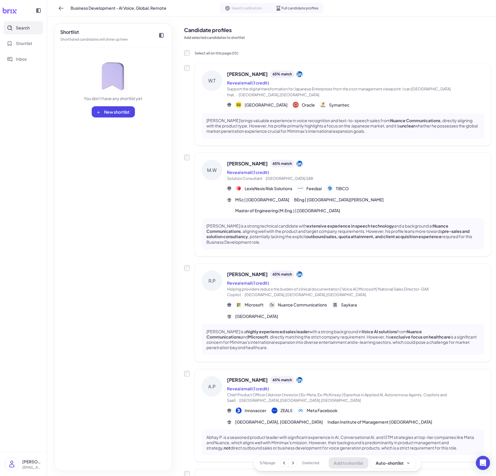
click at [342, 190] on div "[PERSON_NAME] 65 % match Reveal email (1 credit) Solution Consultant · Hong Kon…" at bounding box center [355, 187] width 257 height 54
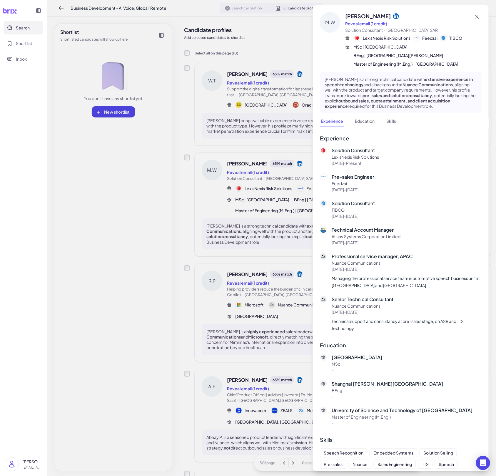
click at [283, 221] on div at bounding box center [248, 238] width 496 height 476
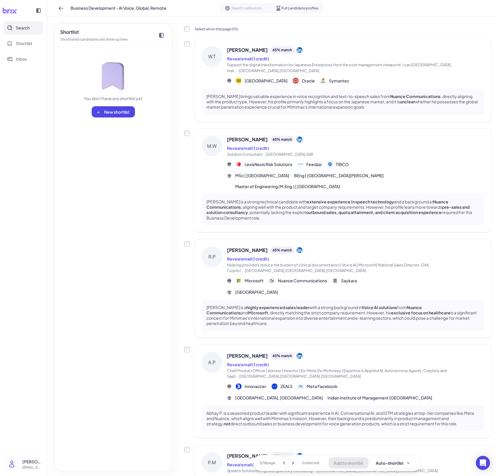
scroll to position [60, 0]
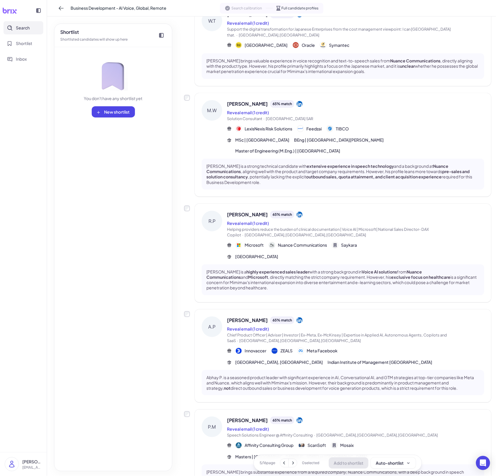
click at [296, 253] on div "[GEOGRAPHIC_DATA]" at bounding box center [355, 256] width 257 height 6
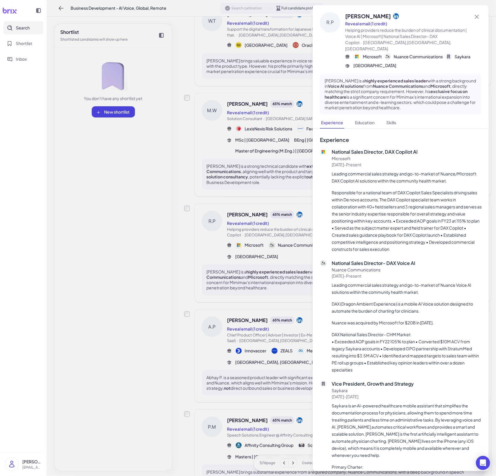
click at [269, 222] on div at bounding box center [248, 238] width 496 height 476
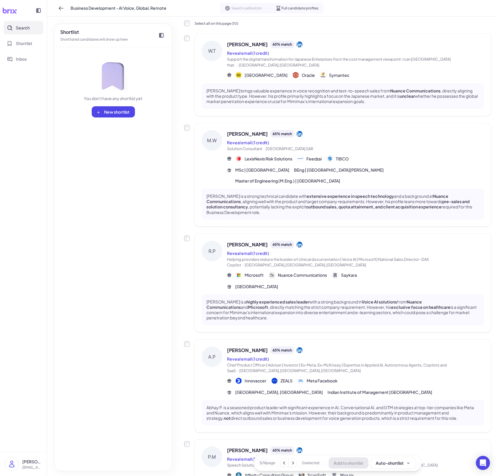
scroll to position [0, 0]
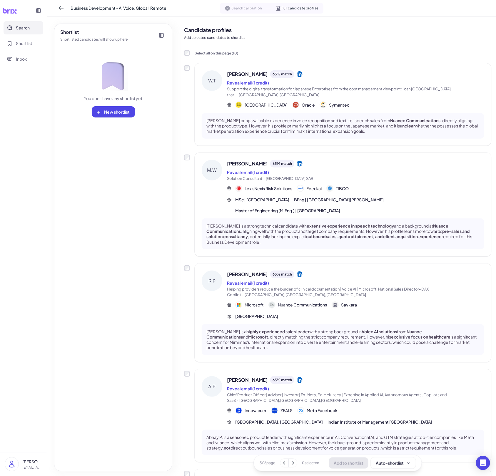
click at [356, 169] on div "Reveal email (1 credit)" at bounding box center [355, 172] width 257 height 7
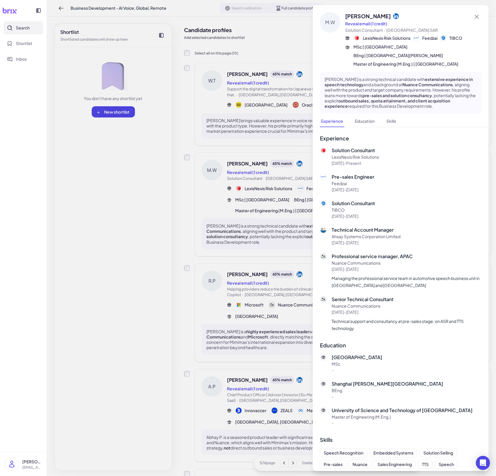
click at [335, 154] on p "Solution Consultant" at bounding box center [355, 150] width 47 height 7
drag, startPoint x: 333, startPoint y: 155, endPoint x: 431, endPoint y: 161, distance: 97.6
click at [429, 161] on div "Solution Consultant LexisNexis Risk Solutions [DATE] - Present" at bounding box center [401, 156] width 162 height 19
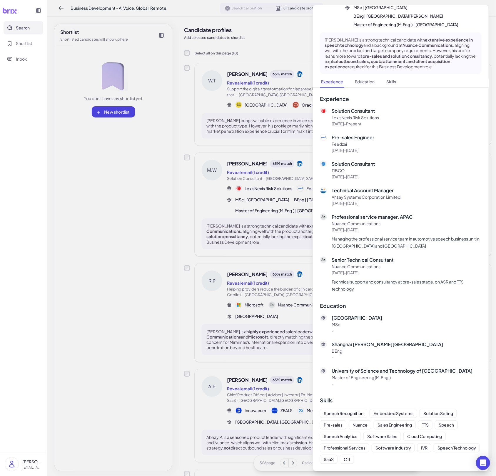
click at [272, 271] on div at bounding box center [248, 238] width 496 height 476
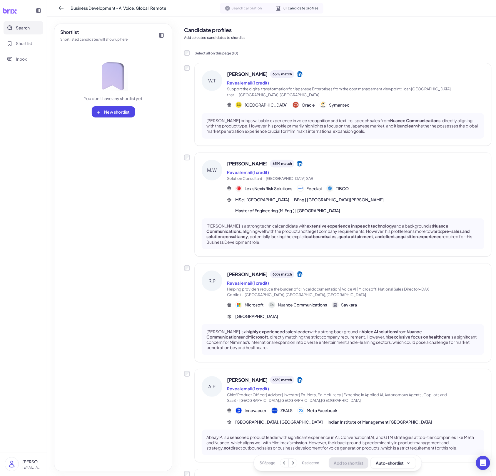
click at [315, 286] on span "Helping providers reduce the burden of clinical documentation | Voice AI | Micr…" at bounding box center [328, 291] width 202 height 11
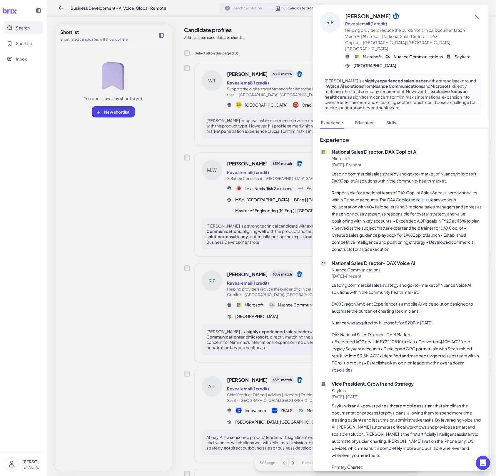
click at [393, 16] on icon at bounding box center [396, 16] width 6 height 6
click at [262, 194] on div at bounding box center [248, 238] width 496 height 476
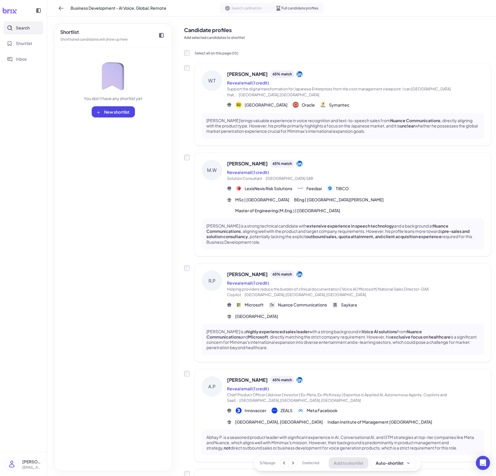
click at [294, 286] on span "Helping providers reduce the burden of clinical documentation | Voice AI | Micr…" at bounding box center [355, 291] width 257 height 11
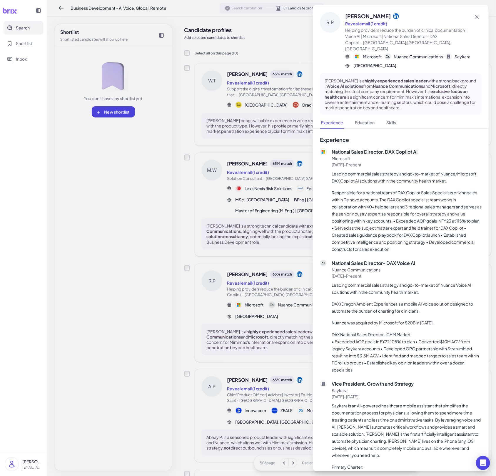
click at [393, 18] on div at bounding box center [396, 16] width 6 height 6
click at [393, 17] on icon at bounding box center [396, 16] width 6 height 6
click at [215, 231] on div at bounding box center [248, 238] width 496 height 476
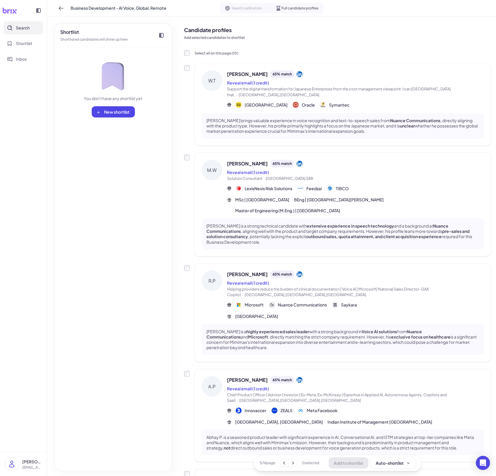
click at [292, 185] on span "LexisNexis Risk Solutions" at bounding box center [269, 188] width 48 height 6
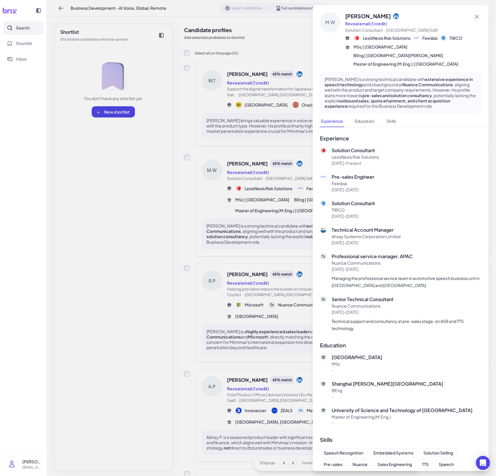
click at [393, 16] on icon at bounding box center [396, 16] width 6 height 6
click at [218, 196] on div at bounding box center [248, 238] width 496 height 476
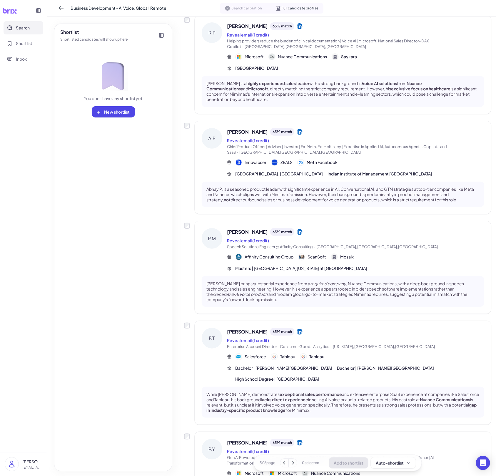
scroll to position [339, 0]
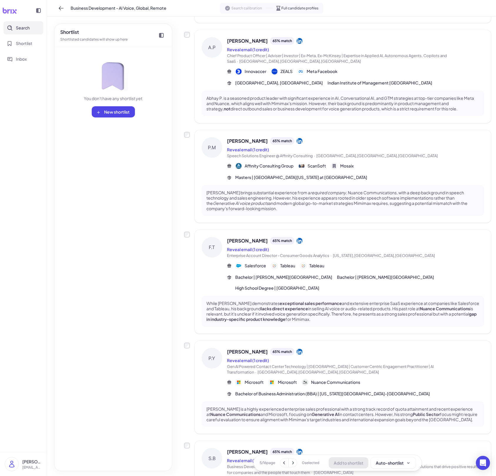
click at [276, 306] on strong "lacks direct experience" at bounding box center [284, 308] width 47 height 5
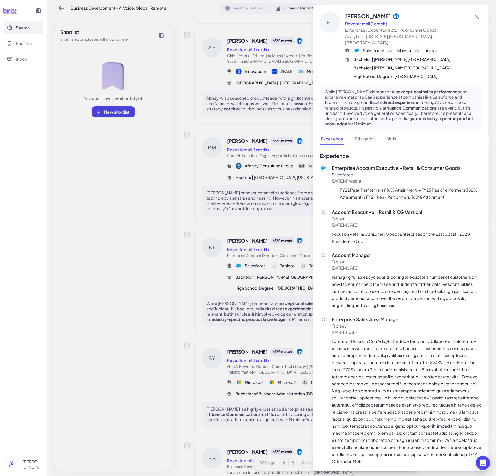
click at [381, 15] on div "[PERSON_NAME]" at bounding box center [408, 16] width 127 height 8
click at [393, 16] on icon at bounding box center [396, 16] width 6 height 6
click at [260, 176] on div at bounding box center [248, 238] width 496 height 476
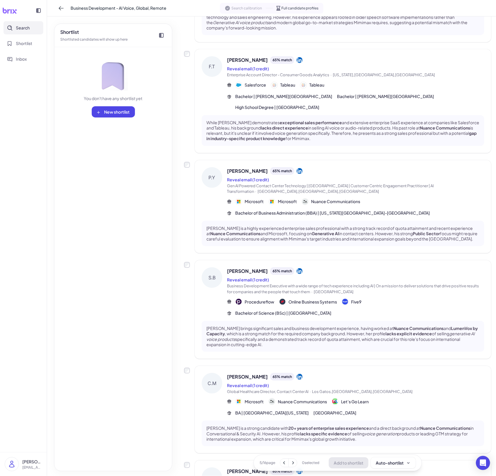
scroll to position [517, 0]
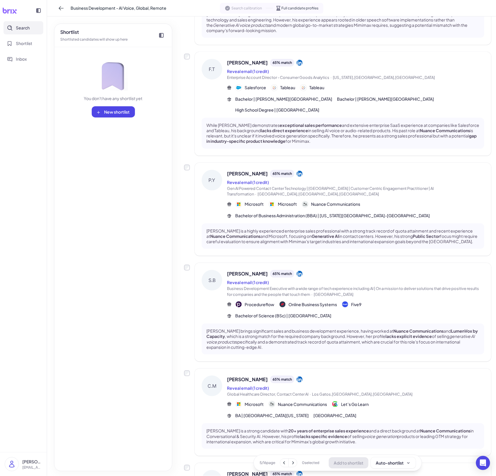
click at [206, 278] on div "S.B" at bounding box center [212, 294] width 21 height 49
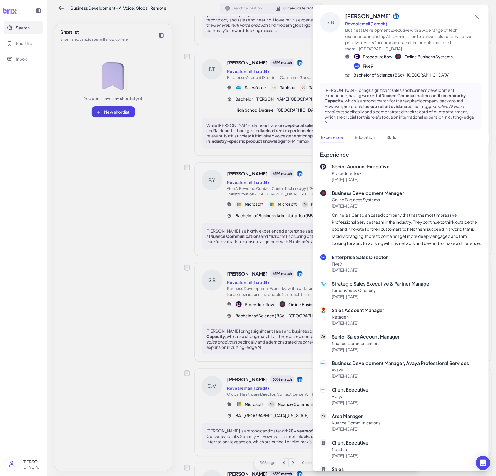
click at [207, 279] on div at bounding box center [248, 238] width 496 height 476
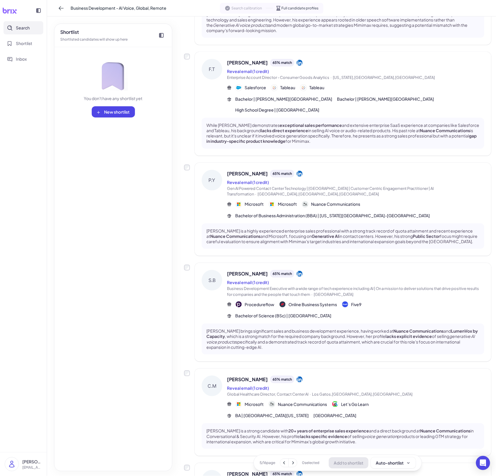
click at [307, 368] on div "[PERSON_NAME] 65 % match Reveal email (1 credit) Global Healthcare Director, Co…" at bounding box center [343, 411] width 297 height 87
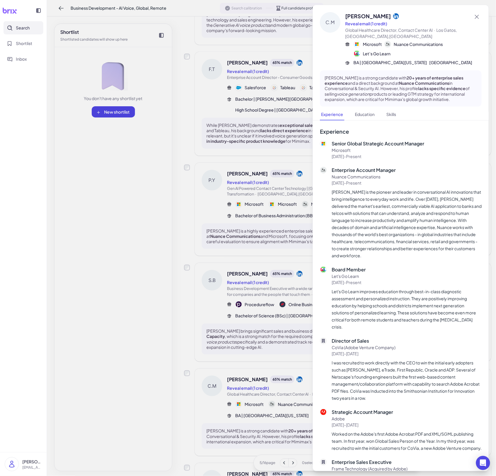
click at [272, 377] on div at bounding box center [248, 238] width 496 height 476
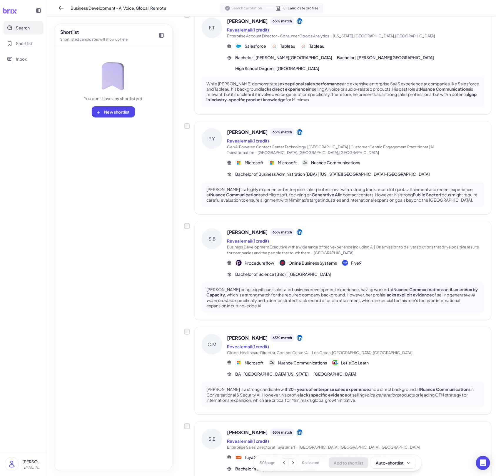
scroll to position [597, 0]
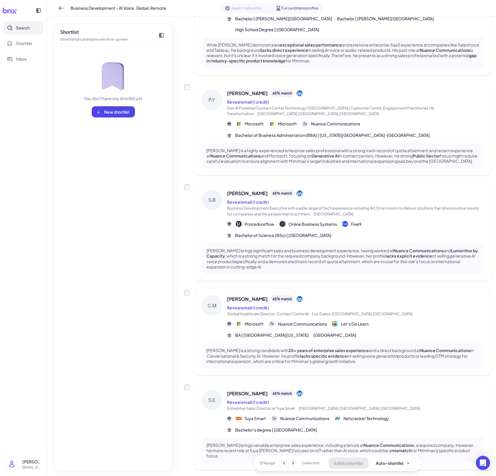
click at [34, 31] on button "Search" at bounding box center [24, 27] width 40 height 13
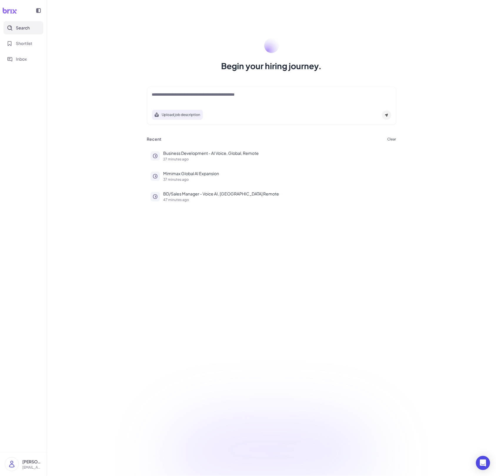
click at [34, 31] on button "Search" at bounding box center [24, 27] width 40 height 13
click at [250, 106] on div "Upload job description" at bounding box center [271, 105] width 249 height 38
click at [251, 100] on div at bounding box center [271, 97] width 239 height 12
click at [251, 96] on textarea at bounding box center [271, 94] width 239 height 7
paste textarea "**********"
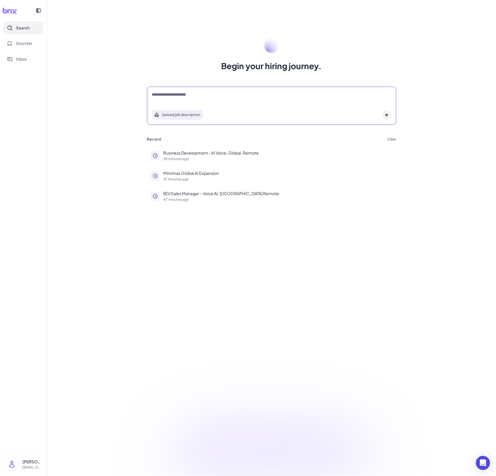
type textarea "**********"
click at [391, 115] on div at bounding box center [386, 114] width 9 height 9
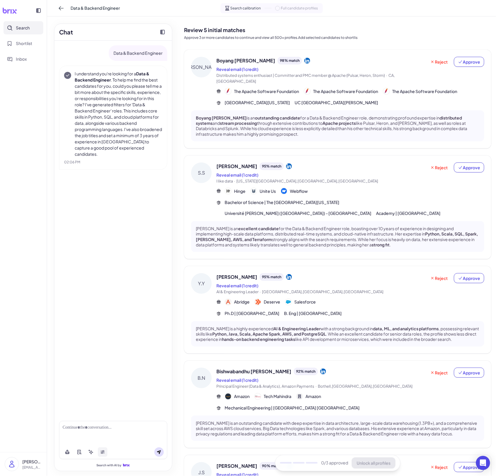
click at [103, 450] on icon at bounding box center [102, 451] width 5 height 5
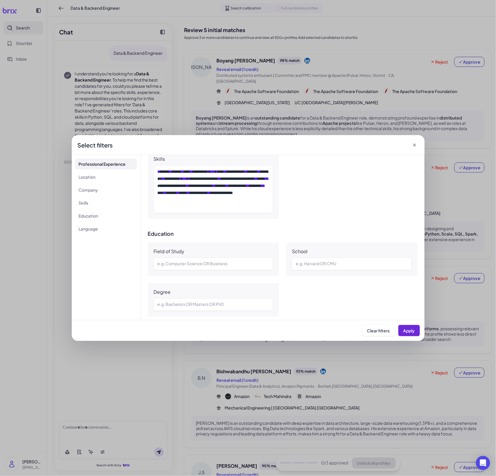
scroll to position [313, 0]
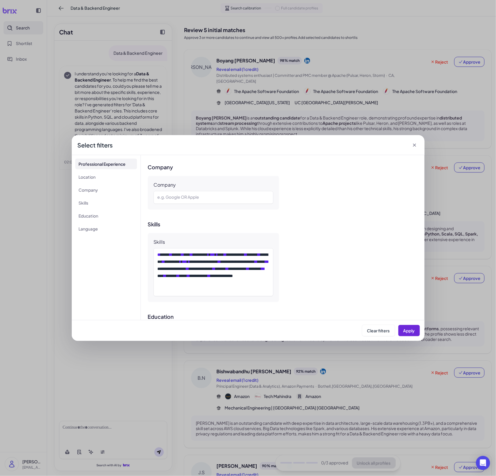
click at [314, 137] on div "Select filters" at bounding box center [248, 145] width 353 height 20
click at [318, 128] on div "**********" at bounding box center [248, 238] width 496 height 476
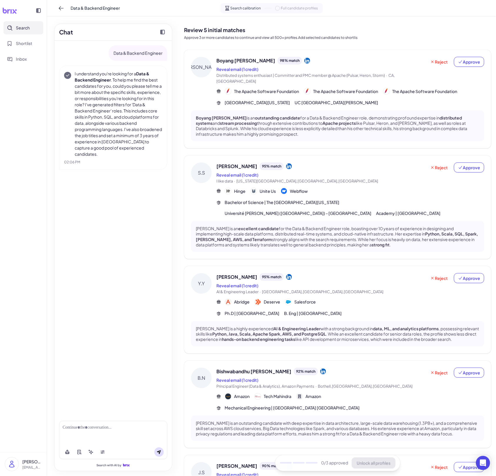
click at [430, 89] on div "The Apache Software Foundation" at bounding box center [420, 91] width 74 height 7
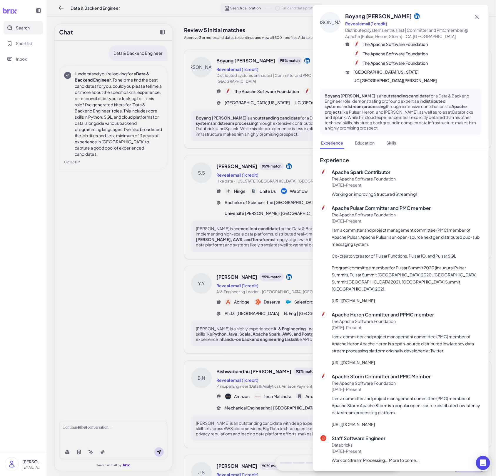
click at [252, 105] on div at bounding box center [248, 238] width 496 height 476
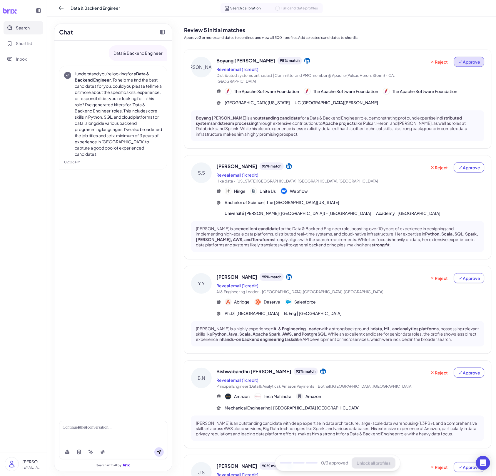
click at [430, 66] on button "Approve" at bounding box center [469, 62] width 30 height 10
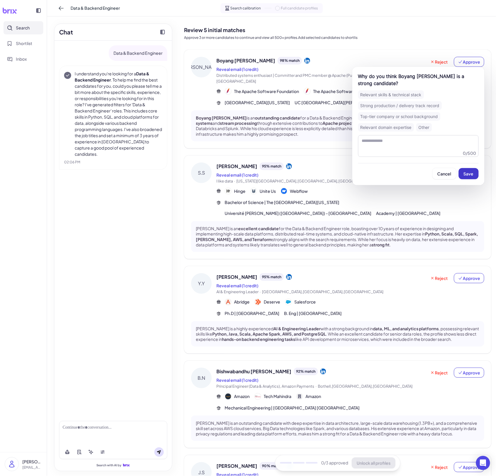
click at [430, 176] on button "Save" at bounding box center [469, 173] width 20 height 11
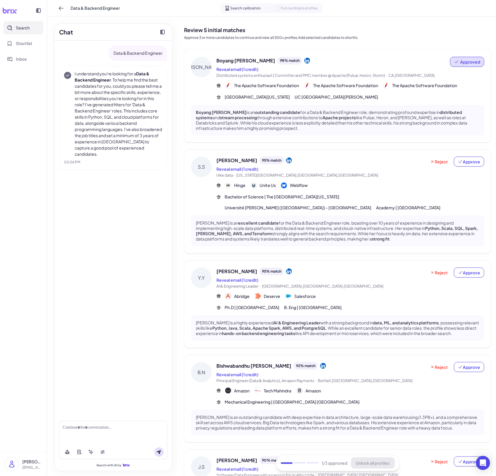
click at [403, 131] on div "Boyang [PERSON_NAME] is an outstanding candidate for a Data & Backend Engineer …" at bounding box center [337, 120] width 293 height 31
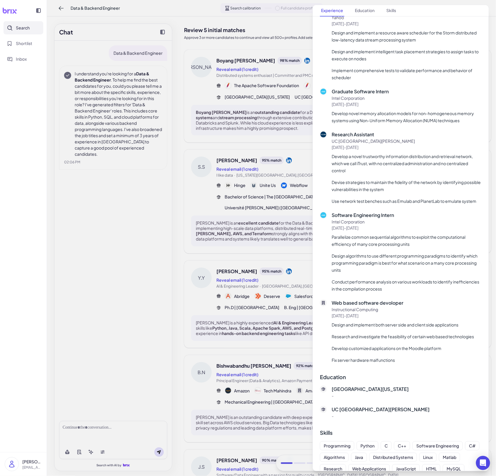
scroll to position [880, 0]
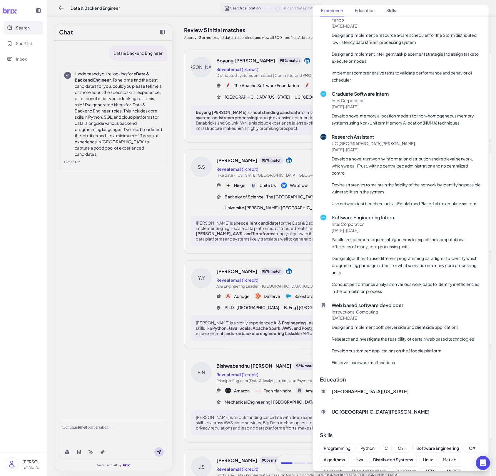
click at [300, 215] on div at bounding box center [248, 238] width 496 height 476
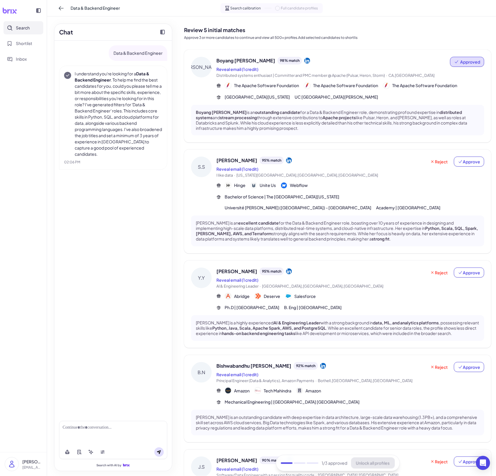
click at [306, 200] on div "Bachelor of Science | The [GEOGRAPHIC_DATA][US_STATE] [GEOGRAPHIC_DATA][PERSON_…" at bounding box center [355, 202] width 260 height 17
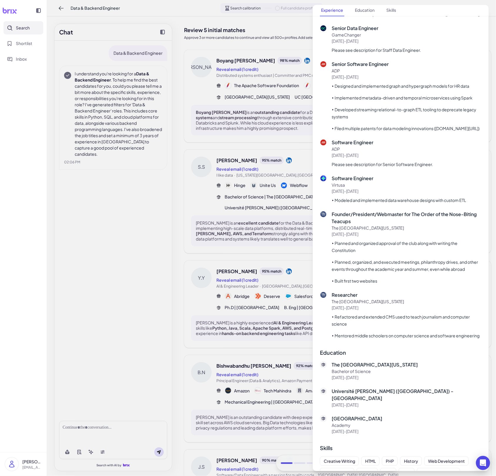
scroll to position [632, 0]
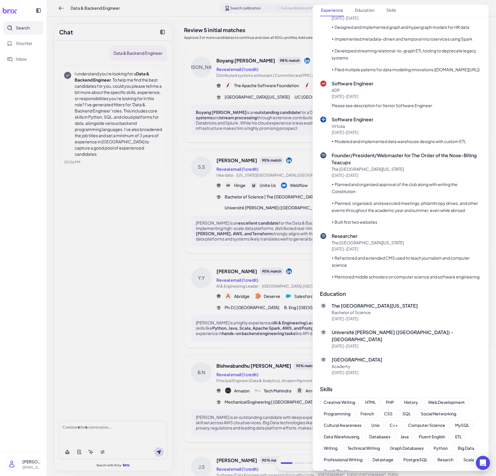
click at [262, 233] on div at bounding box center [248, 238] width 496 height 476
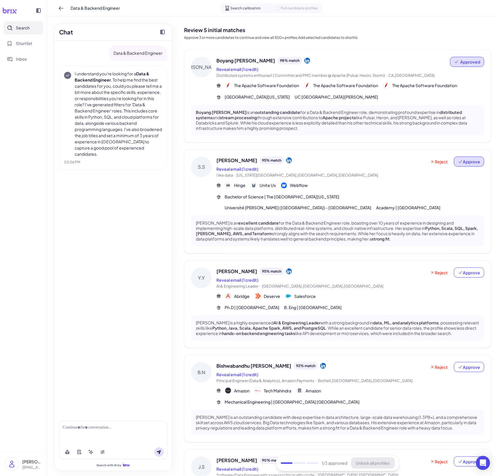
click at [430, 162] on span "Approve" at bounding box center [469, 162] width 22 height 6
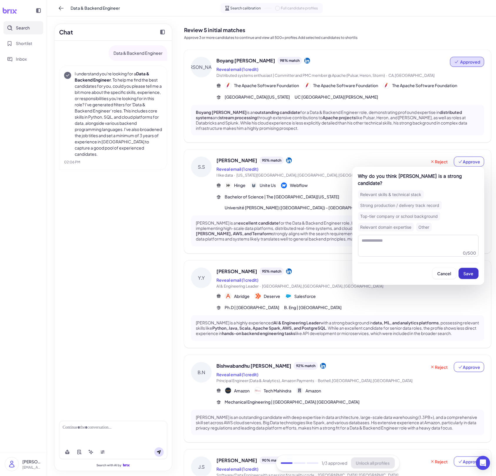
click at [430, 275] on span "Save" at bounding box center [469, 273] width 10 height 5
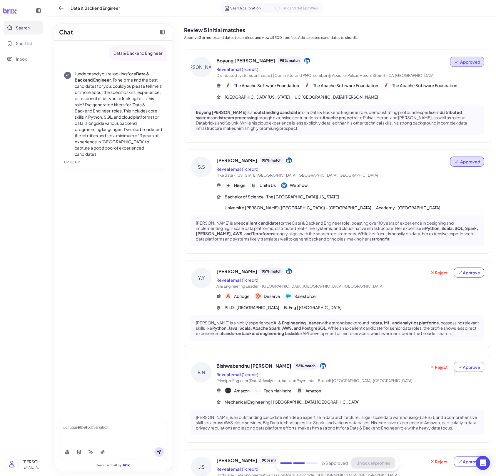
click at [308, 293] on span "Salesforce" at bounding box center [304, 296] width 21 height 6
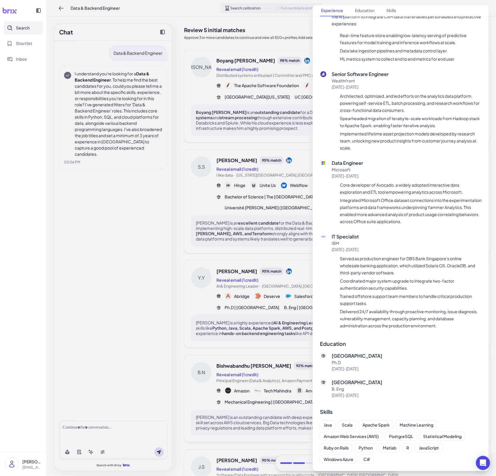
scroll to position [0, 0]
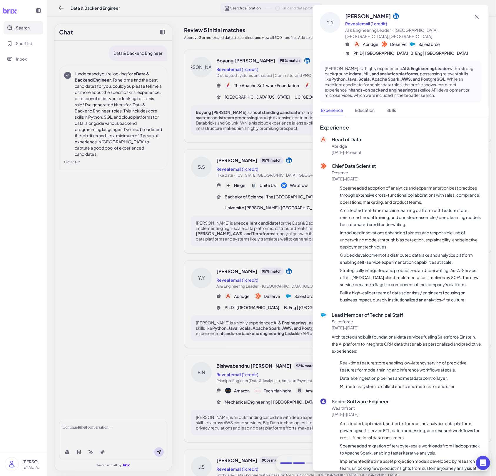
click at [279, 277] on div at bounding box center [248, 238] width 496 height 476
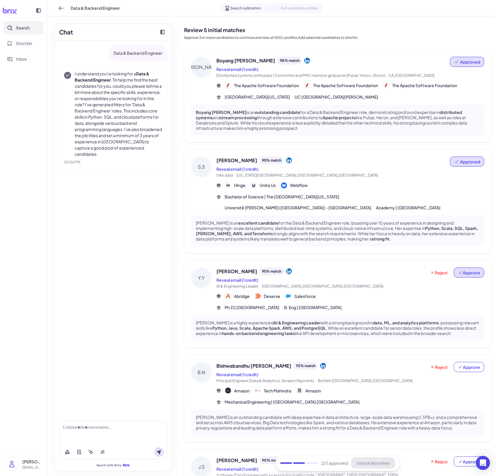
click at [430, 274] on span "Approve" at bounding box center [469, 272] width 22 height 6
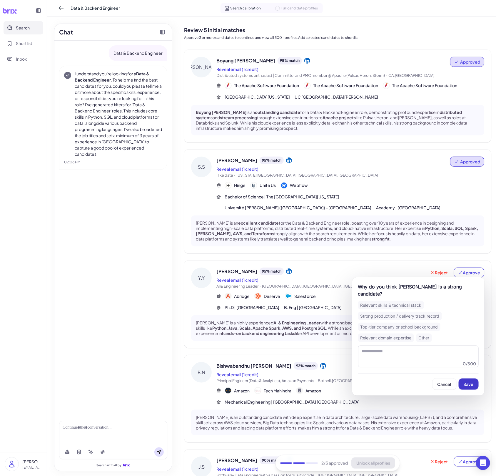
click at [430, 381] on span "Save" at bounding box center [469, 383] width 10 height 5
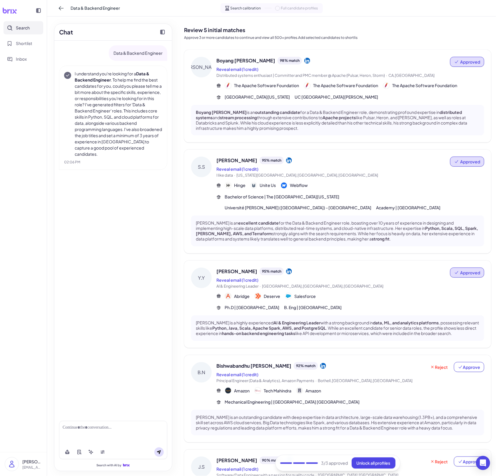
click at [377, 468] on div "3 /3 approved Unlock all profiles" at bounding box center [337, 462] width 125 height 16
click at [380, 465] on span "Unlock all profiles" at bounding box center [374, 462] width 34 height 5
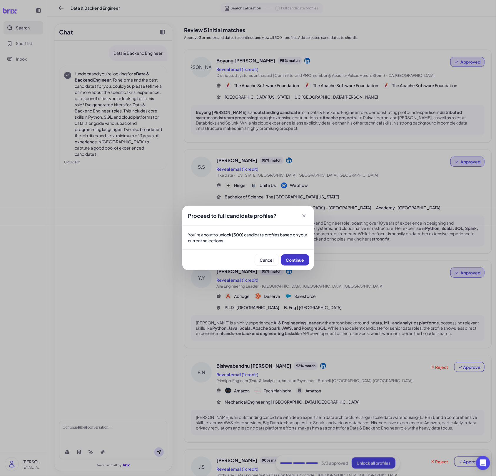
click at [303, 262] on span "Continue" at bounding box center [295, 259] width 18 height 5
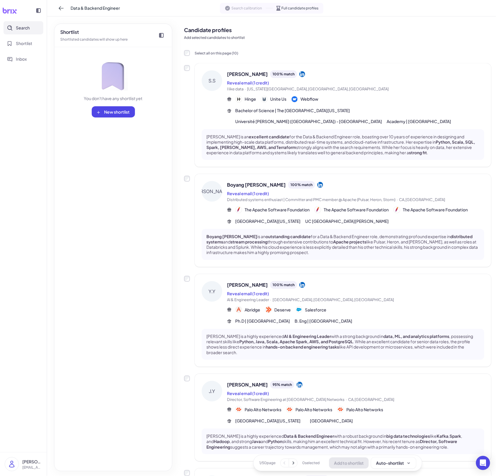
click at [339, 133] on div "[PERSON_NAME] is an excellent candidate for the Data & Backend Engineer role, b…" at bounding box center [343, 144] width 283 height 31
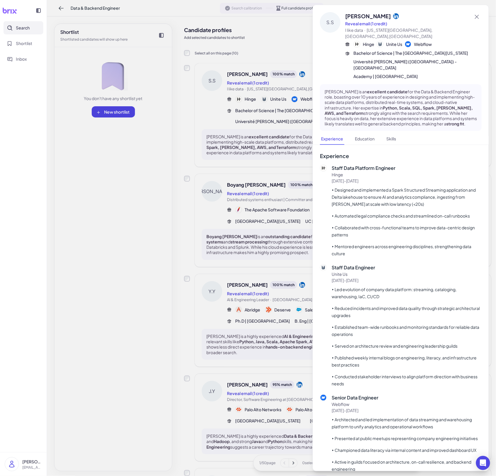
click at [290, 200] on div at bounding box center [248, 238] width 496 height 476
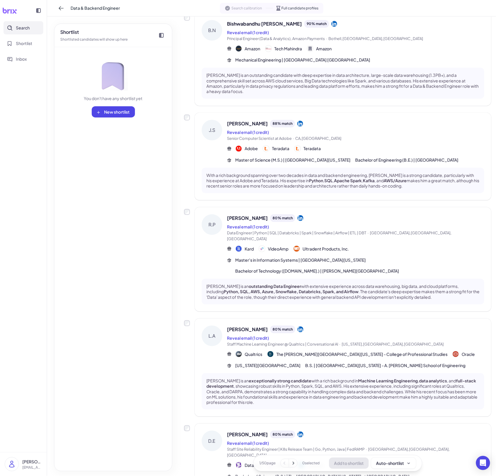
scroll to position [607, 0]
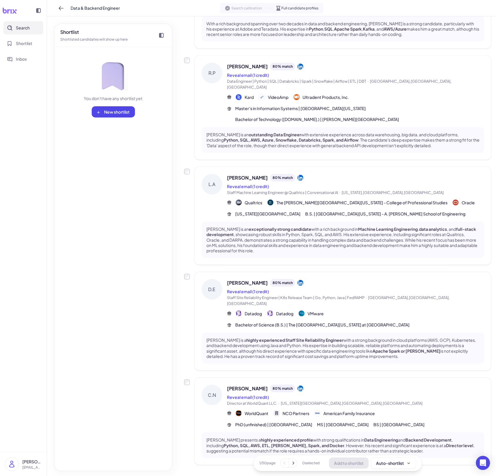
click at [296, 462] on icon at bounding box center [293, 463] width 6 height 6
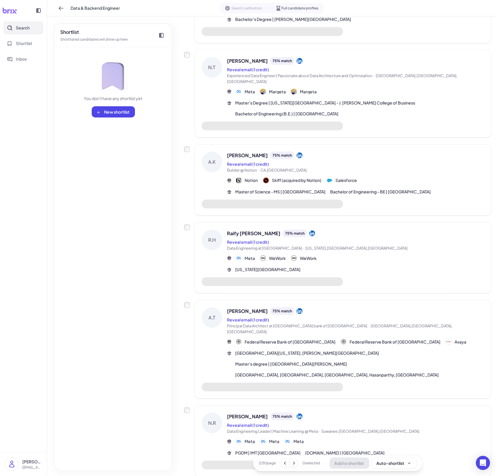
click at [326, 438] on div "Meta Meta Meta" at bounding box center [355, 441] width 257 height 7
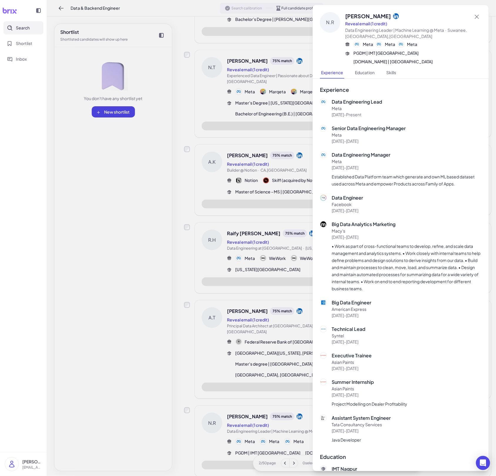
click at [269, 408] on div at bounding box center [248, 238] width 496 height 476
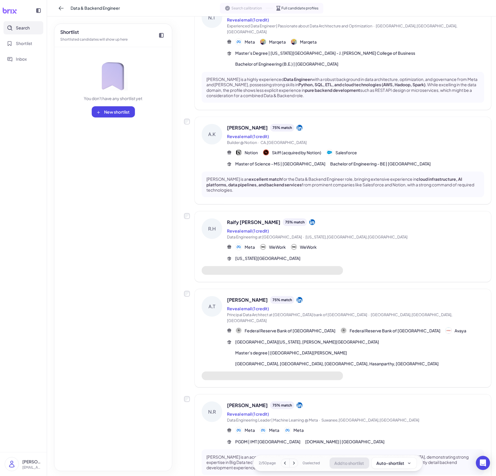
scroll to position [629, 0]
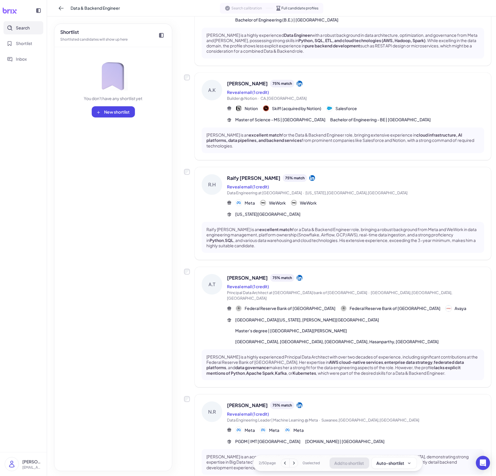
click at [347, 349] on div "[PERSON_NAME] is a highly experienced Principal Data Architect with over two de…" at bounding box center [343, 364] width 283 height 31
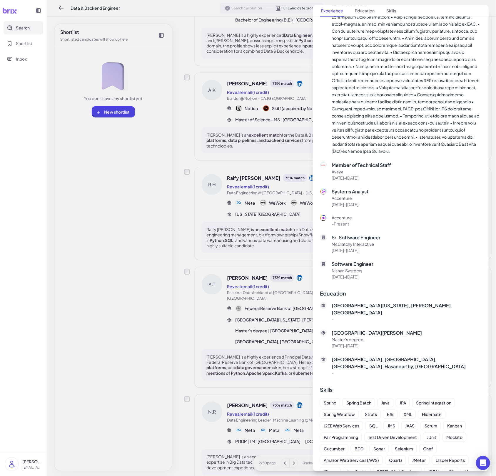
scroll to position [519, 0]
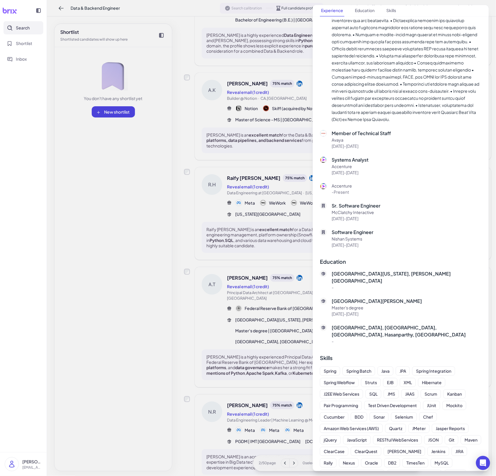
click at [277, 329] on div at bounding box center [248, 238] width 496 height 476
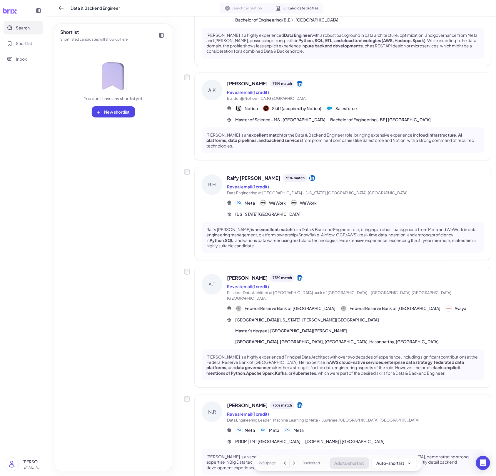
click at [316, 410] on div "Reveal email (1 credit)" at bounding box center [355, 413] width 257 height 7
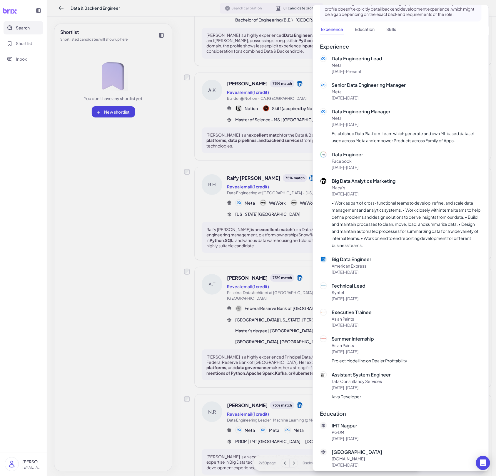
scroll to position [0, 0]
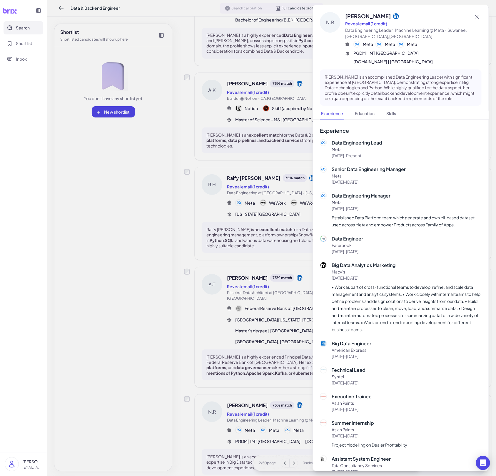
click at [240, 306] on div at bounding box center [248, 238] width 496 height 476
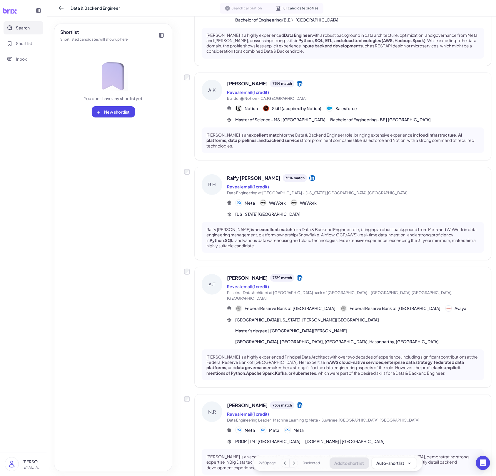
click at [296, 459] on button at bounding box center [294, 463] width 8 height 8
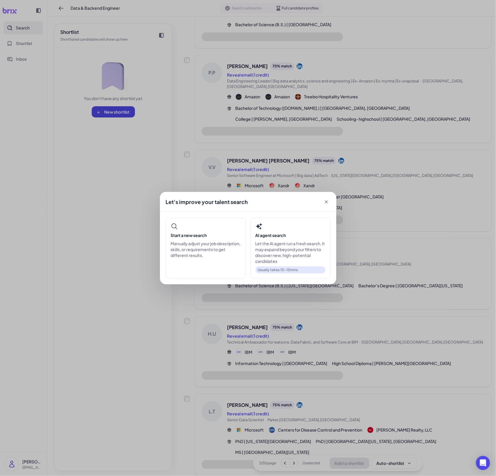
click at [299, 429] on div "Let's improve your talent search Start a new search Manually adjust your job de…" at bounding box center [248, 238] width 496 height 476
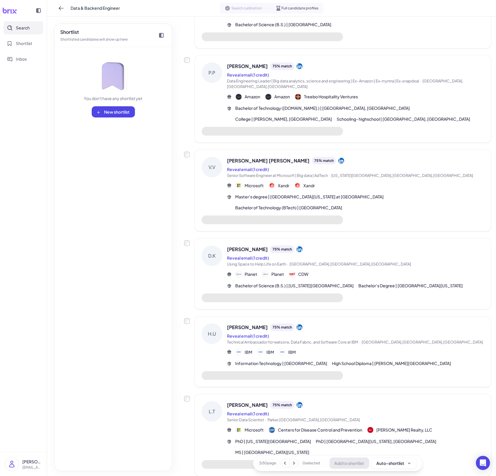
click at [312, 427] on div "[PERSON_NAME] 75 % match Reveal email (1 credit) Senior Data Scientist · Parker…" at bounding box center [343, 435] width 297 height 82
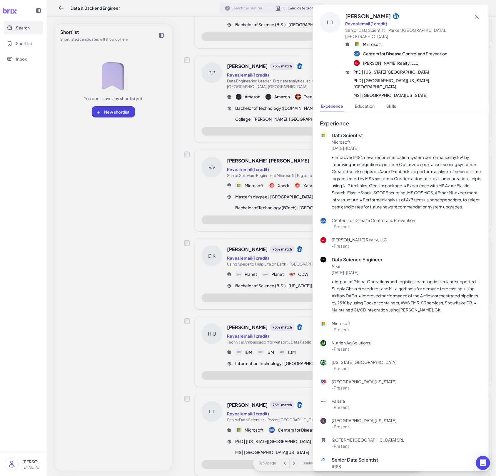
click at [300, 403] on div at bounding box center [248, 238] width 496 height 476
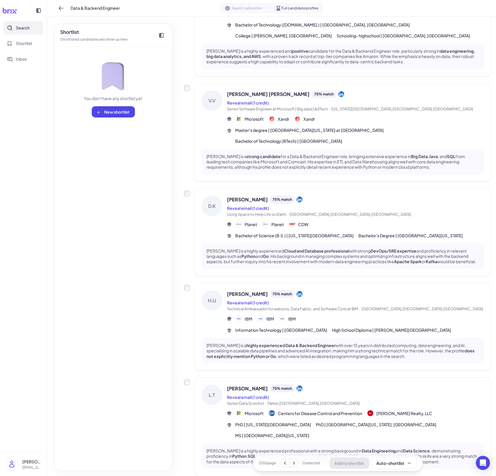
scroll to position [558, 0]
click at [296, 448] on p "[PERSON_NAME] is a highly experienced professional with a strong background in …" at bounding box center [342, 456] width 273 height 16
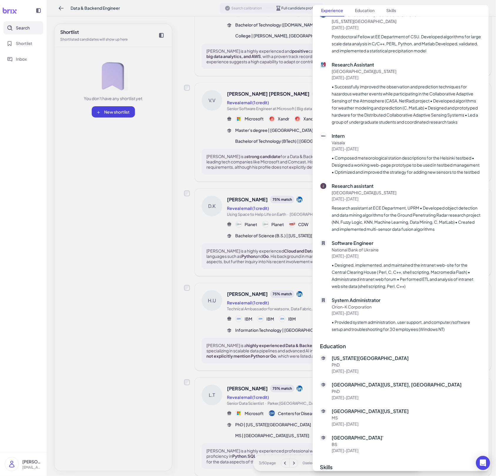
scroll to position [872, 0]
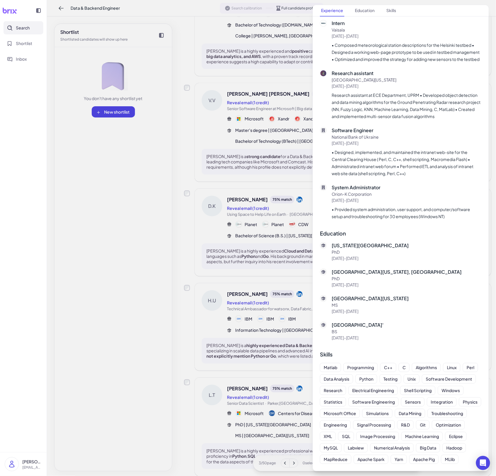
click at [298, 386] on div at bounding box center [248, 238] width 496 height 476
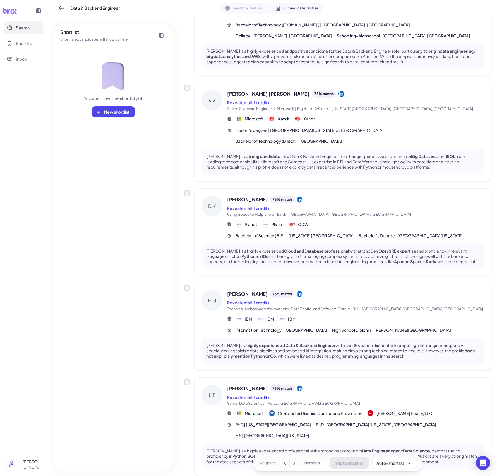
click at [292, 464] on icon at bounding box center [294, 463] width 6 height 6
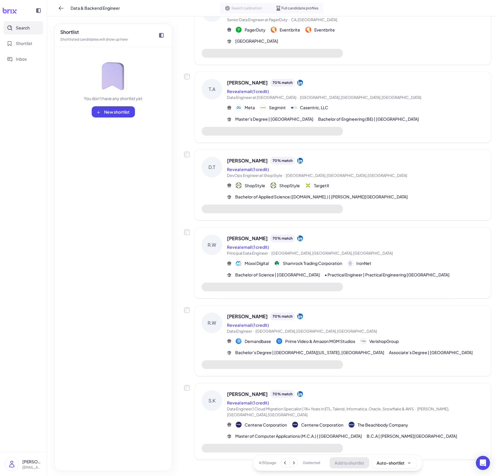
click at [292, 464] on icon at bounding box center [294, 463] width 6 height 6
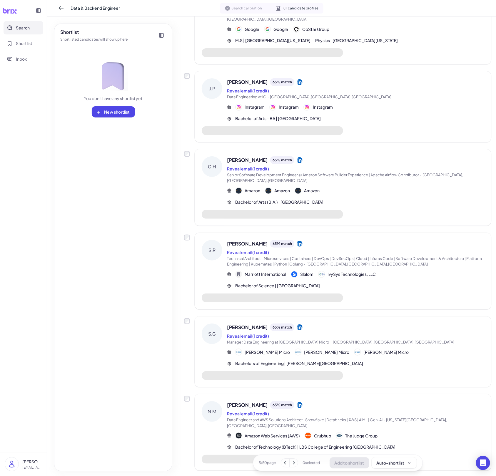
click at [292, 464] on icon at bounding box center [294, 463] width 6 height 6
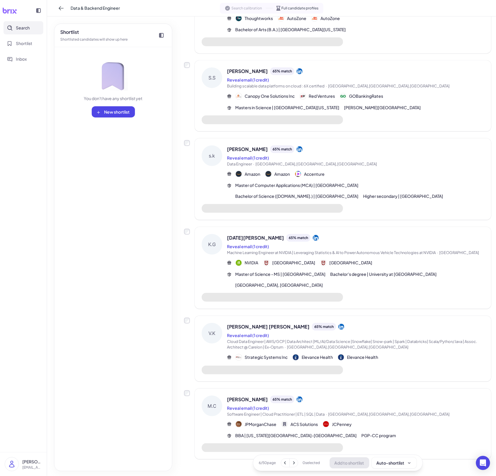
click at [292, 464] on icon at bounding box center [294, 463] width 6 height 6
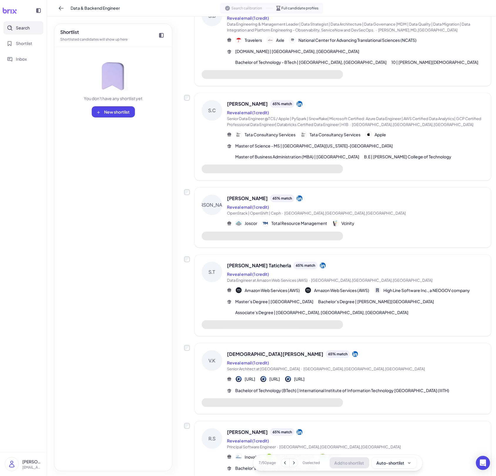
scroll to position [441, 0]
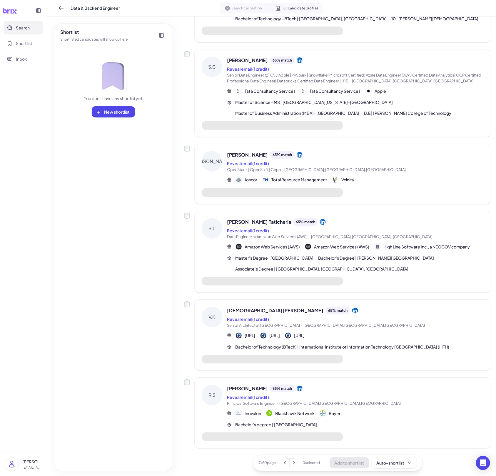
click at [317, 427] on span "Bachelor's degree | [GEOGRAPHIC_DATA]" at bounding box center [276, 424] width 82 height 6
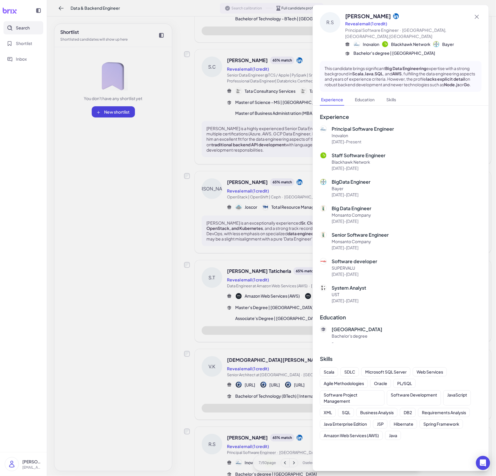
scroll to position [518, 0]
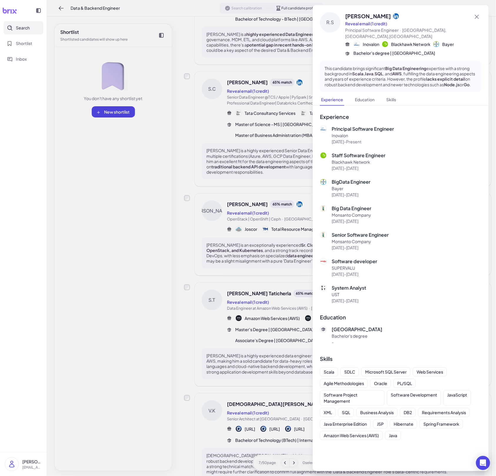
click at [254, 369] on div at bounding box center [248, 238] width 496 height 476
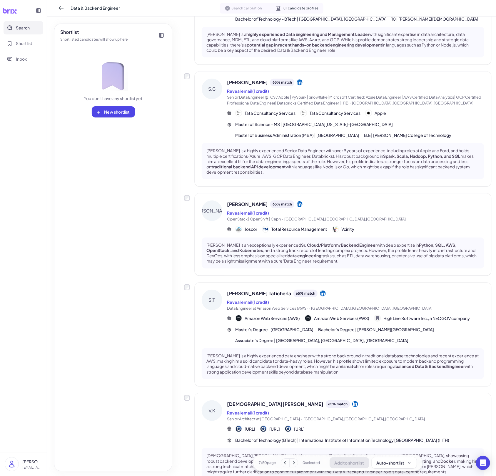
scroll to position [650, 0]
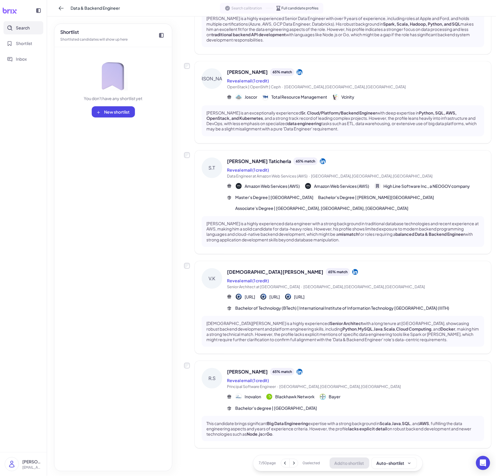
click at [295, 462] on icon at bounding box center [294, 463] width 6 height 6
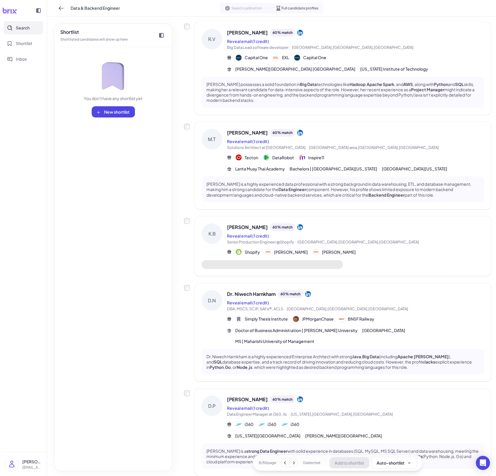
scroll to position [552, 0]
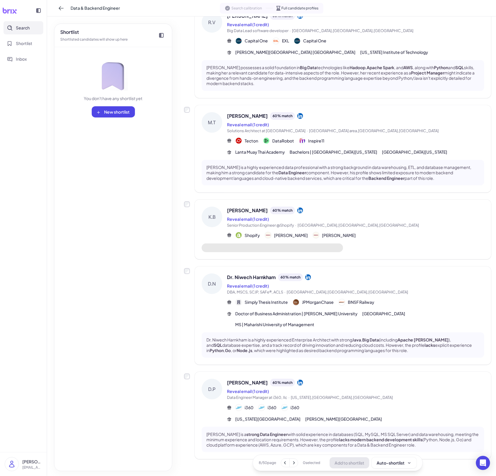
click at [331, 427] on div "[PERSON_NAME] is a strong Data Engineer with solid experience in databases (SQL…" at bounding box center [343, 440] width 283 height 26
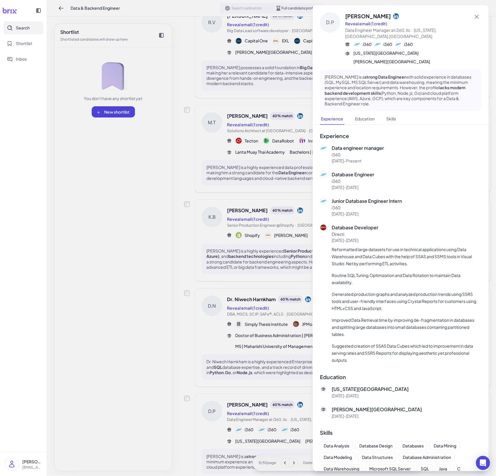
scroll to position [30, 0]
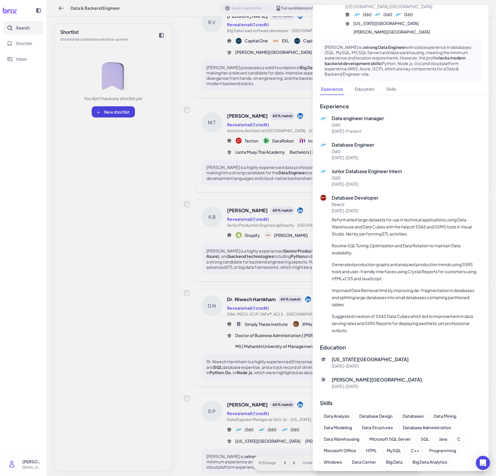
click at [248, 421] on div at bounding box center [248, 238] width 496 height 476
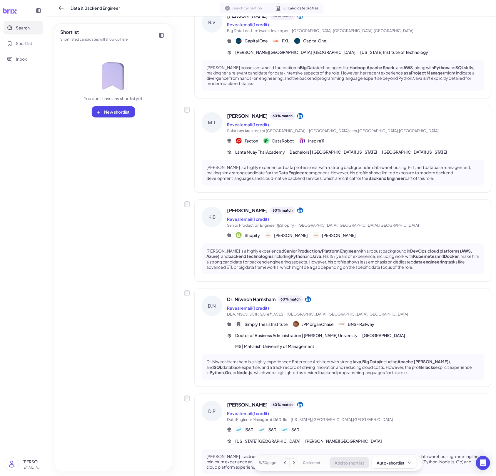
click at [274, 438] on div "[US_STATE][GEOGRAPHIC_DATA] [PERSON_NAME][GEOGRAPHIC_DATA]" at bounding box center [308, 441] width 147 height 6
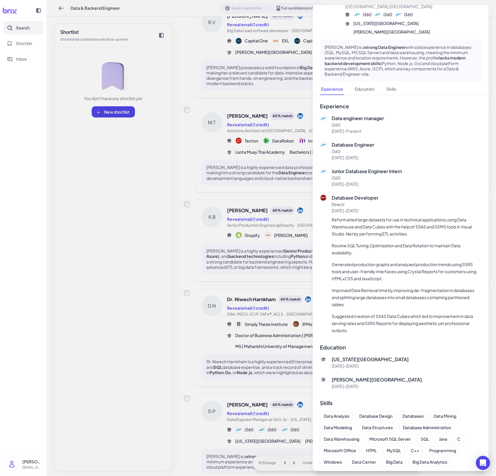
click at [236, 429] on div at bounding box center [248, 238] width 496 height 476
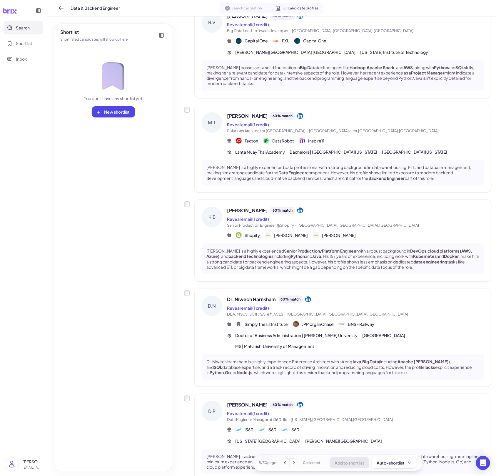
click at [332, 359] on p "Dr. [PERSON_NAME] is a highly experienced Enterprise Architect with strong Java…" at bounding box center [342, 367] width 273 height 16
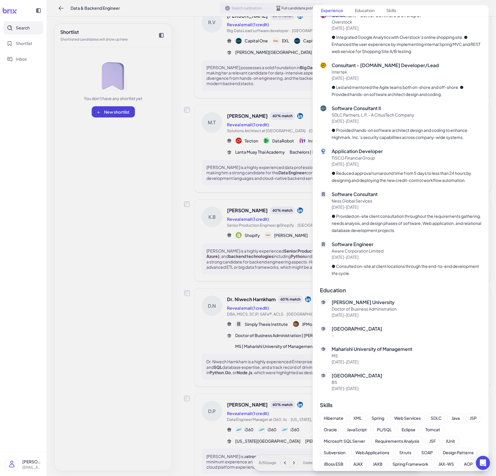
scroll to position [565, 0]
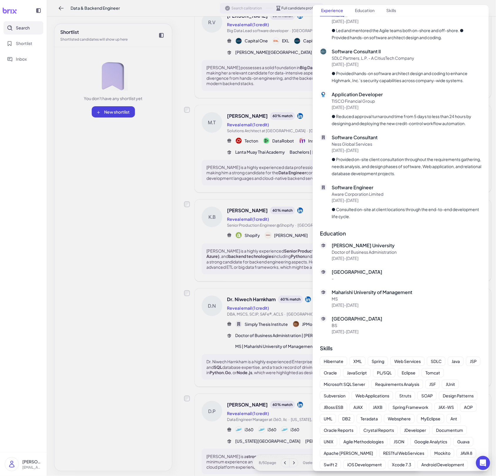
click at [267, 297] on div at bounding box center [248, 238] width 496 height 476
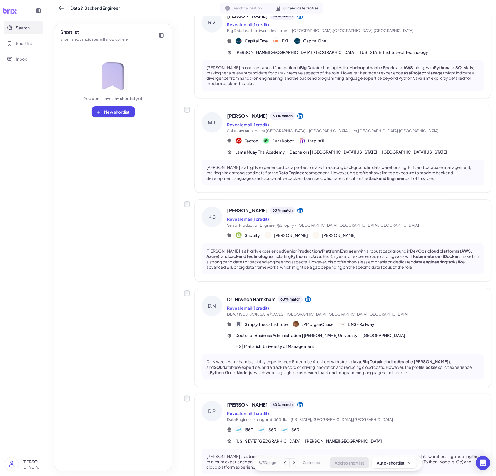
click at [332, 248] on p "[PERSON_NAME] is a highly experienced Senior Production/Platform Engineer with …" at bounding box center [342, 258] width 273 height 21
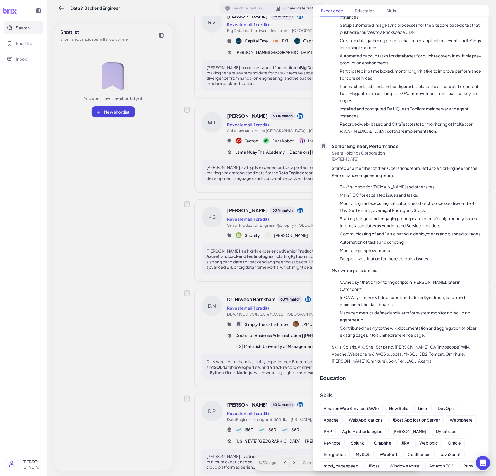
scroll to position [462, 0]
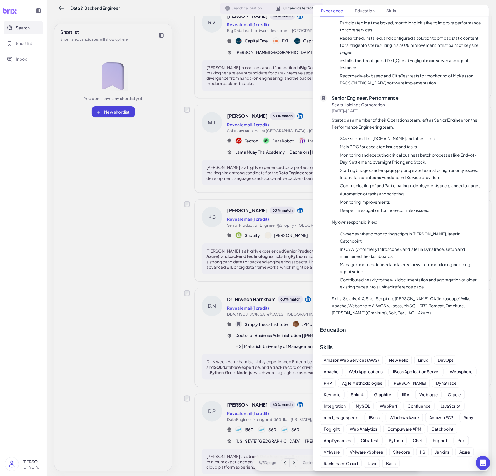
click at [195, 292] on div at bounding box center [248, 238] width 496 height 476
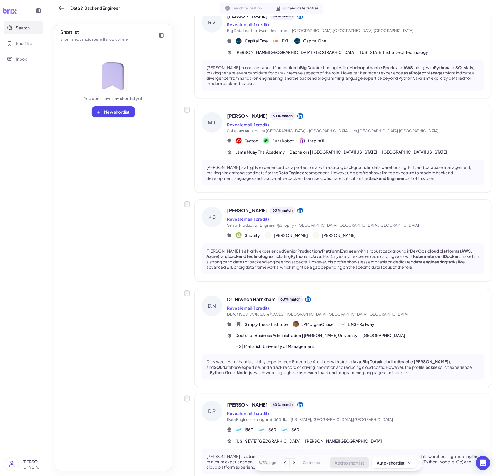
scroll to position [432, 0]
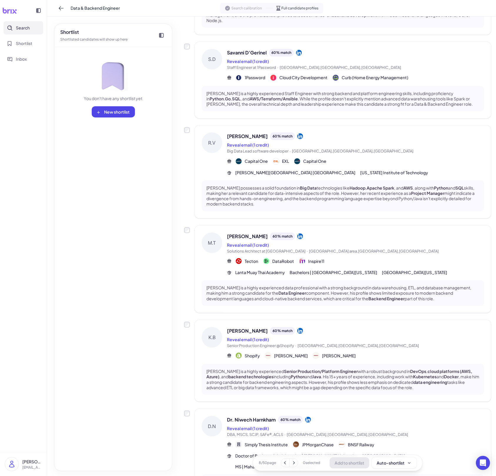
click at [309, 249] on span "[GEOGRAPHIC_DATA] area,[GEOGRAPHIC_DATA],[GEOGRAPHIC_DATA]" at bounding box center [374, 251] width 130 height 5
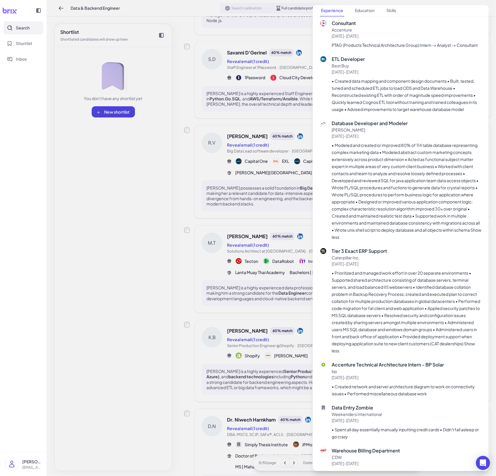
scroll to position [1770, 0]
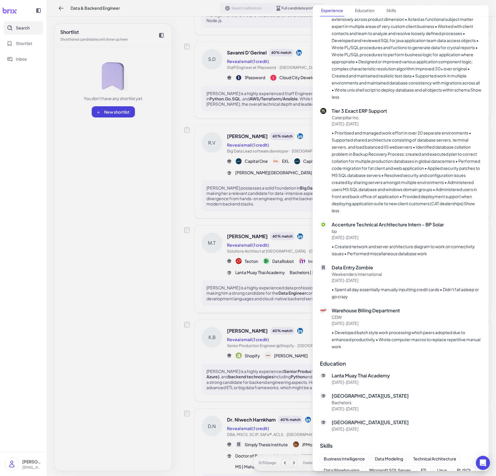
click at [234, 321] on div at bounding box center [248, 238] width 496 height 476
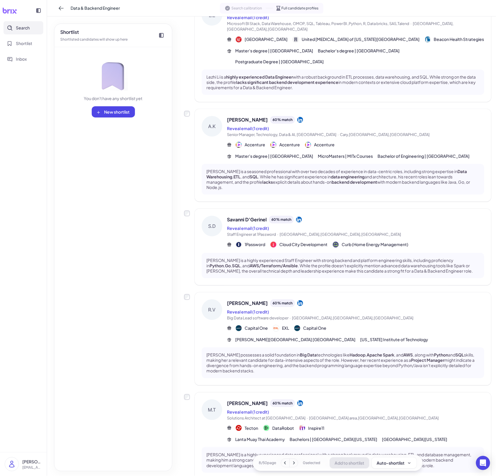
scroll to position [219, 0]
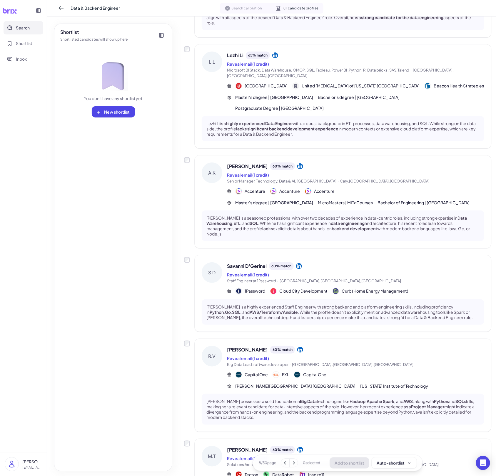
click at [318, 271] on div "Reveal email (1 credit)" at bounding box center [355, 274] width 257 height 7
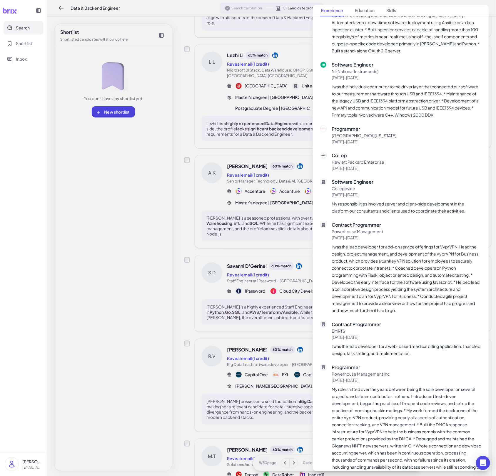
scroll to position [454, 0]
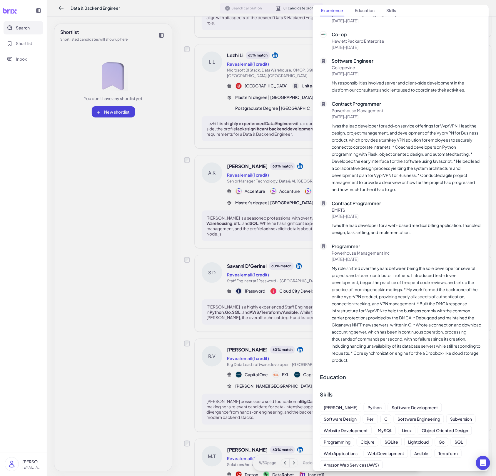
click at [247, 348] on div at bounding box center [248, 238] width 496 height 476
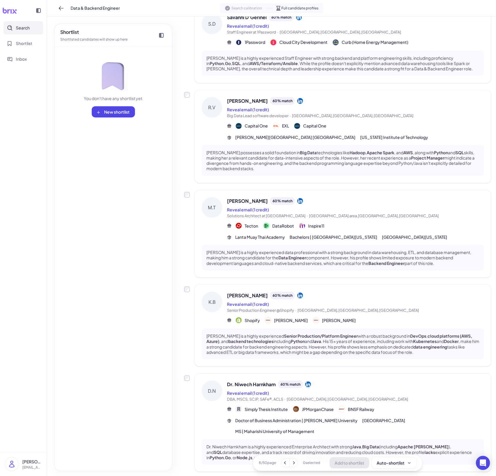
scroll to position [574, 0]
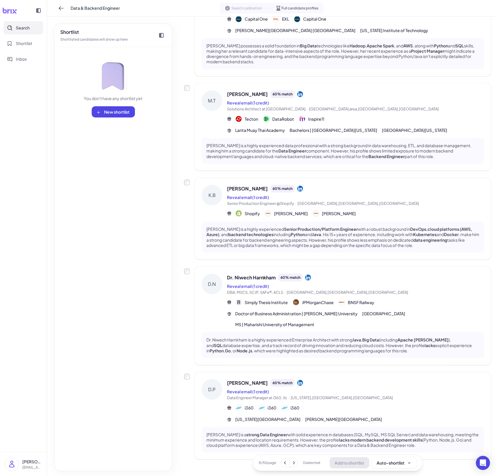
click at [294, 464] on icon at bounding box center [294, 462] width 2 height 3
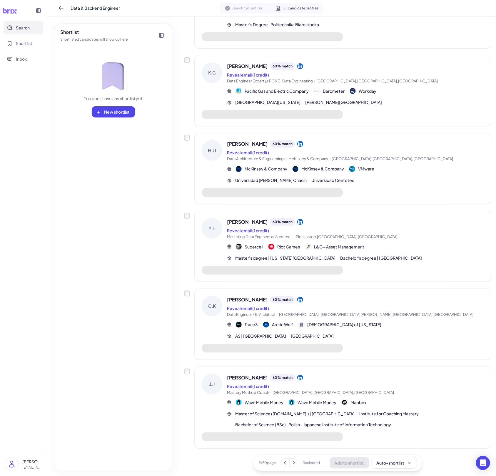
click at [324, 396] on div "[PERSON_NAME] 60 % match Reveal email (1 credit) Mastery Method Coach · [GEOGRA…" at bounding box center [355, 401] width 257 height 54
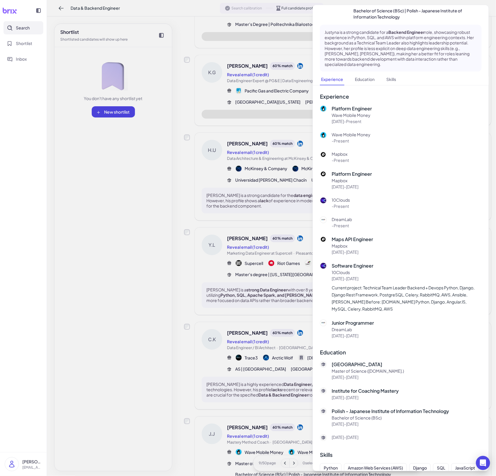
scroll to position [130, 0]
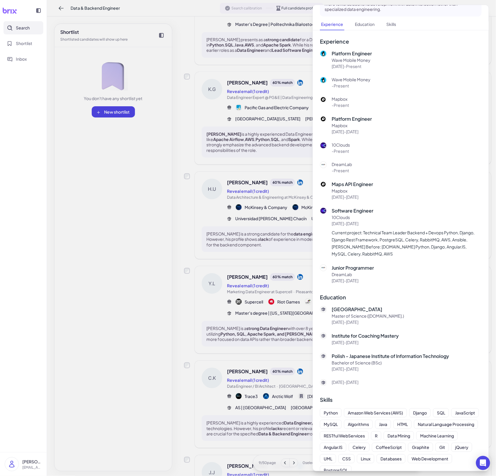
click at [269, 410] on div at bounding box center [248, 238] width 496 height 476
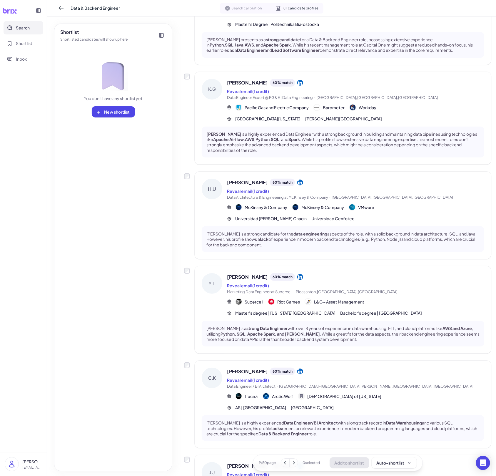
scroll to position [590, 0]
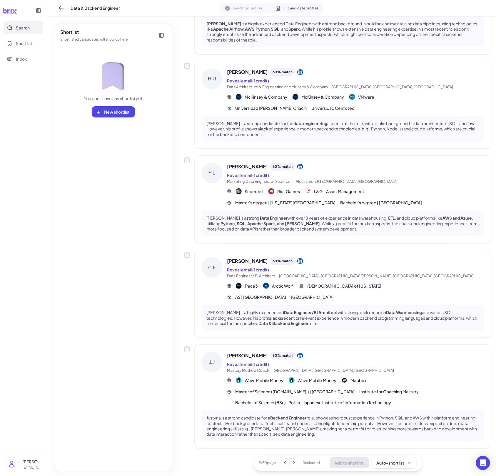
click at [293, 463] on icon at bounding box center [294, 462] width 2 height 3
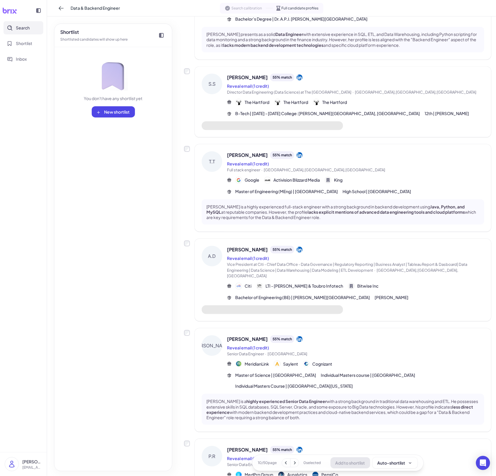
scroll to position [591, 0]
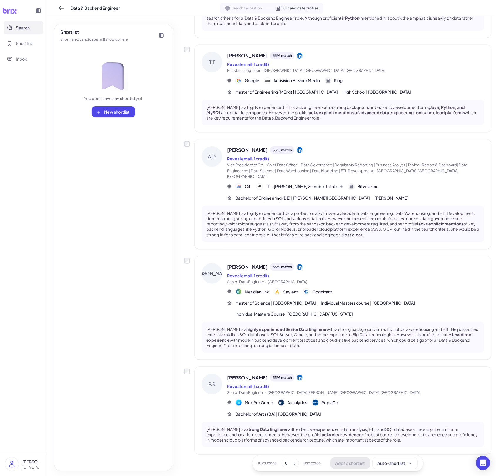
click at [323, 399] on span "PepsiCo" at bounding box center [329, 402] width 17 height 6
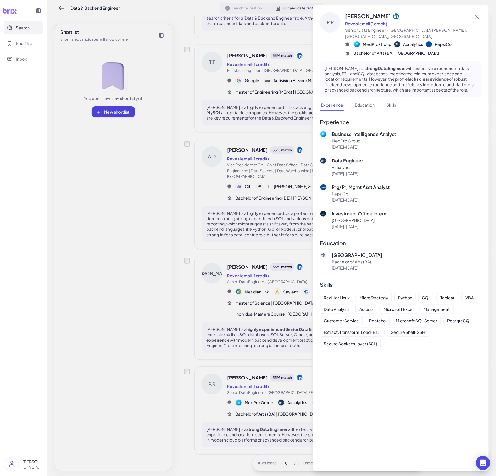
click at [287, 406] on div at bounding box center [248, 238] width 496 height 476
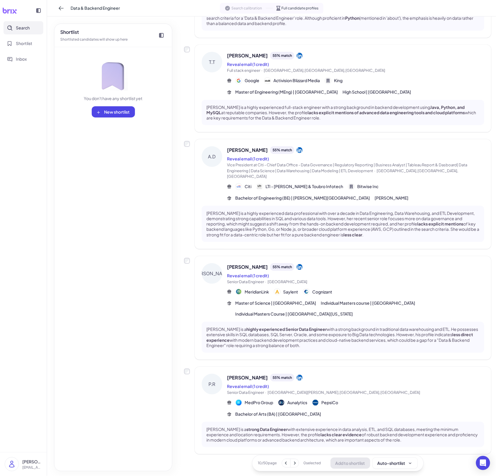
click at [317, 426] on p "[PERSON_NAME] is a strong Data Engineer with extensive experience in data analy…" at bounding box center [342, 434] width 273 height 16
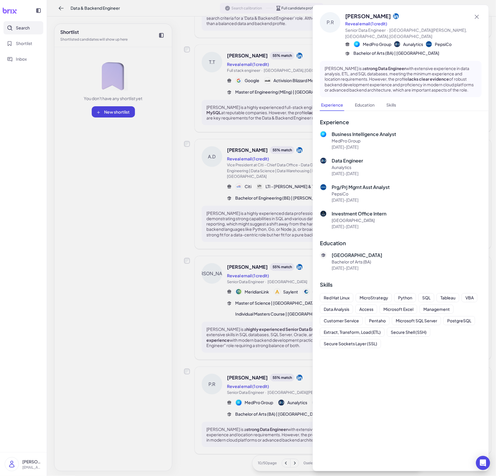
click at [304, 416] on div at bounding box center [248, 238] width 496 height 476
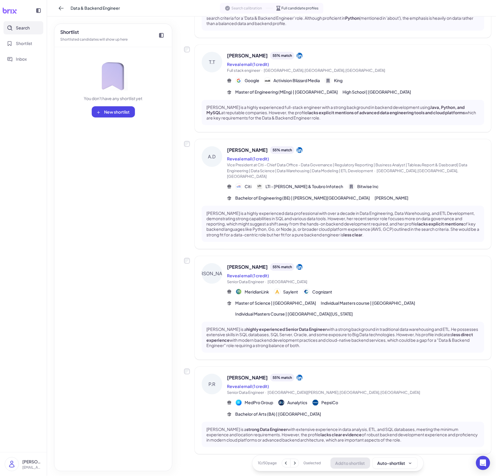
click at [372, 314] on div "[PERSON_NAME] 55 % match Reveal email (1 credit) Senior Data Engineer · United …" at bounding box center [343, 308] width 297 height 104
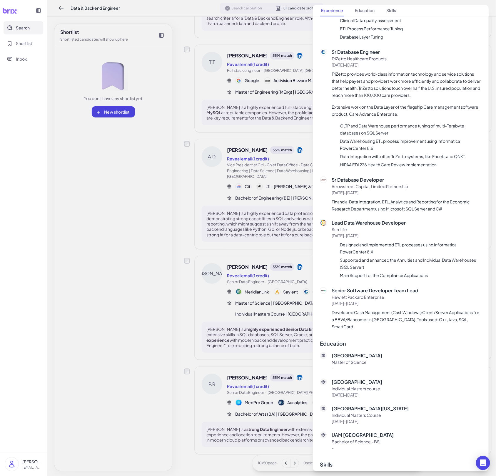
scroll to position [613, 0]
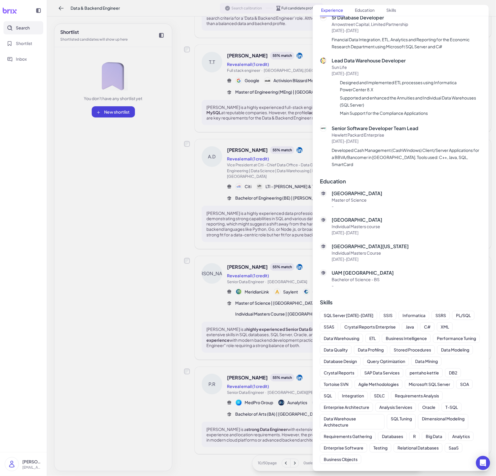
click at [231, 248] on div at bounding box center [248, 238] width 496 height 476
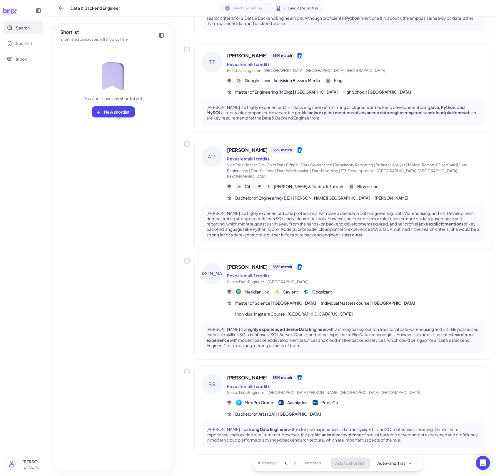
click at [290, 210] on p "[PERSON_NAME] is a highly experienced data professional with over a decade in D…" at bounding box center [342, 223] width 273 height 27
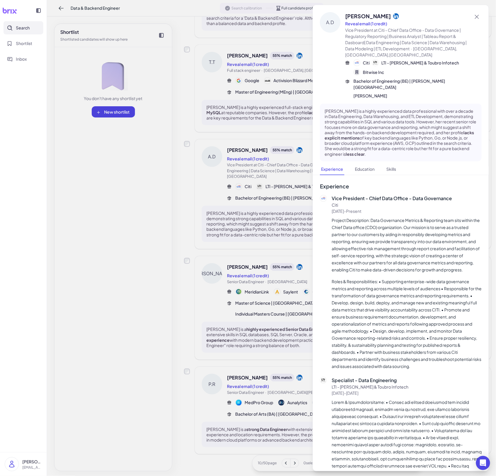
click at [266, 262] on div at bounding box center [248, 238] width 496 height 476
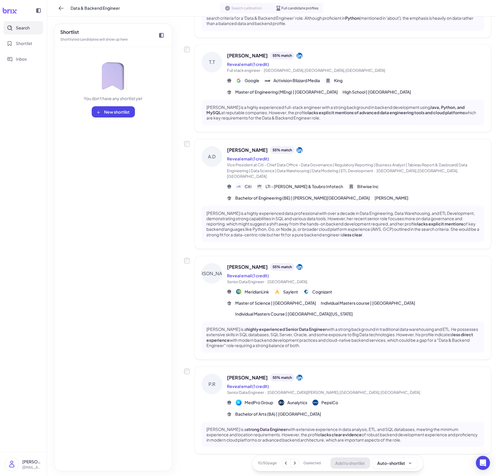
click at [305, 413] on div "[PERSON_NAME] 55 % match Reveal email (1 credit) Senior Data Engineer · [GEOGRA…" at bounding box center [343, 410] width 297 height 87
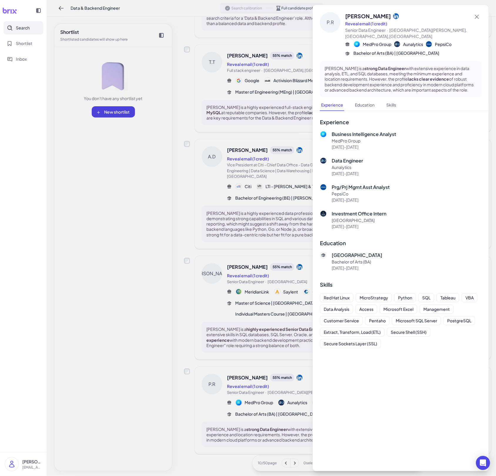
click at [283, 417] on div at bounding box center [248, 238] width 496 height 476
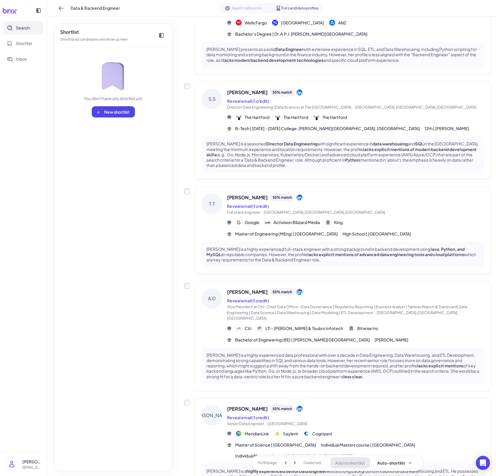
scroll to position [591, 0]
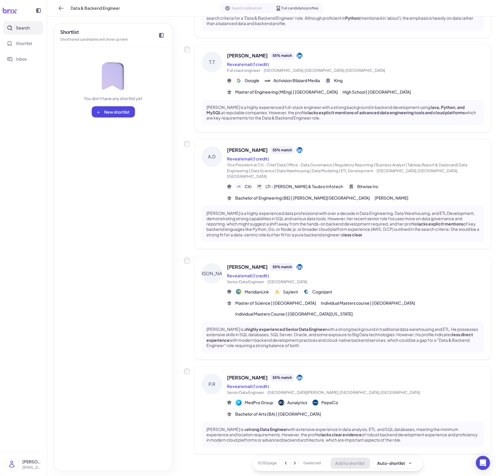
click at [236, 374] on span "[PERSON_NAME]" at bounding box center [247, 377] width 41 height 7
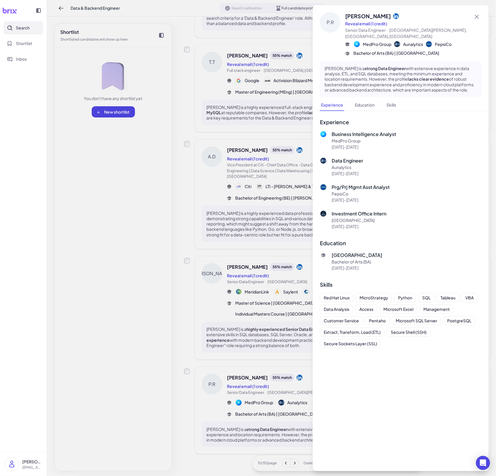
click at [226, 366] on div at bounding box center [248, 238] width 496 height 476
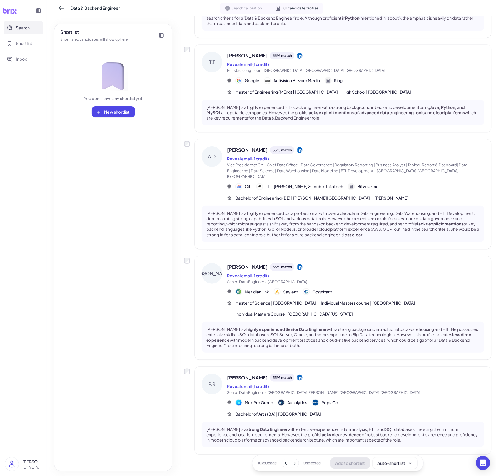
click at [254, 263] on div "[DEMOGRAPHIC_DATA][PERSON_NAME] 55 % match" at bounding box center [355, 267] width 257 height 8
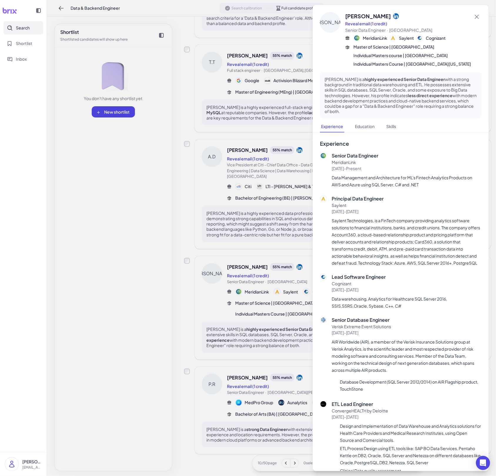
click at [245, 258] on div at bounding box center [248, 238] width 496 height 476
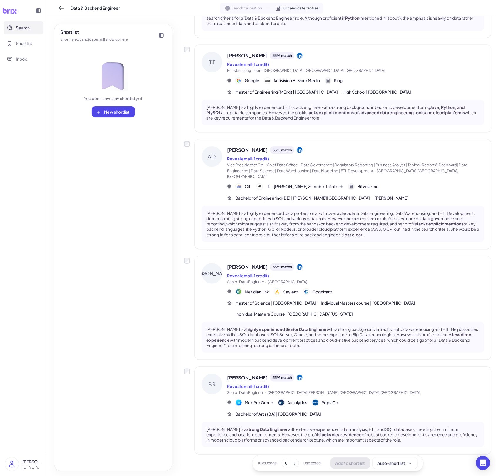
click at [256, 154] on div "[PERSON_NAME] 55 % match Reveal email (1 credit) Vice President at Citi - Chief…" at bounding box center [355, 162] width 257 height 33
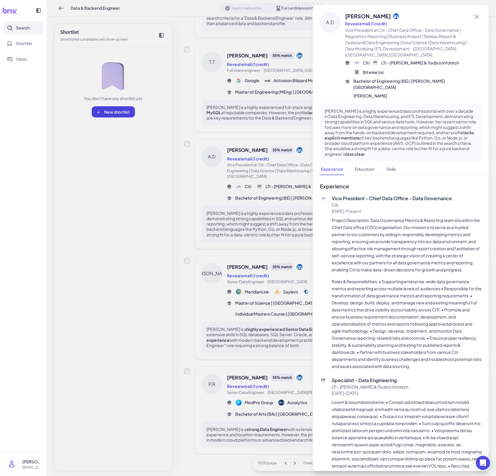
click at [252, 149] on div at bounding box center [248, 238] width 496 height 476
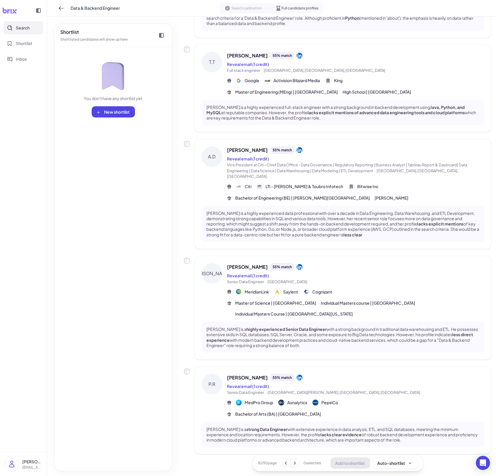
click at [252, 149] on span "[PERSON_NAME]" at bounding box center [247, 149] width 41 height 7
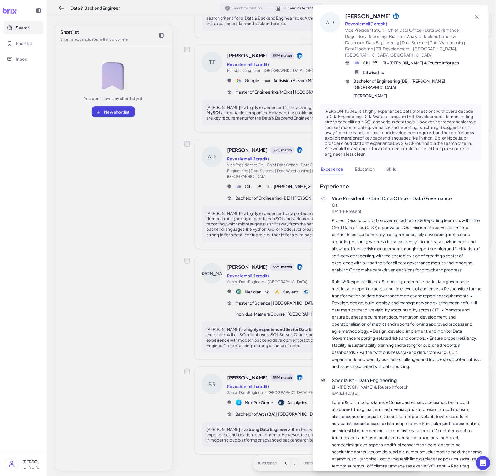
click at [217, 172] on div at bounding box center [248, 238] width 496 height 476
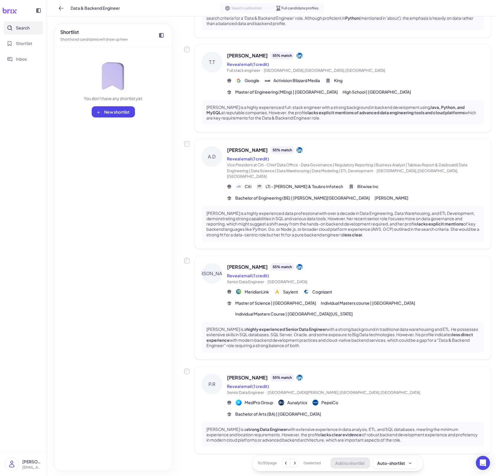
drag, startPoint x: 75, startPoint y: 325, endPoint x: 75, endPoint y: 110, distance: 214.7
click at [75, 294] on div "Shortlist Shortlisted candidates will show up here You don't have any shortlist…" at bounding box center [113, 247] width 118 height 447
click at [39, 26] on button "Search" at bounding box center [24, 27] width 40 height 13
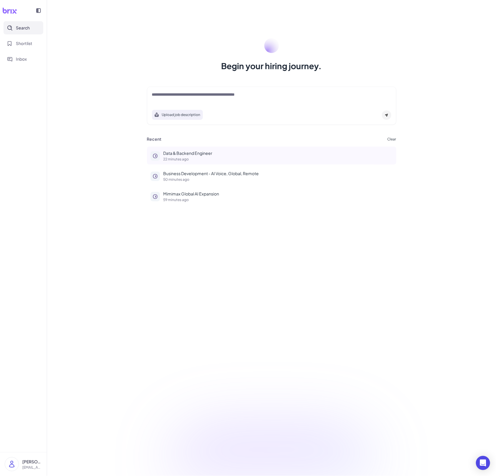
click at [189, 154] on p "Data & Backend Engineer" at bounding box center [278, 153] width 229 height 6
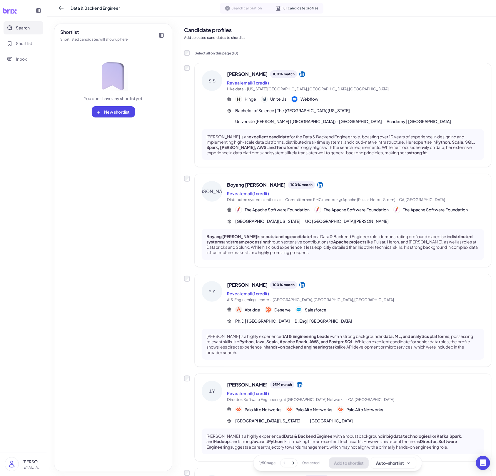
click at [67, 11] on div "Data & Backend Engineer" at bounding box center [88, 8] width 64 height 9
click at [62, 9] on icon at bounding box center [61, 8] width 6 height 6
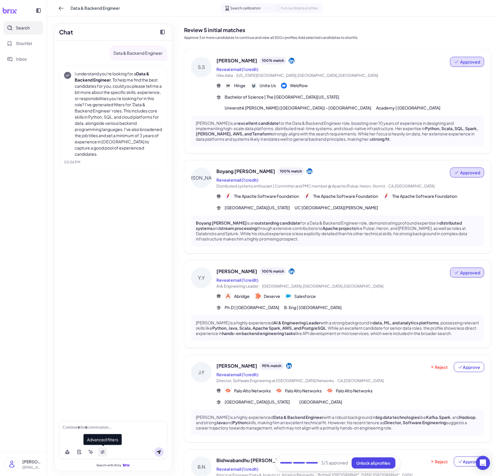
click at [104, 451] on icon at bounding box center [103, 451] width 4 height 2
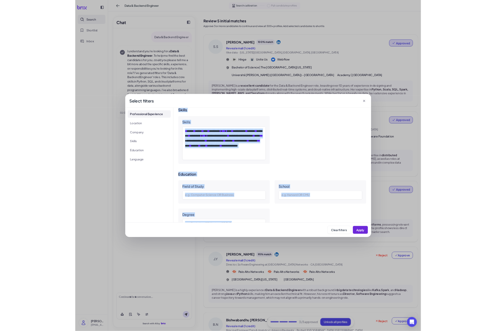
scroll to position [468, 0]
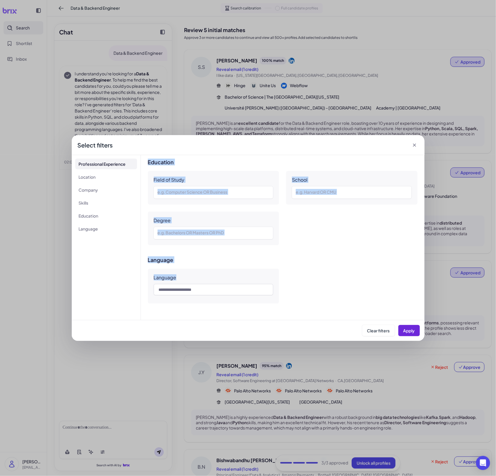
drag, startPoint x: 154, startPoint y: 179, endPoint x: 296, endPoint y: 320, distance: 199.7
click at [296, 320] on div "**********" at bounding box center [248, 238] width 353 height 206
copy div "**********"
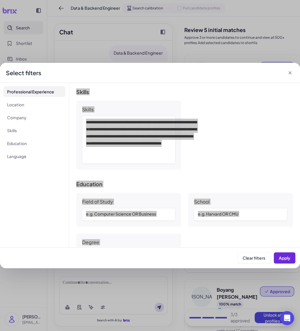
scroll to position [443, 0]
